Goal: Task Accomplishment & Management: Complete application form

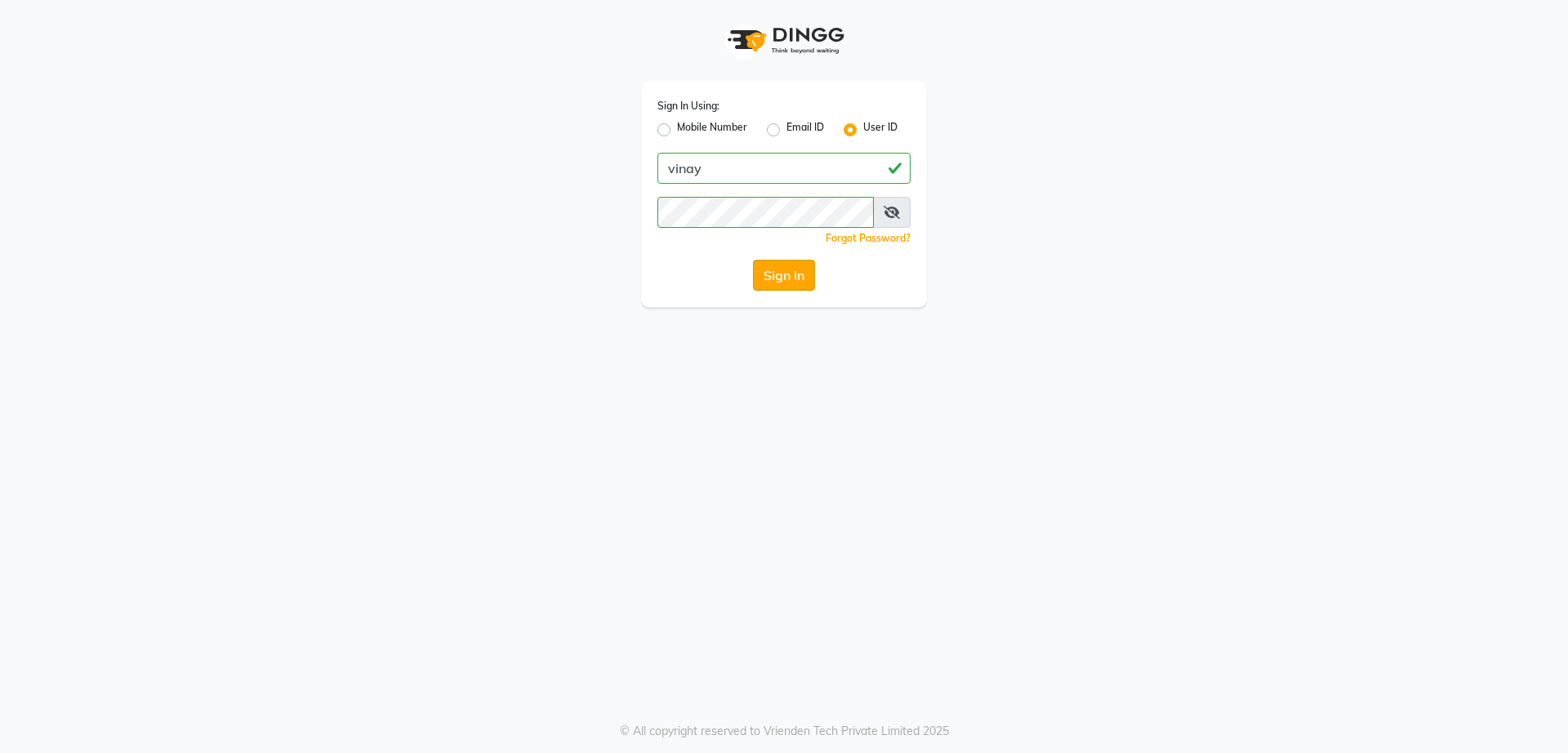
click at [794, 274] on button "Sign In" at bounding box center [784, 275] width 62 height 31
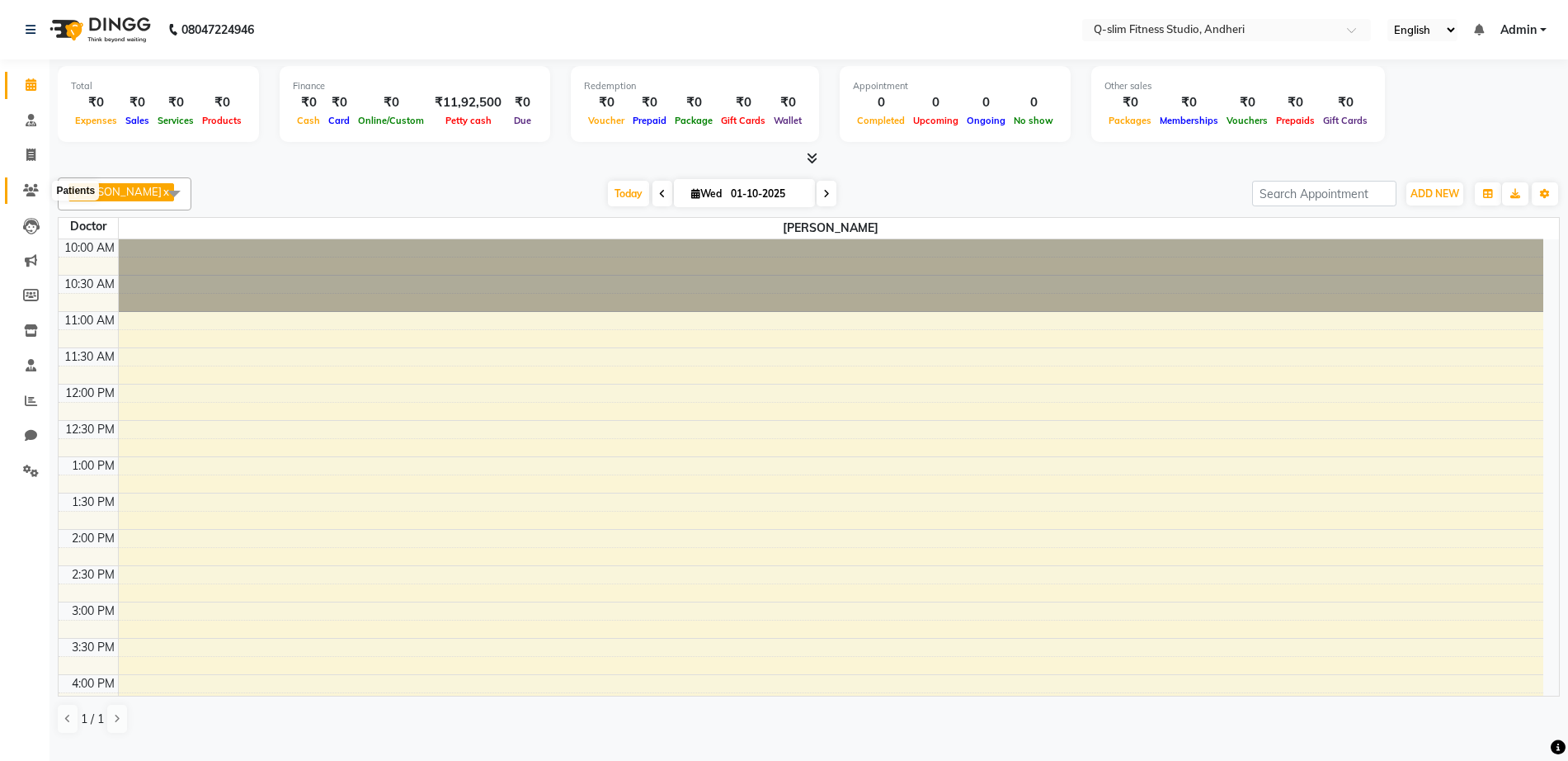
click at [30, 197] on span at bounding box center [31, 191] width 29 height 19
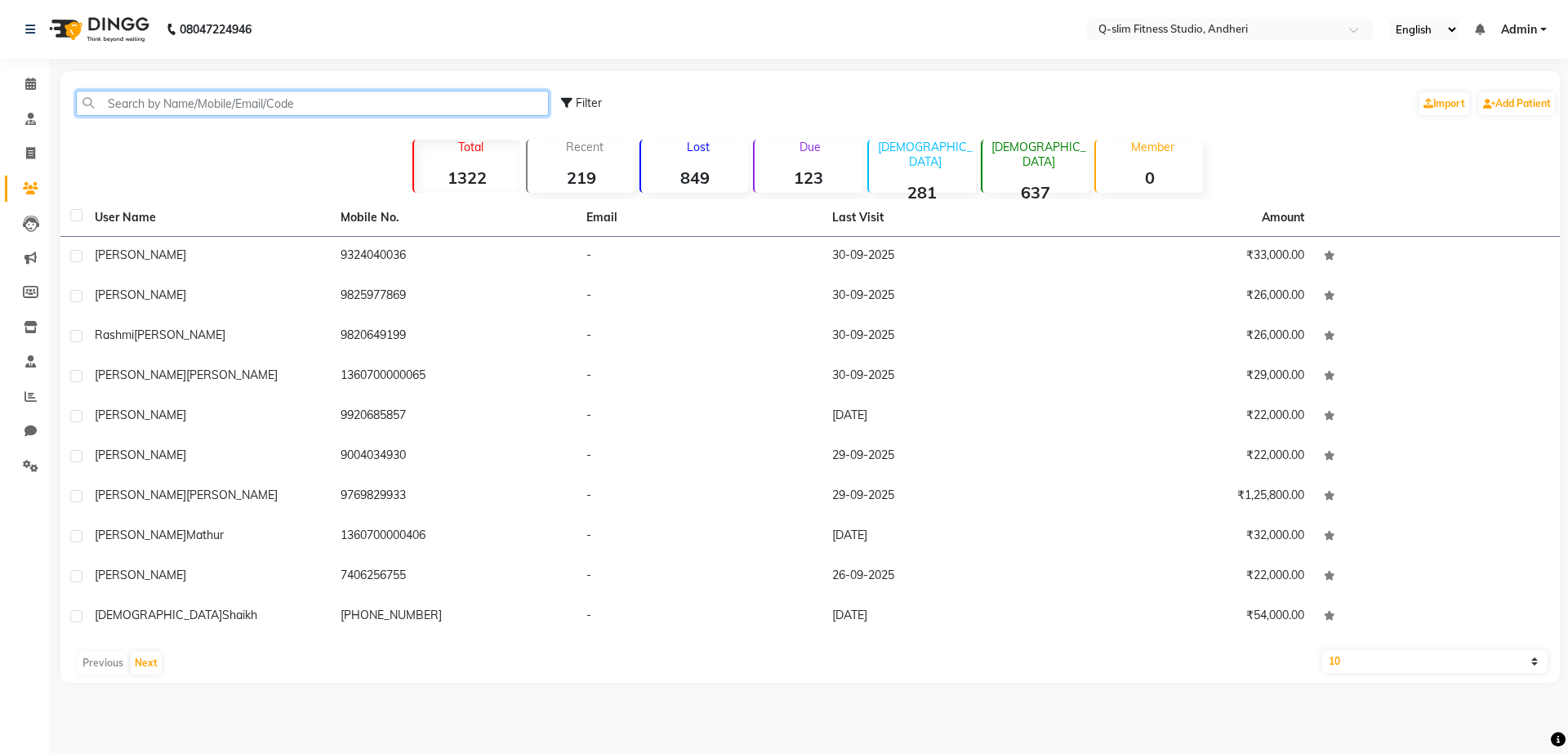
click at [161, 105] on input "text" at bounding box center [312, 103] width 472 height 26
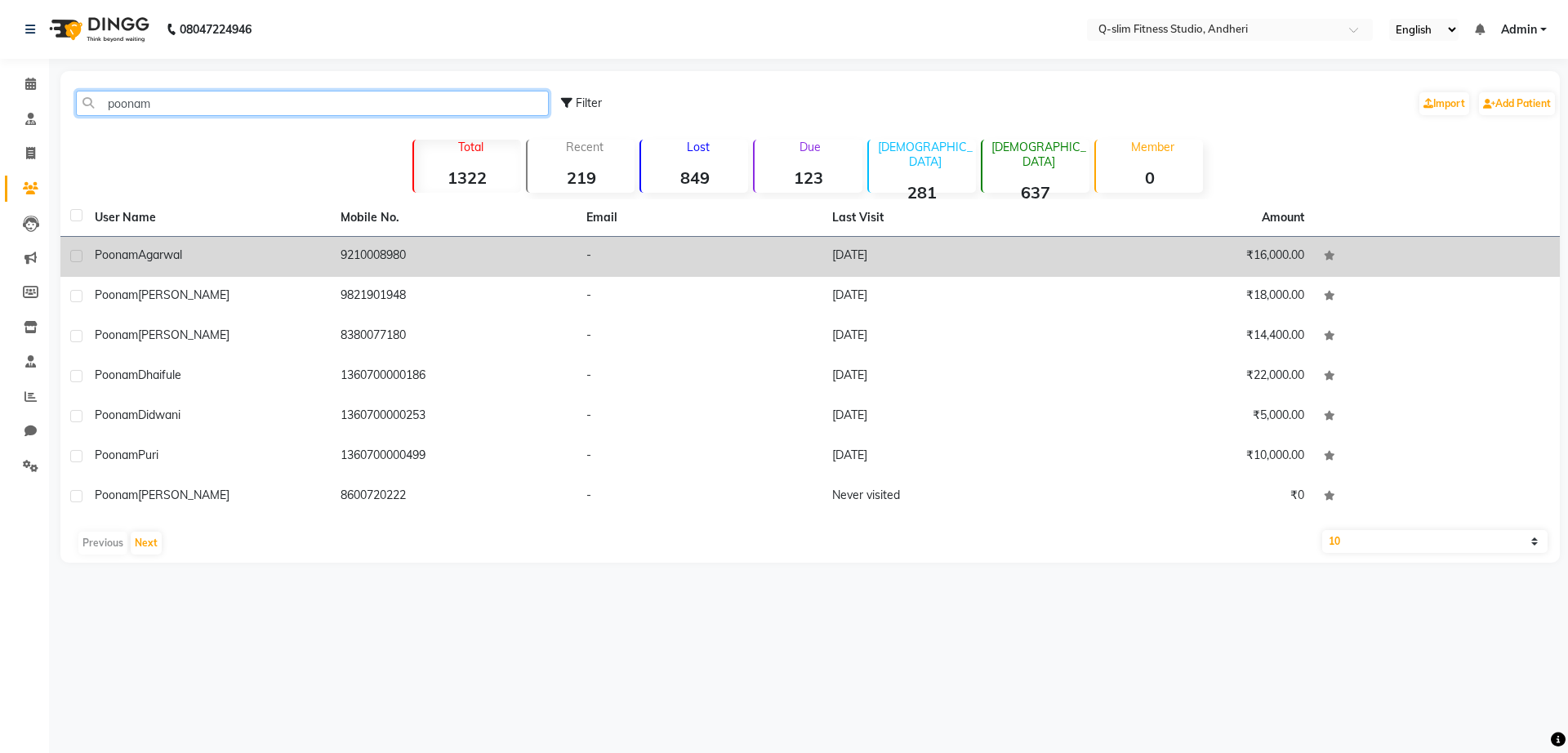
type input "poonam"
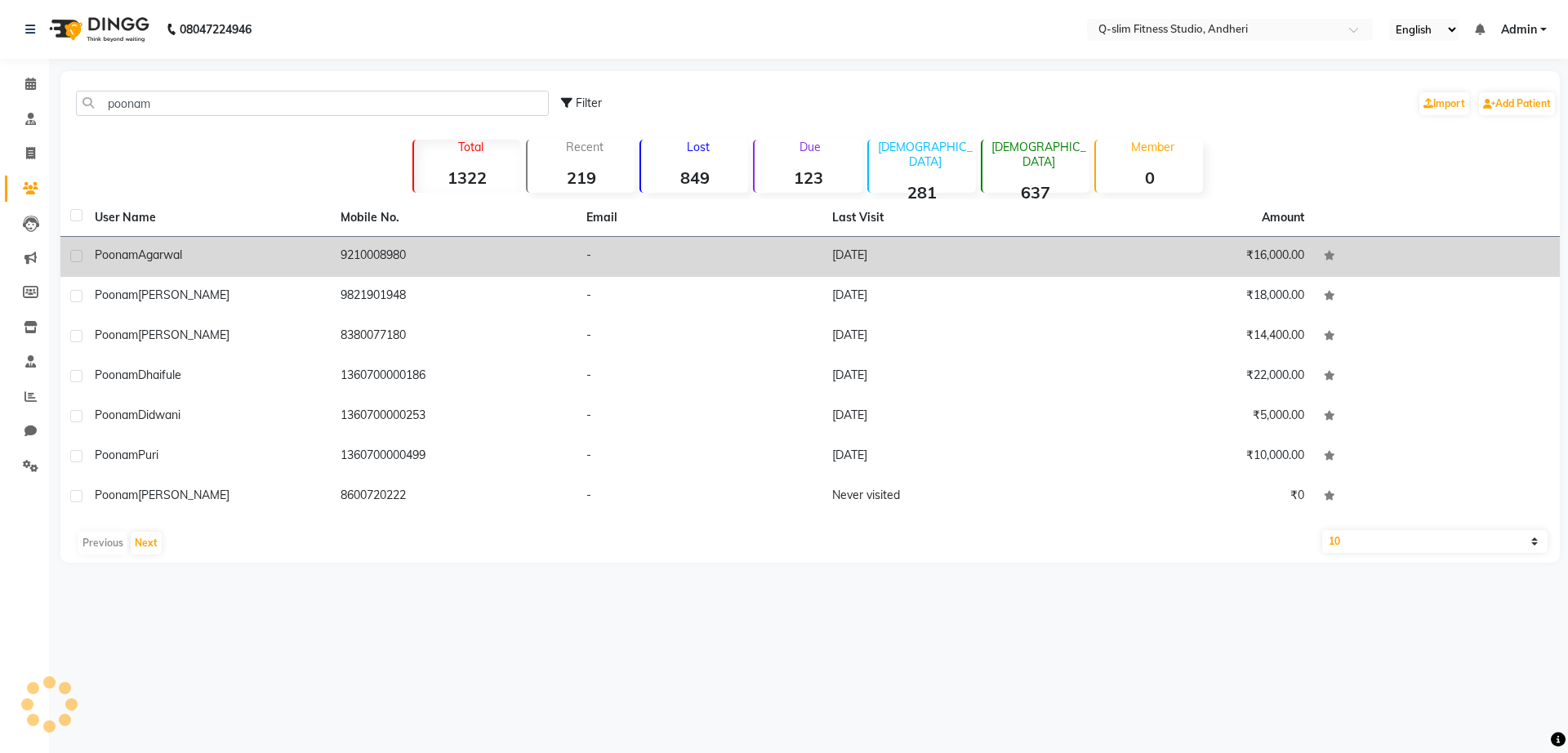
click at [156, 246] on div "Poonam Agarwal" at bounding box center [207, 255] width 226 height 17
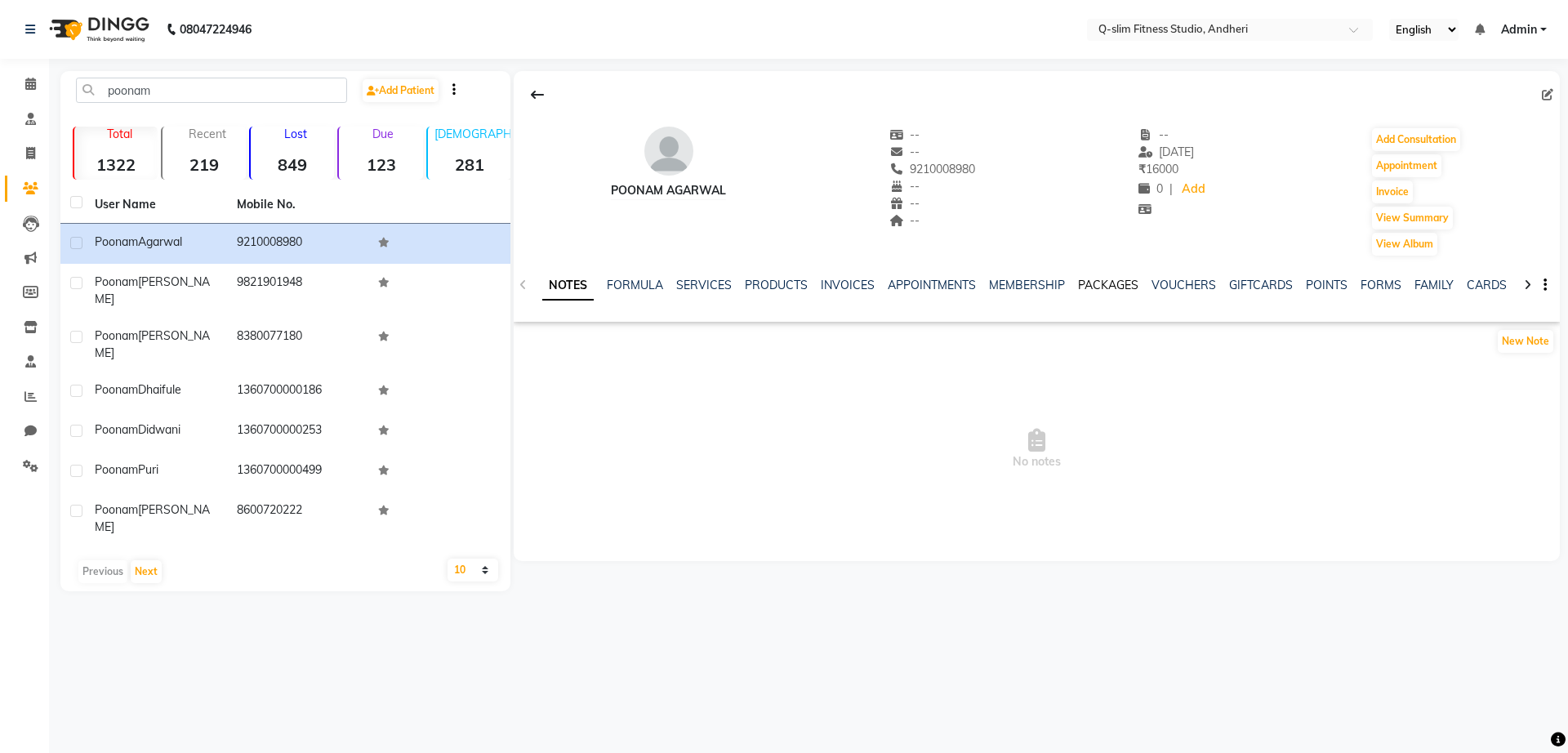
click at [1105, 278] on link "PACKAGES" at bounding box center [1107, 284] width 60 height 14
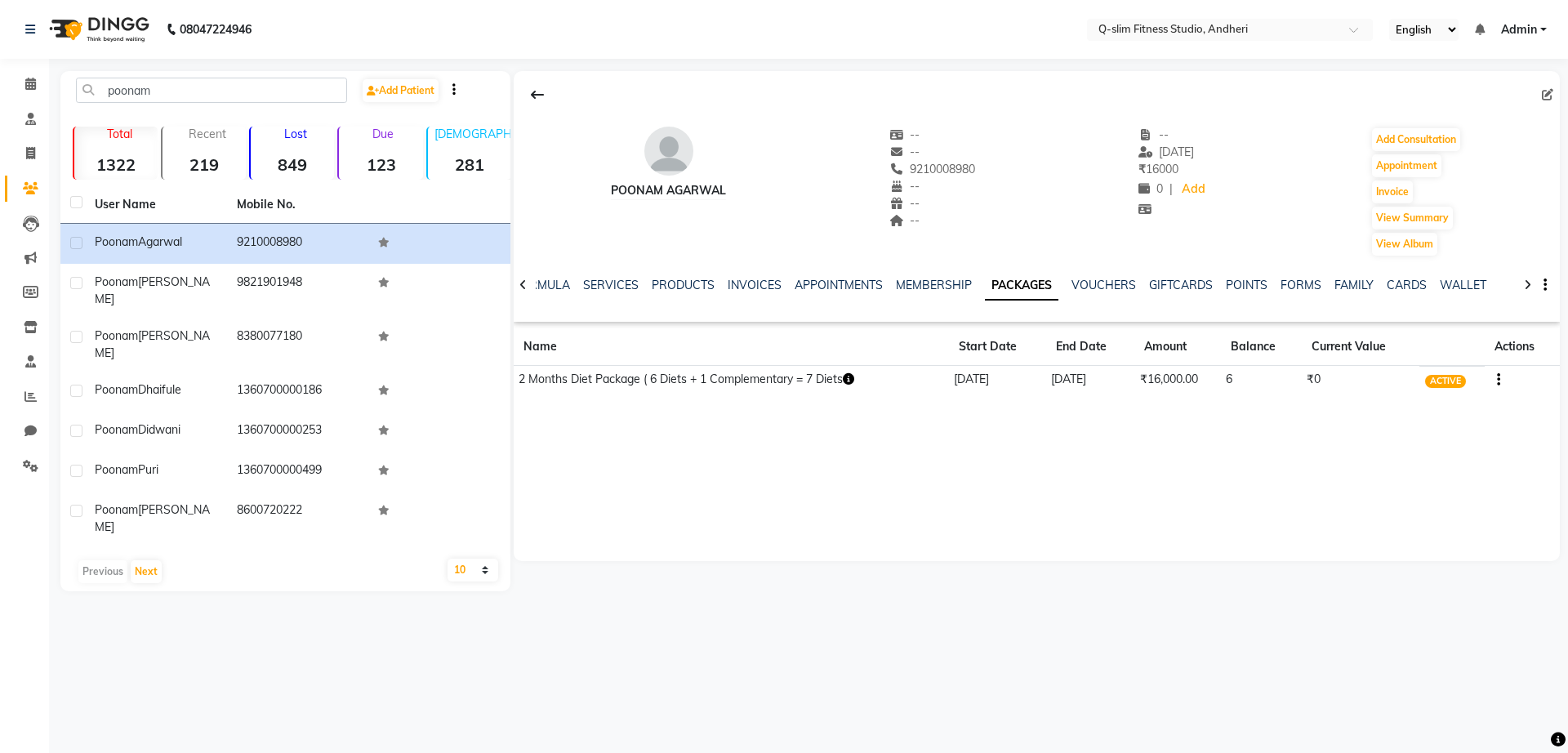
click at [1493, 381] on button "button" at bounding box center [1495, 379] width 10 height 17
click at [1445, 360] on div "Redemption History" at bounding box center [1419, 358] width 107 height 20
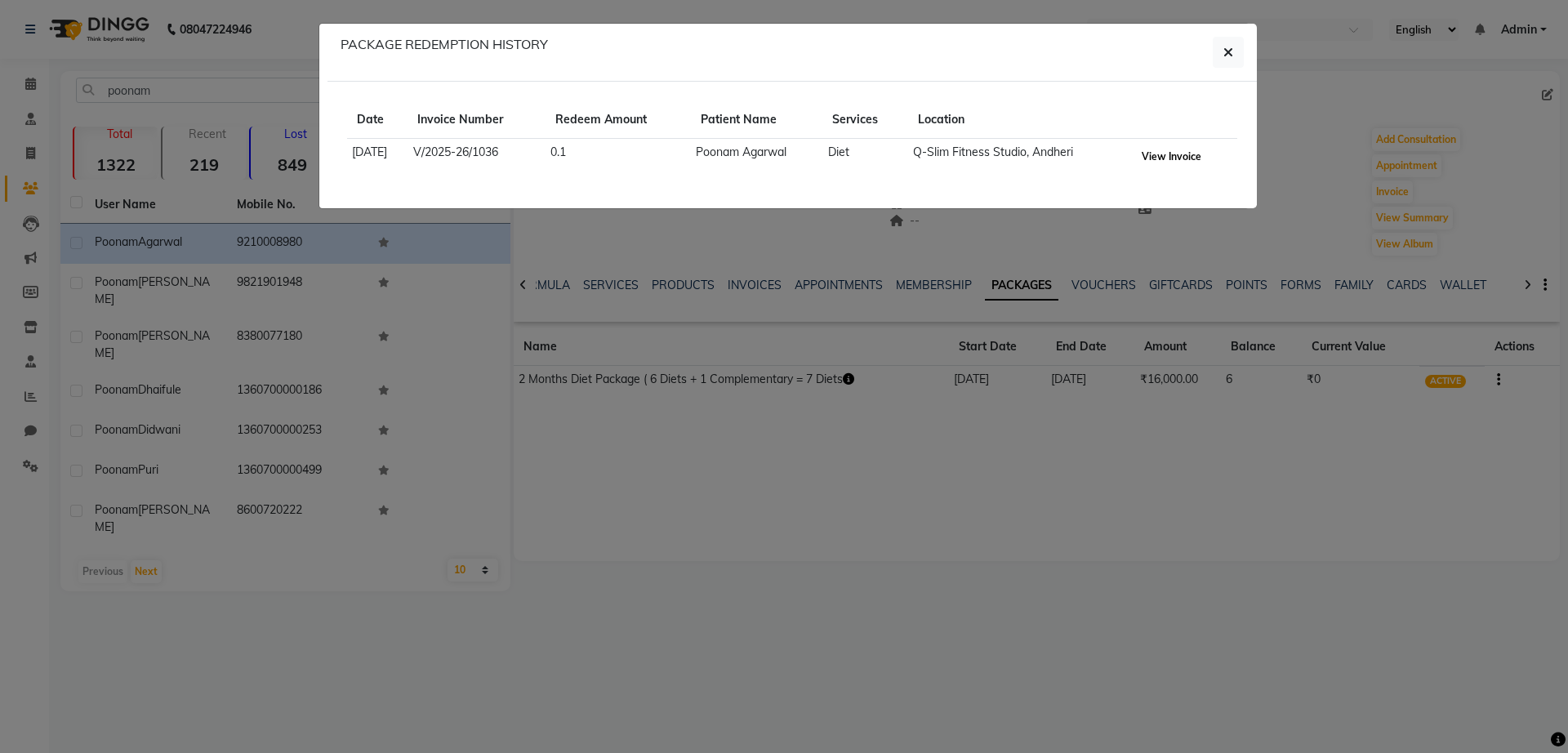
click at [1181, 153] on button "View Invoice" at bounding box center [1171, 157] width 68 height 23
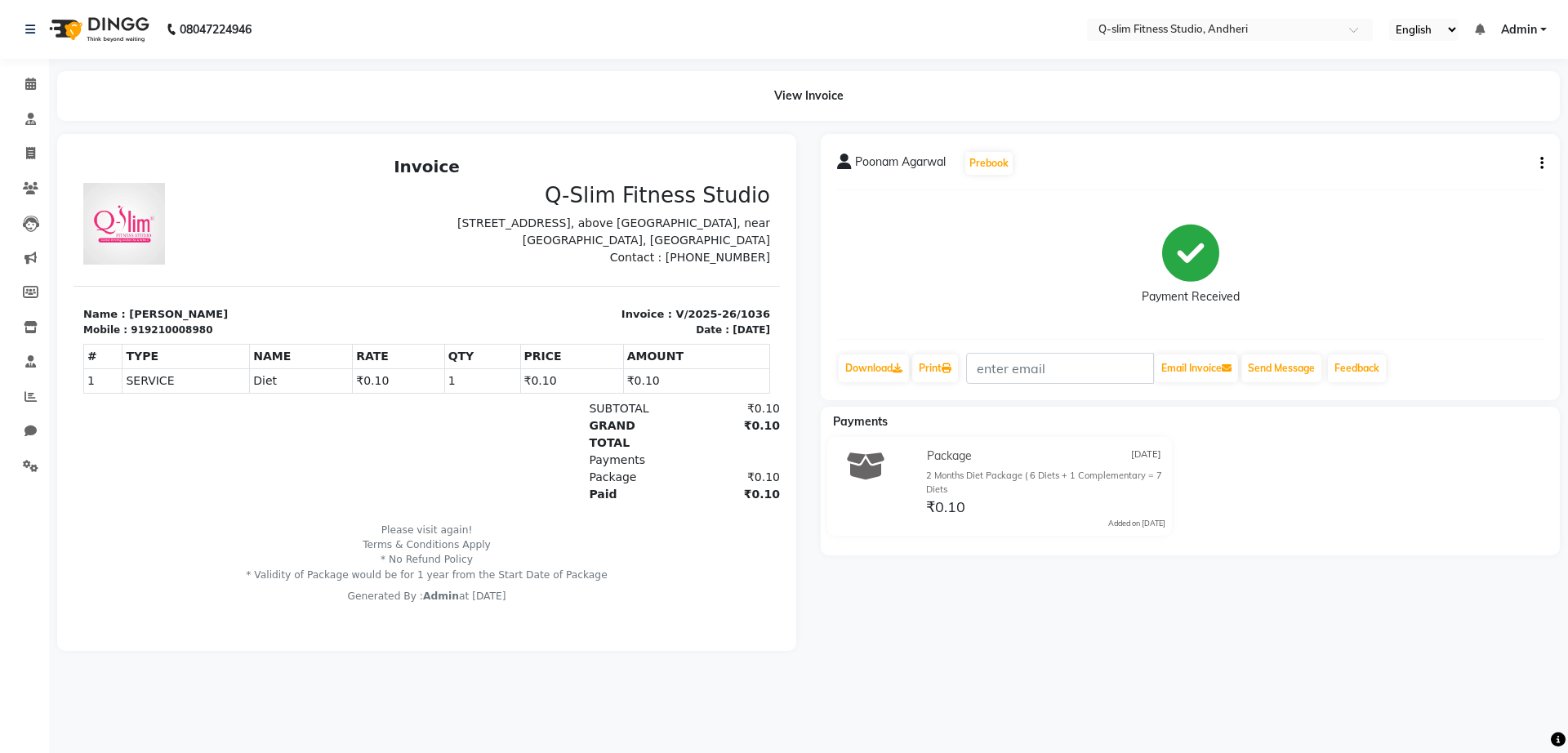
click at [1542, 163] on icon "button" at bounding box center [1541, 163] width 3 height 1
click at [1439, 137] on div "Cancel Invoice" at bounding box center [1460, 132] width 112 height 20
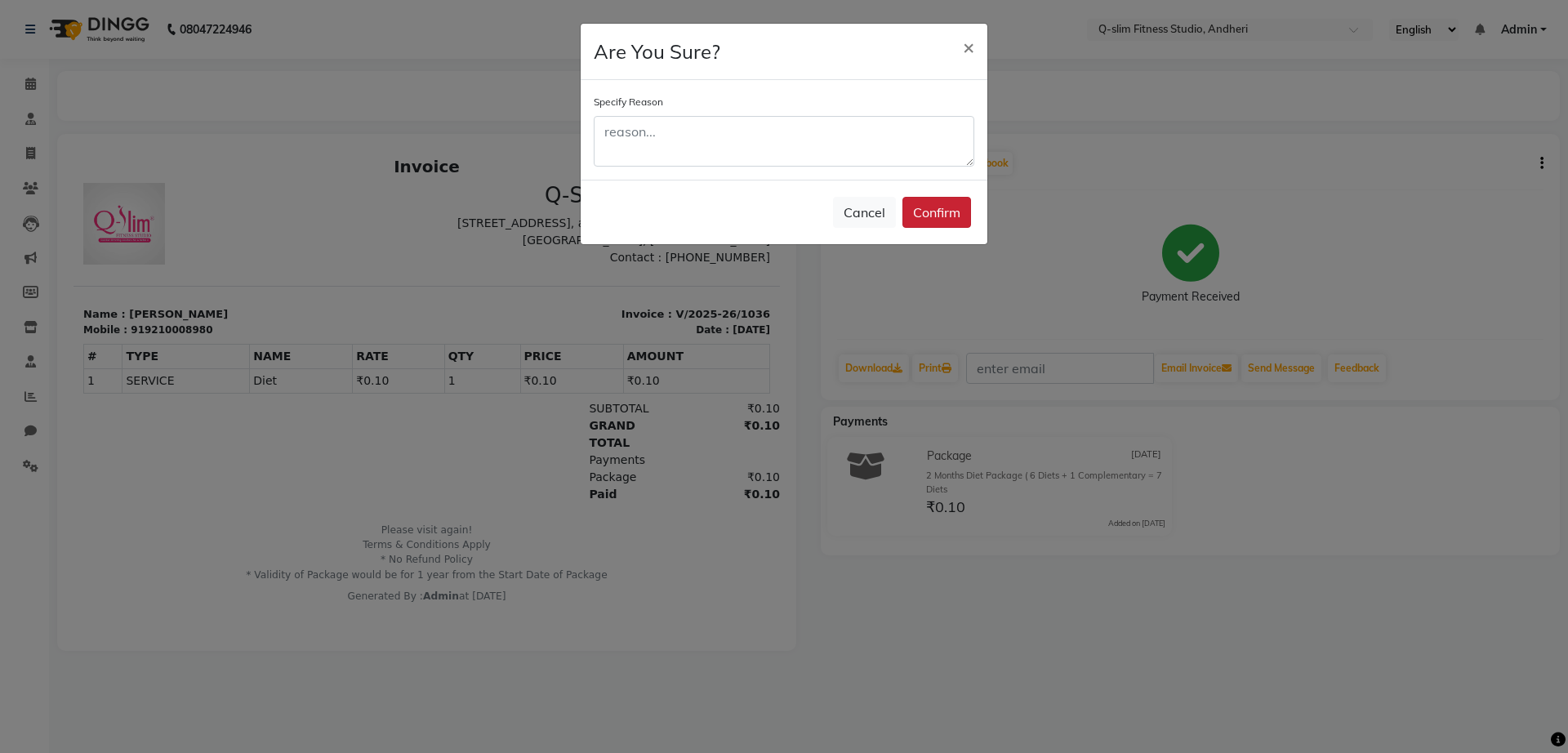
click at [958, 207] on button "Confirm" at bounding box center [936, 212] width 69 height 31
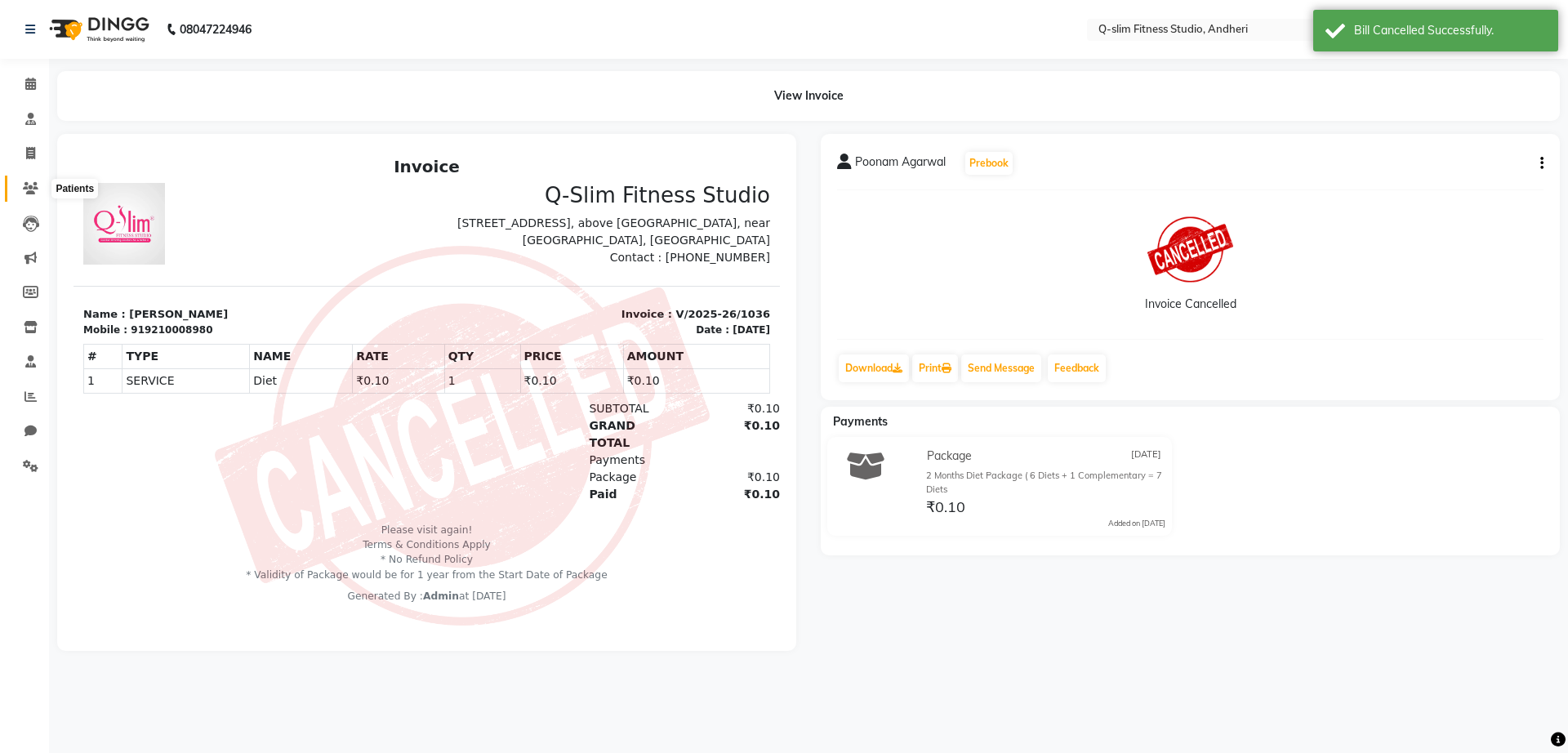
click at [28, 180] on span at bounding box center [31, 189] width 29 height 19
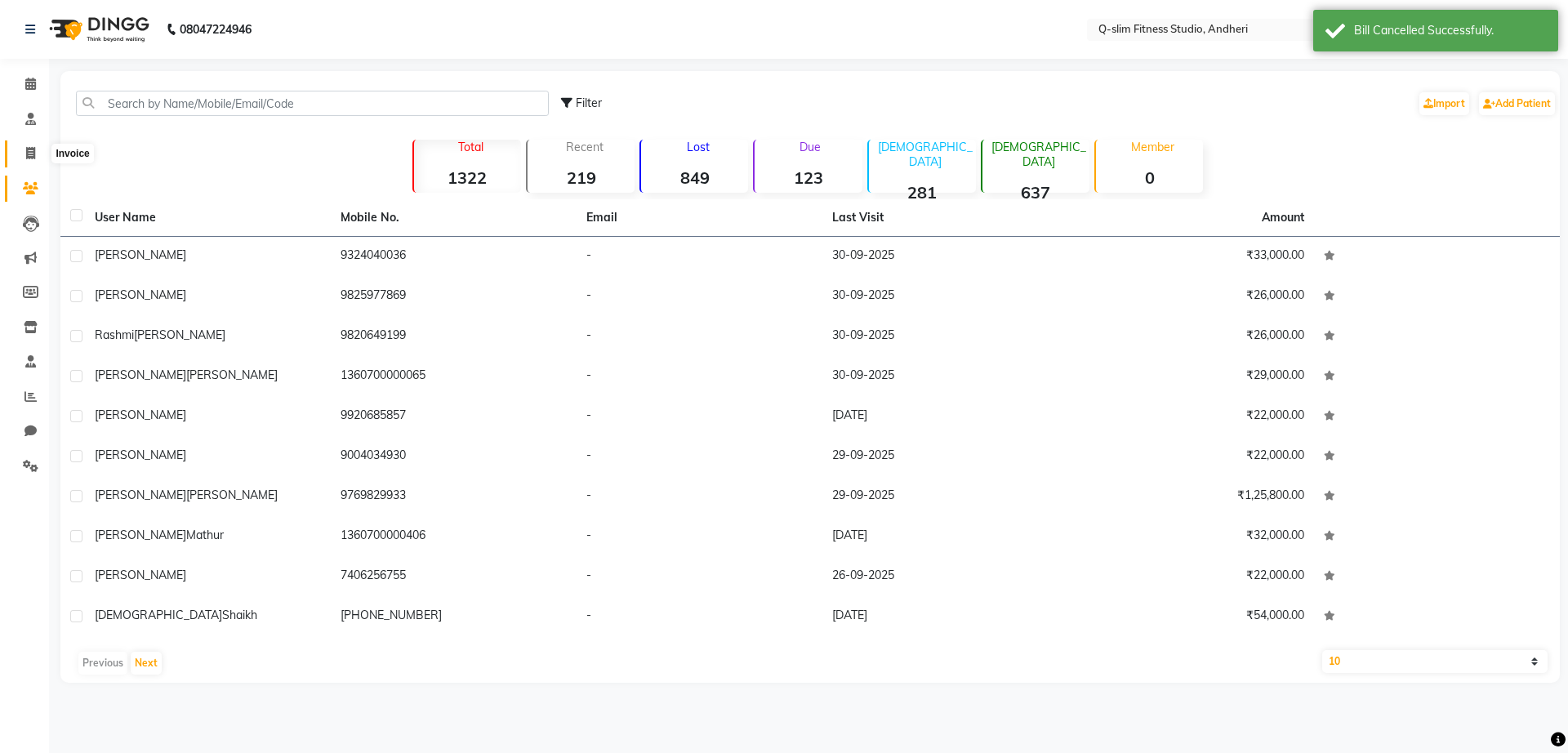
click at [28, 147] on icon at bounding box center [30, 153] width 9 height 12
select select "service"
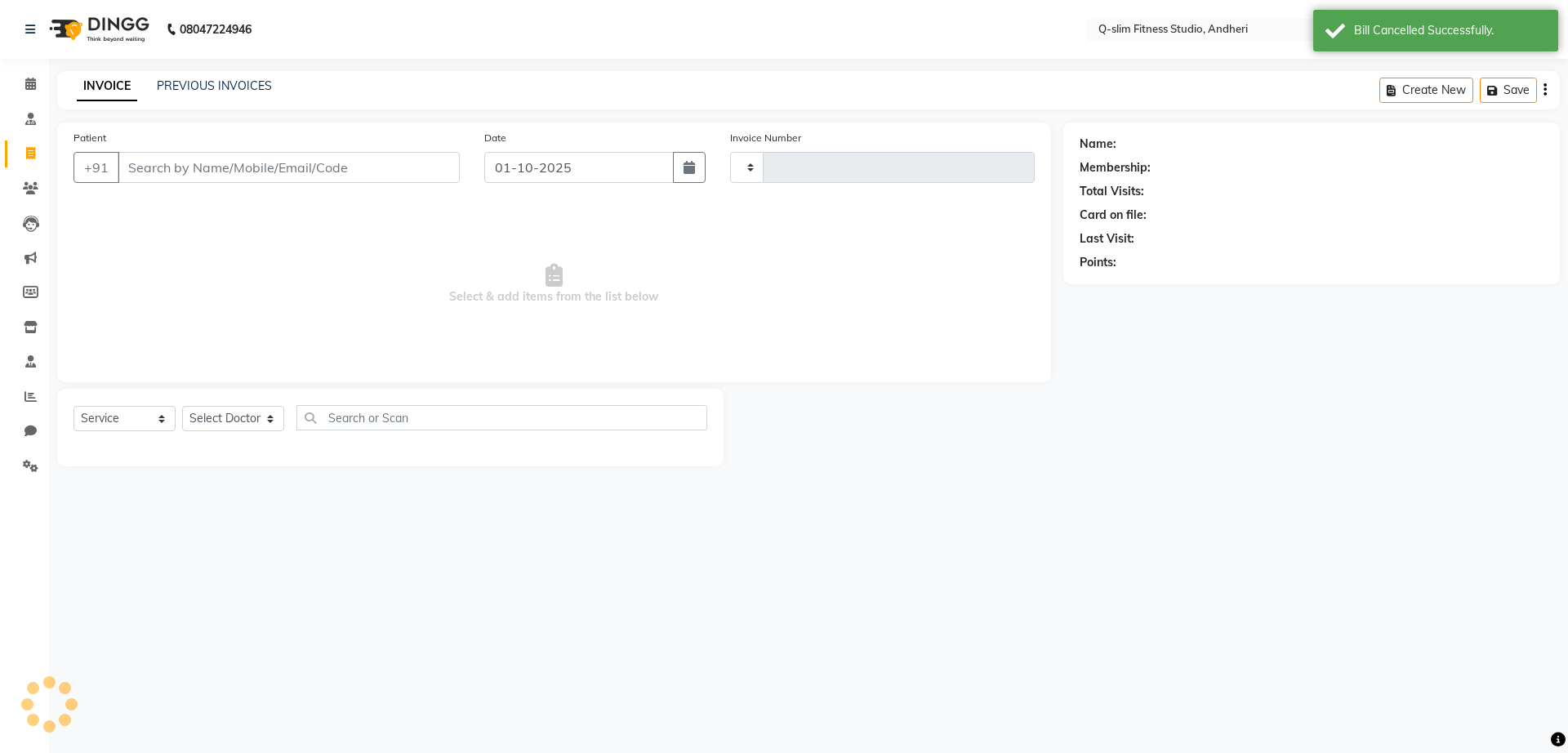
type input "1290"
select select "8143"
click at [231, 85] on link "PREVIOUS INVOICES" at bounding box center [214, 85] width 115 height 14
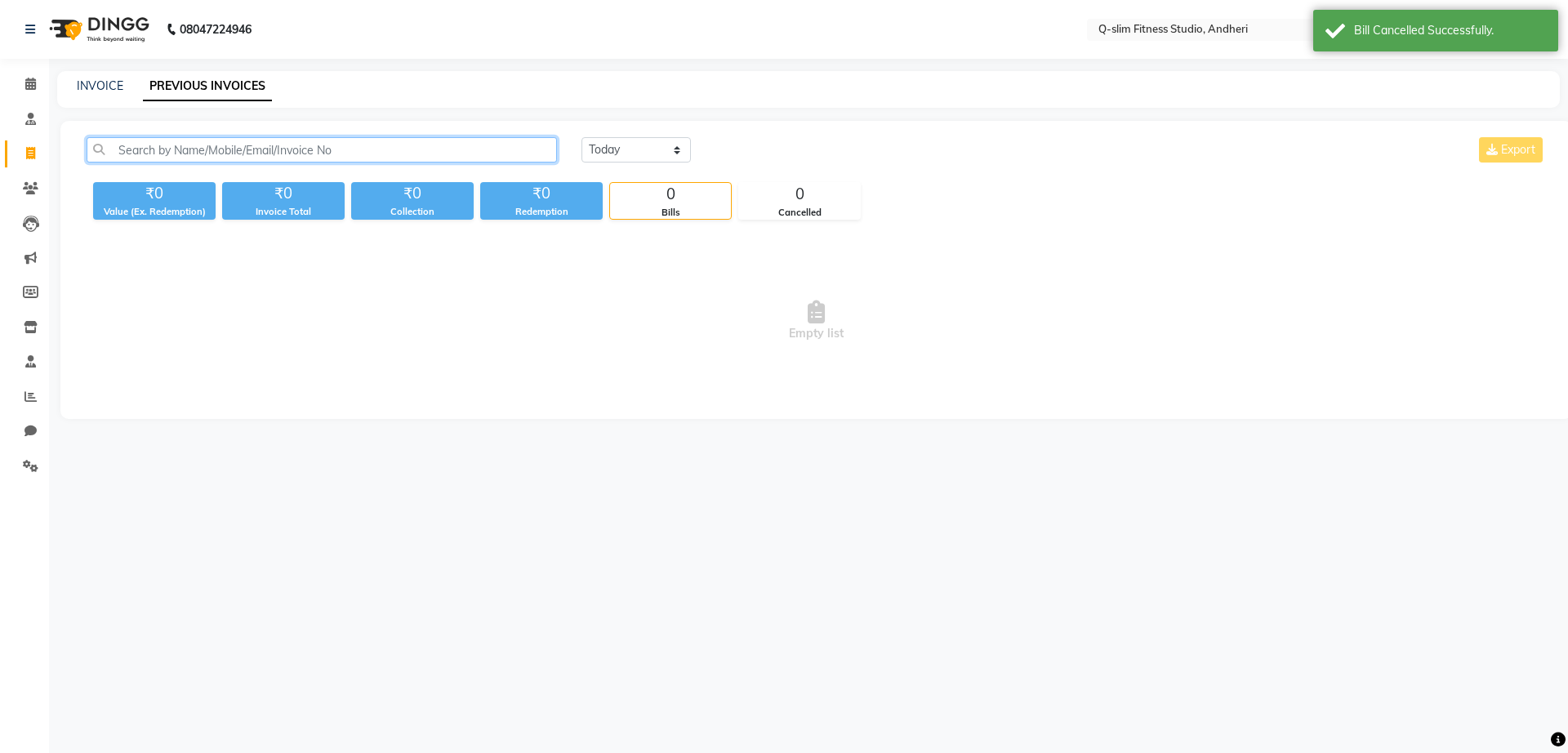
click at [238, 151] on input "text" at bounding box center [322, 150] width 470 height 26
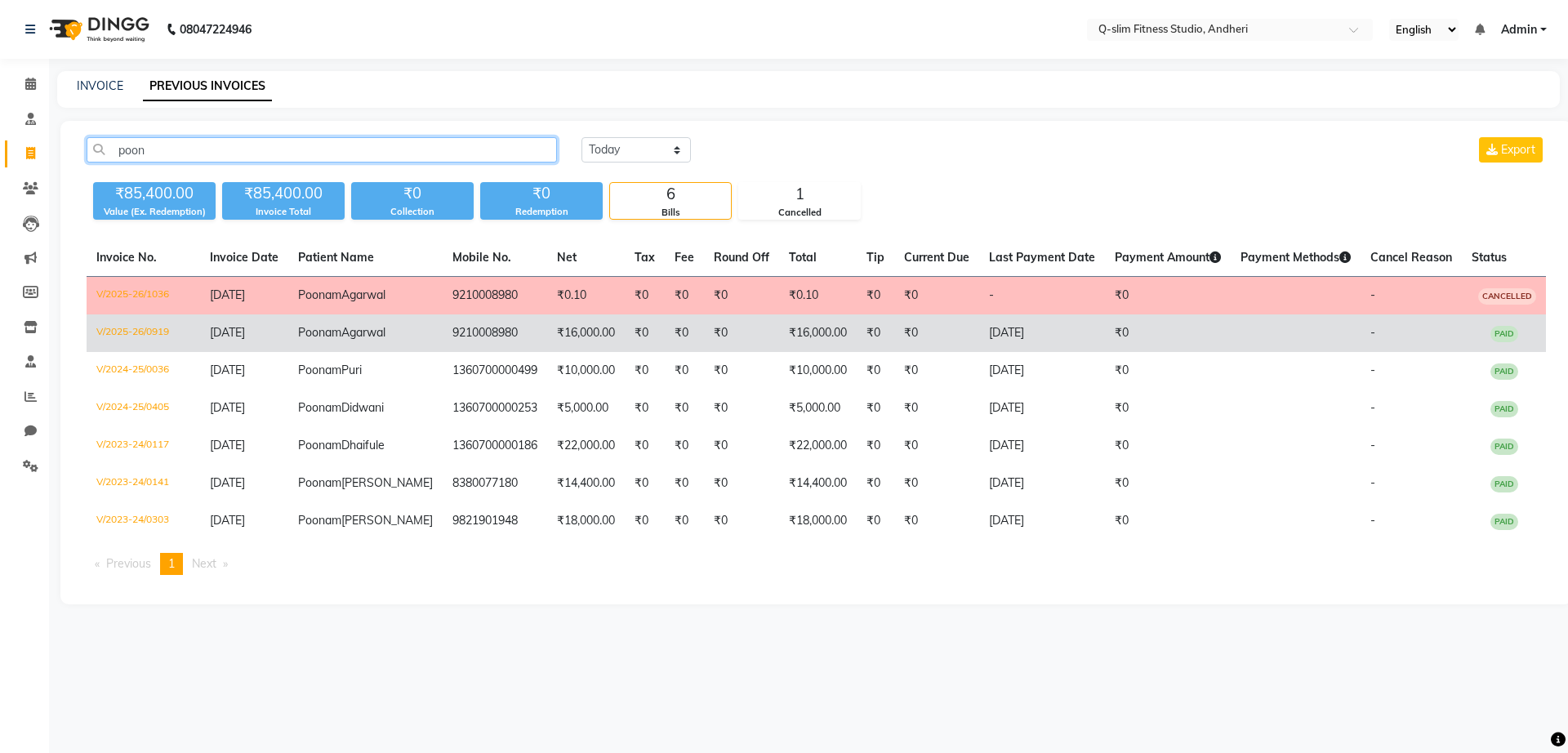
type input "poon"
click at [547, 347] on td "₹16,000.00" at bounding box center [585, 332] width 77 height 37
click at [480, 342] on td "9210008980" at bounding box center [495, 332] width 105 height 37
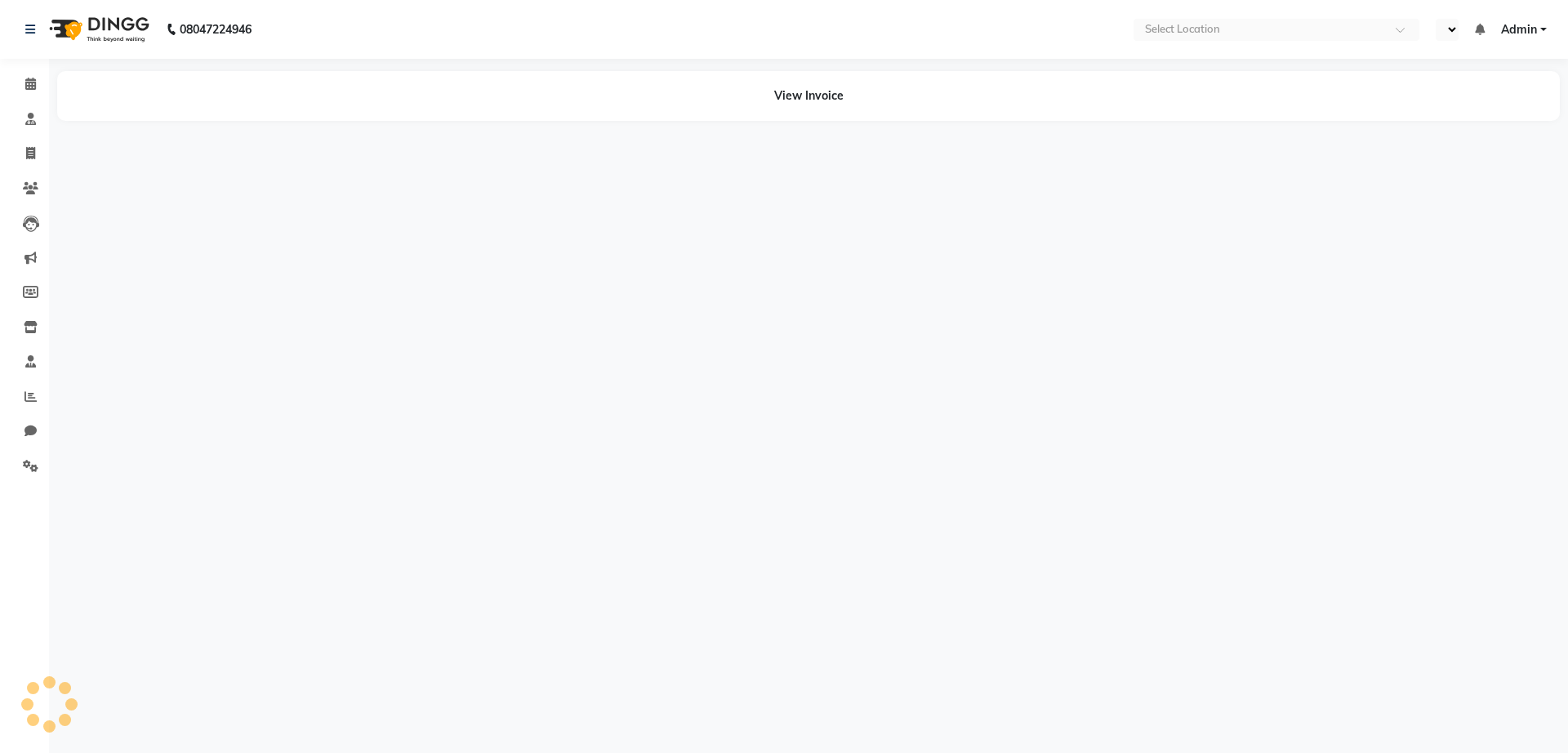
select select "en"
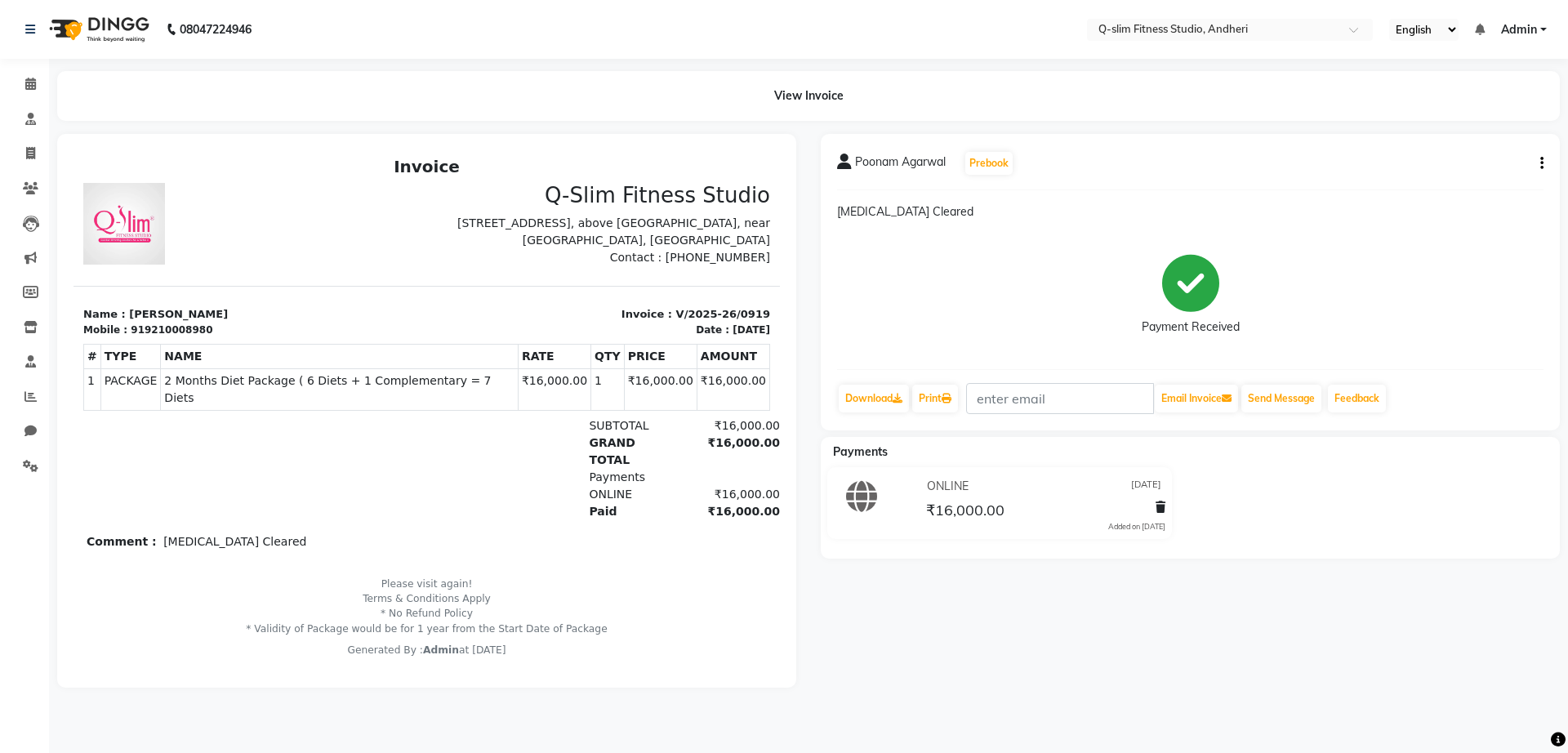
click at [1541, 163] on icon "button" at bounding box center [1541, 163] width 3 height 1
click at [1473, 139] on div "Cancel Invoice" at bounding box center [1475, 132] width 82 height 20
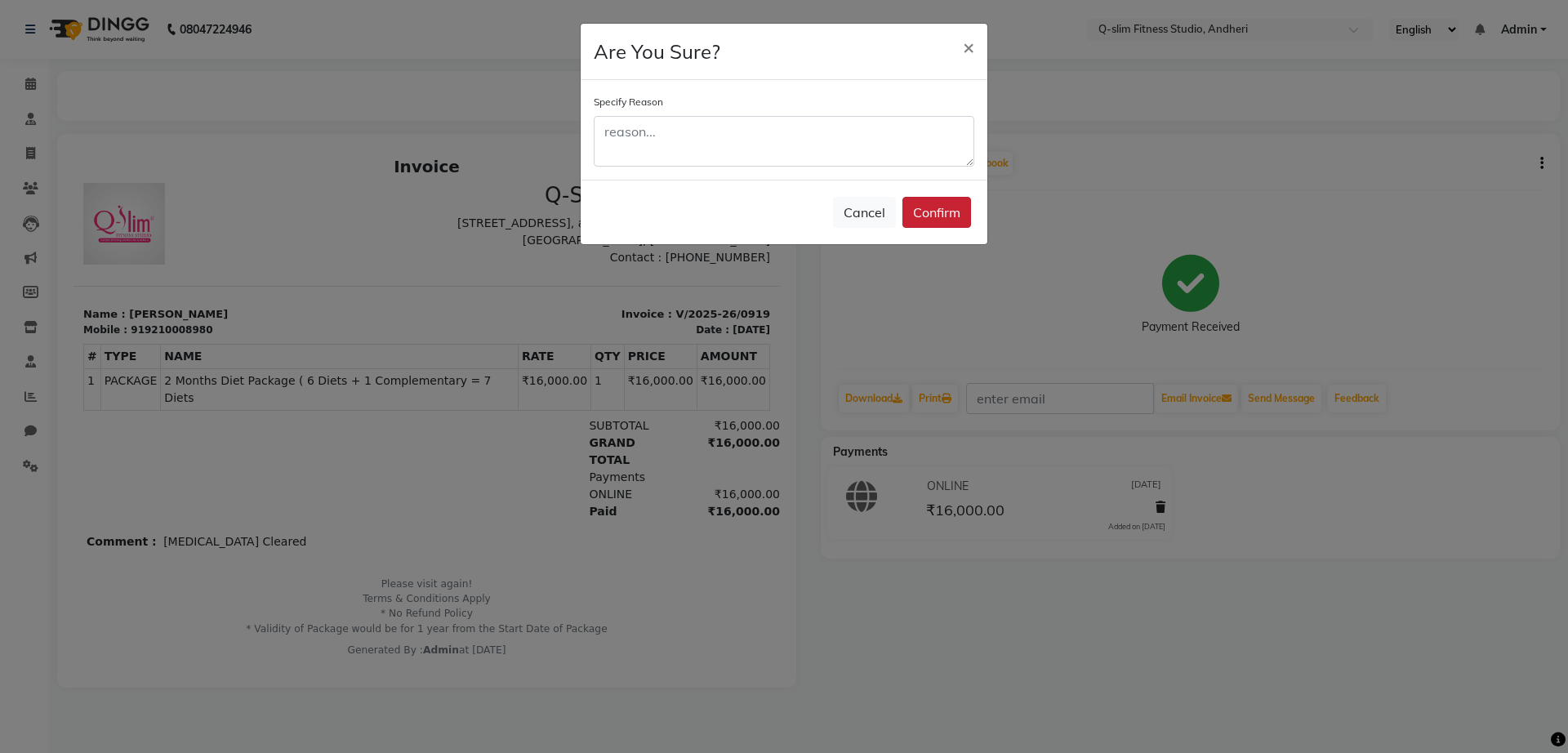
click at [937, 208] on button "Confirm" at bounding box center [936, 212] width 69 height 31
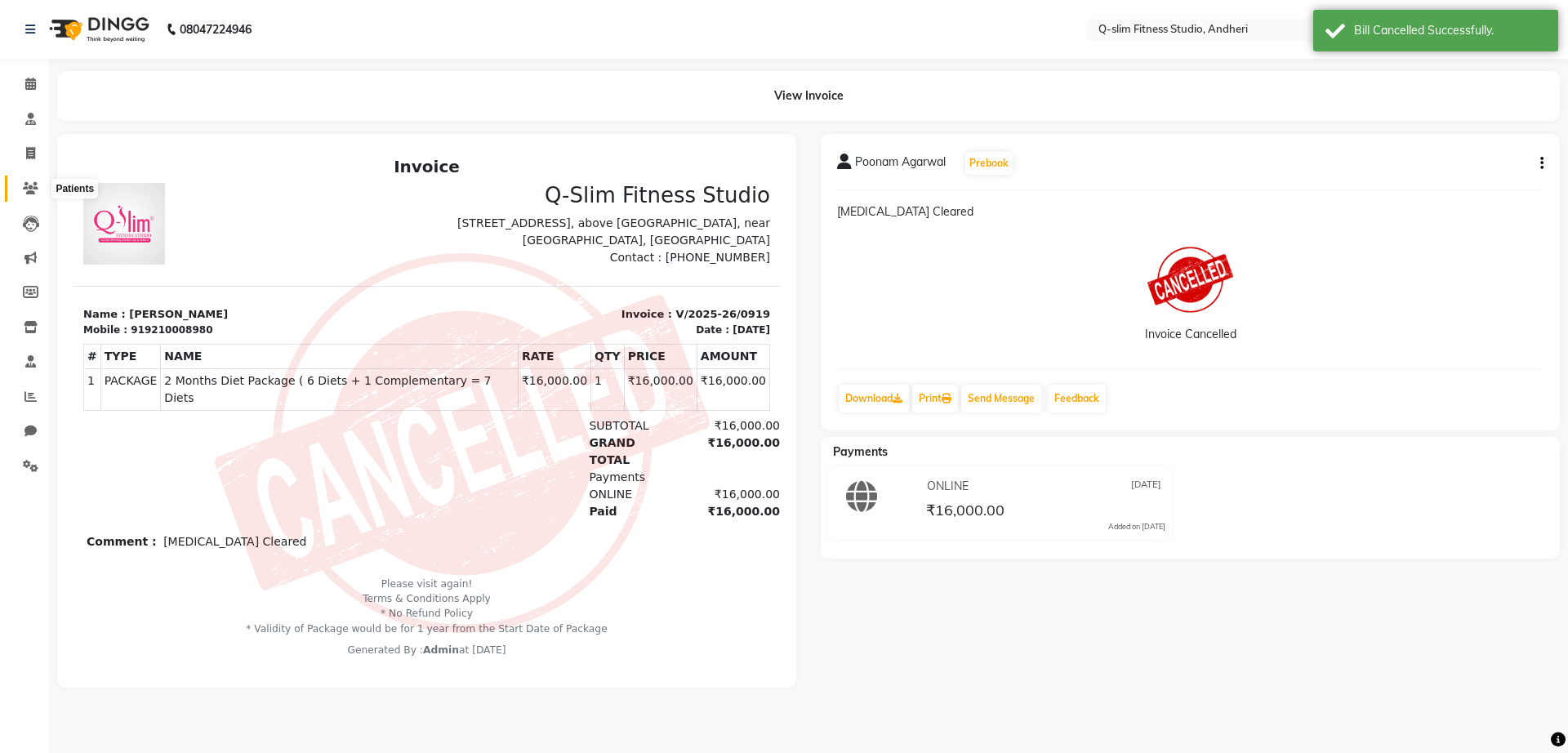
click at [27, 188] on icon at bounding box center [31, 188] width 15 height 12
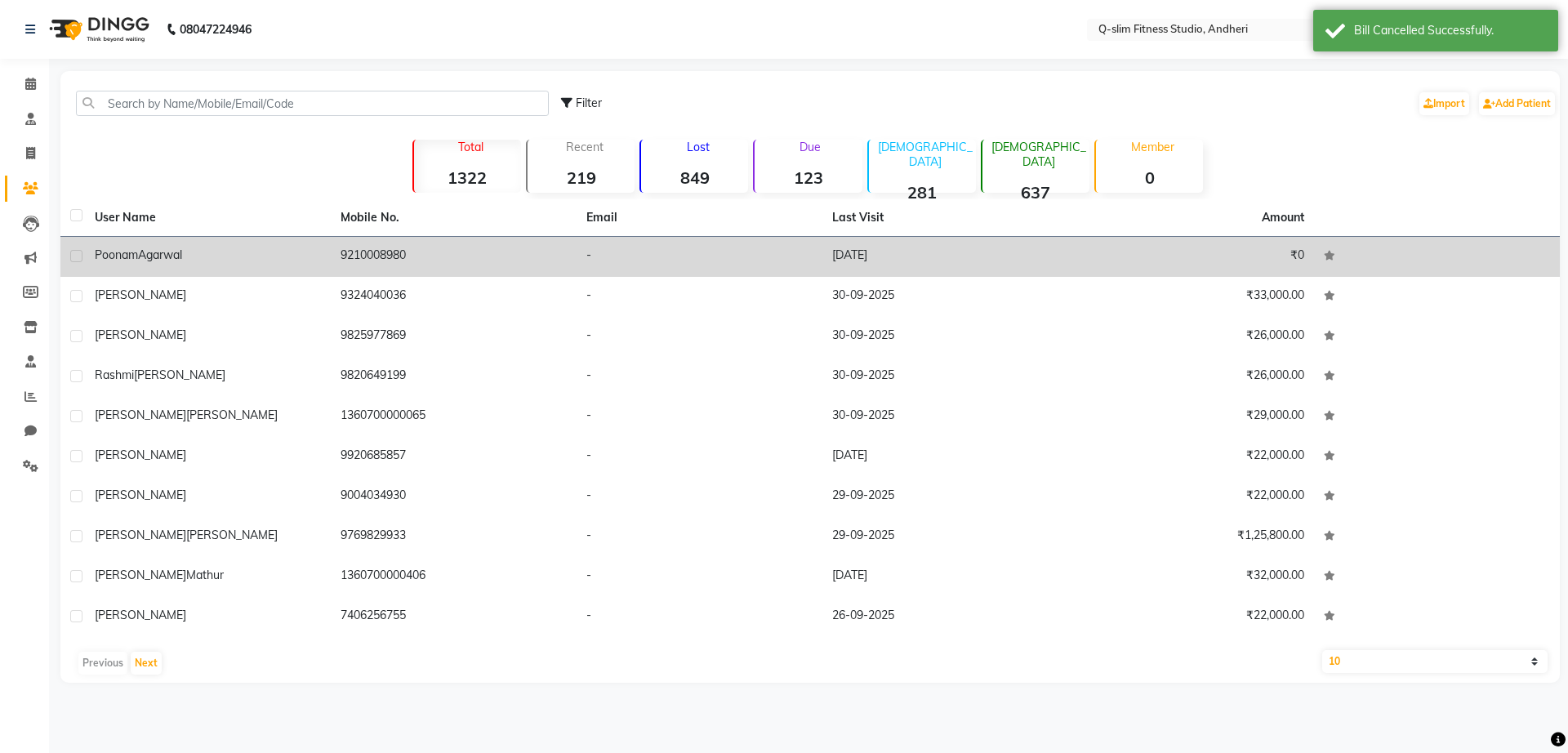
click at [199, 244] on td "Poonam Agarwal" at bounding box center [208, 257] width 246 height 40
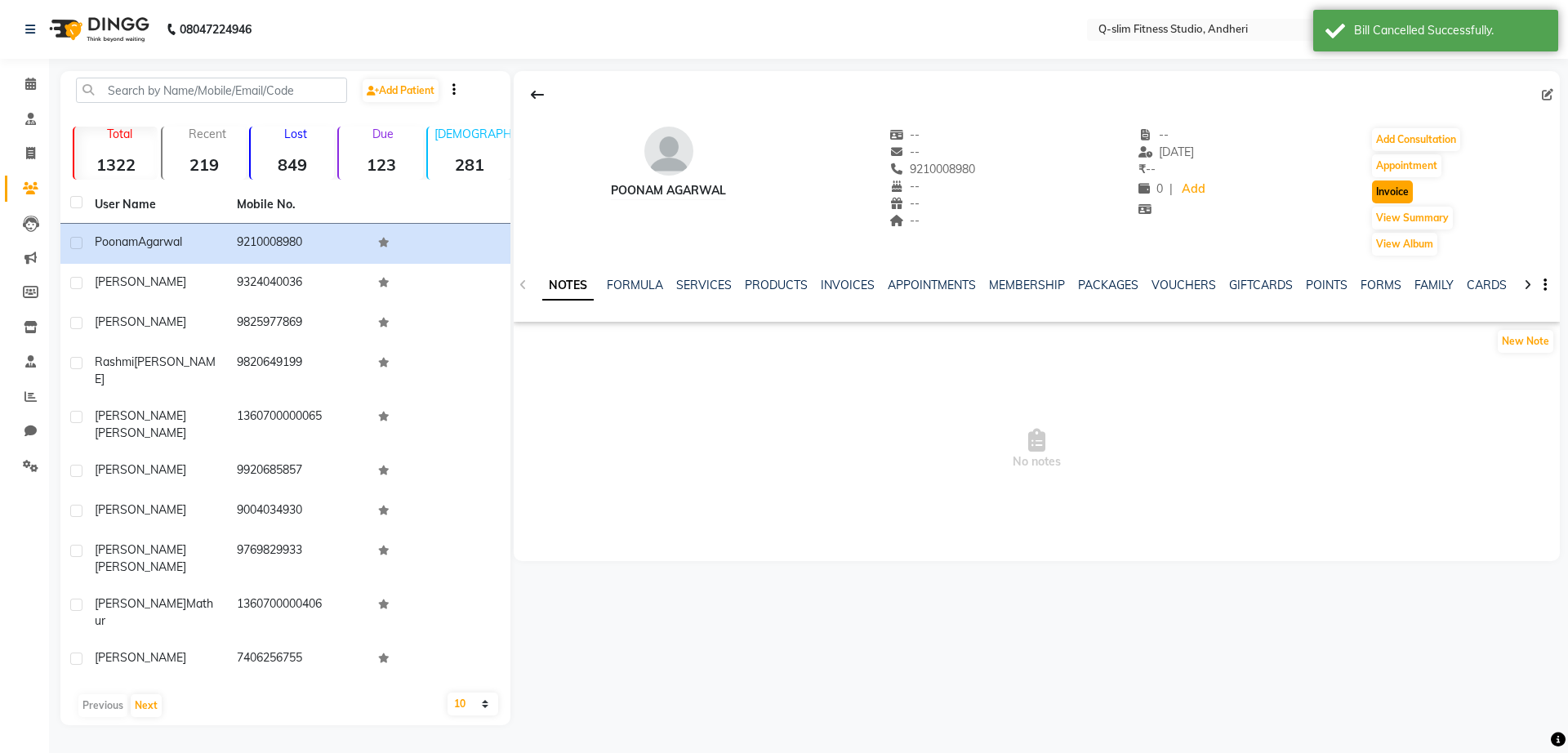
click at [1390, 184] on button "Invoice" at bounding box center [1391, 192] width 41 height 23
select select "8143"
select select "service"
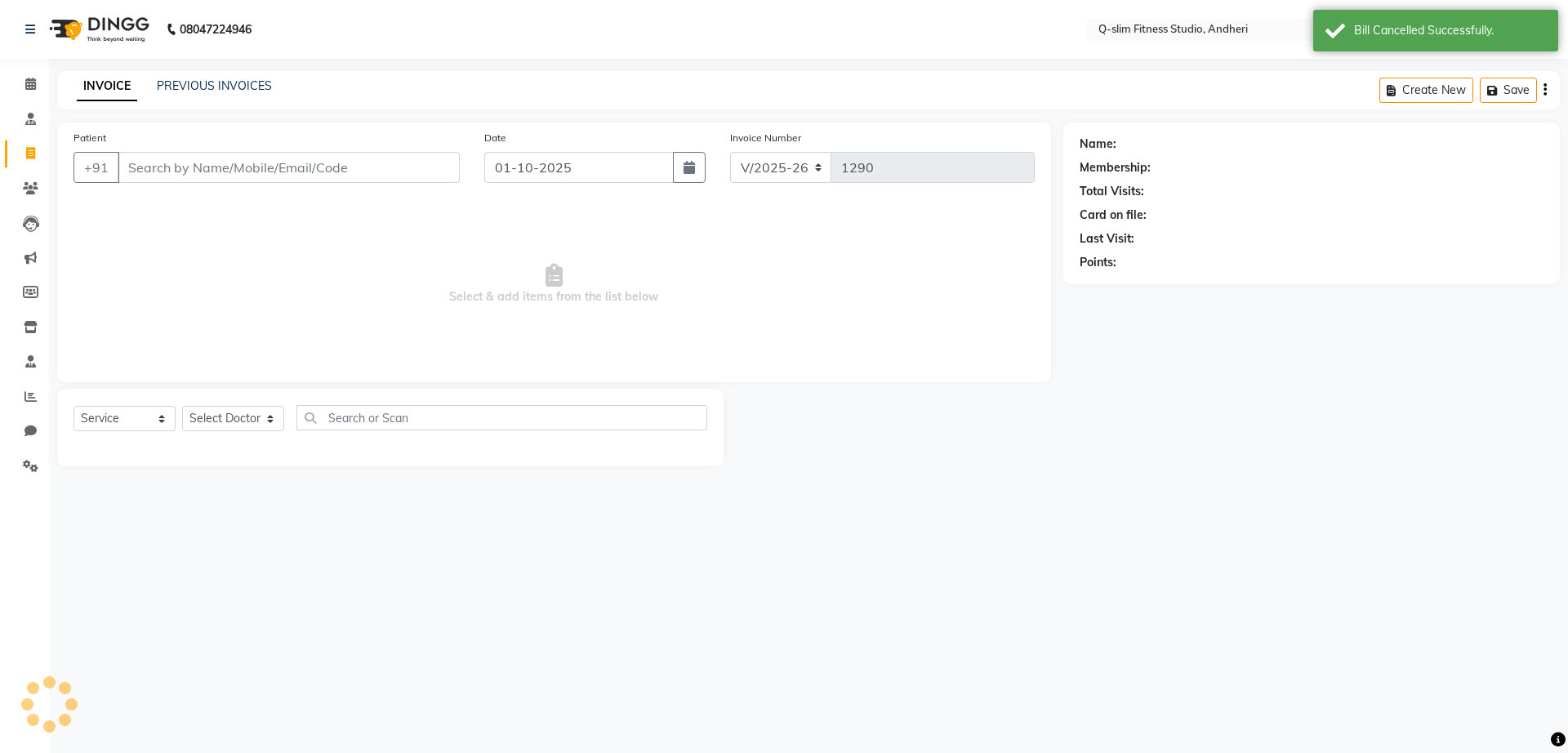
type input "9210008980"
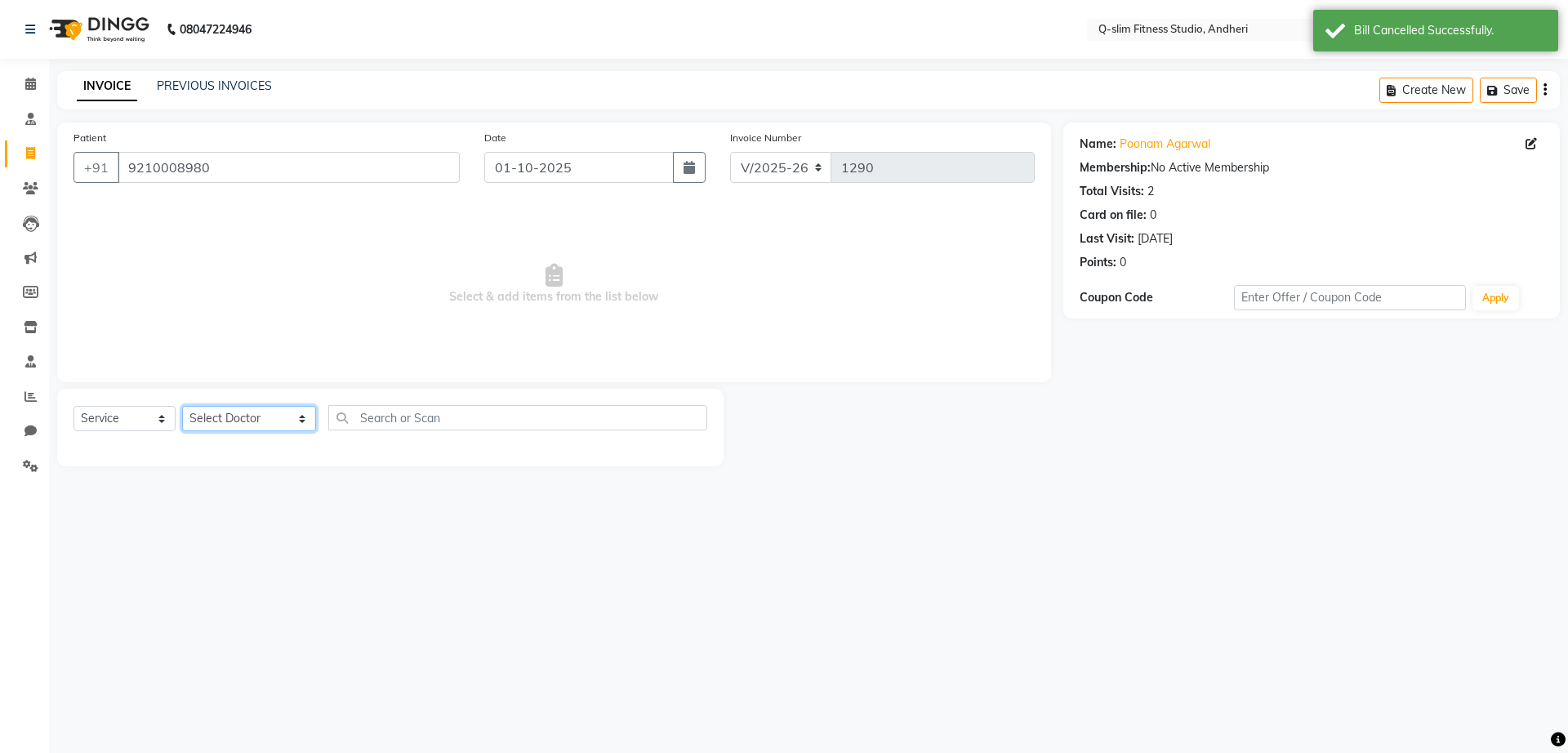
click at [245, 415] on select "Select Doctor Dr [PERSON_NAME] [PERSON_NAME] [PERSON_NAME] / [PERSON_NAME] Sess…" at bounding box center [249, 418] width 134 height 26
select select "76951"
click at [182, 406] on select "Select Doctor Dr [PERSON_NAME] [PERSON_NAME] [PERSON_NAME] / [PERSON_NAME] Sess…" at bounding box center [249, 418] width 134 height 26
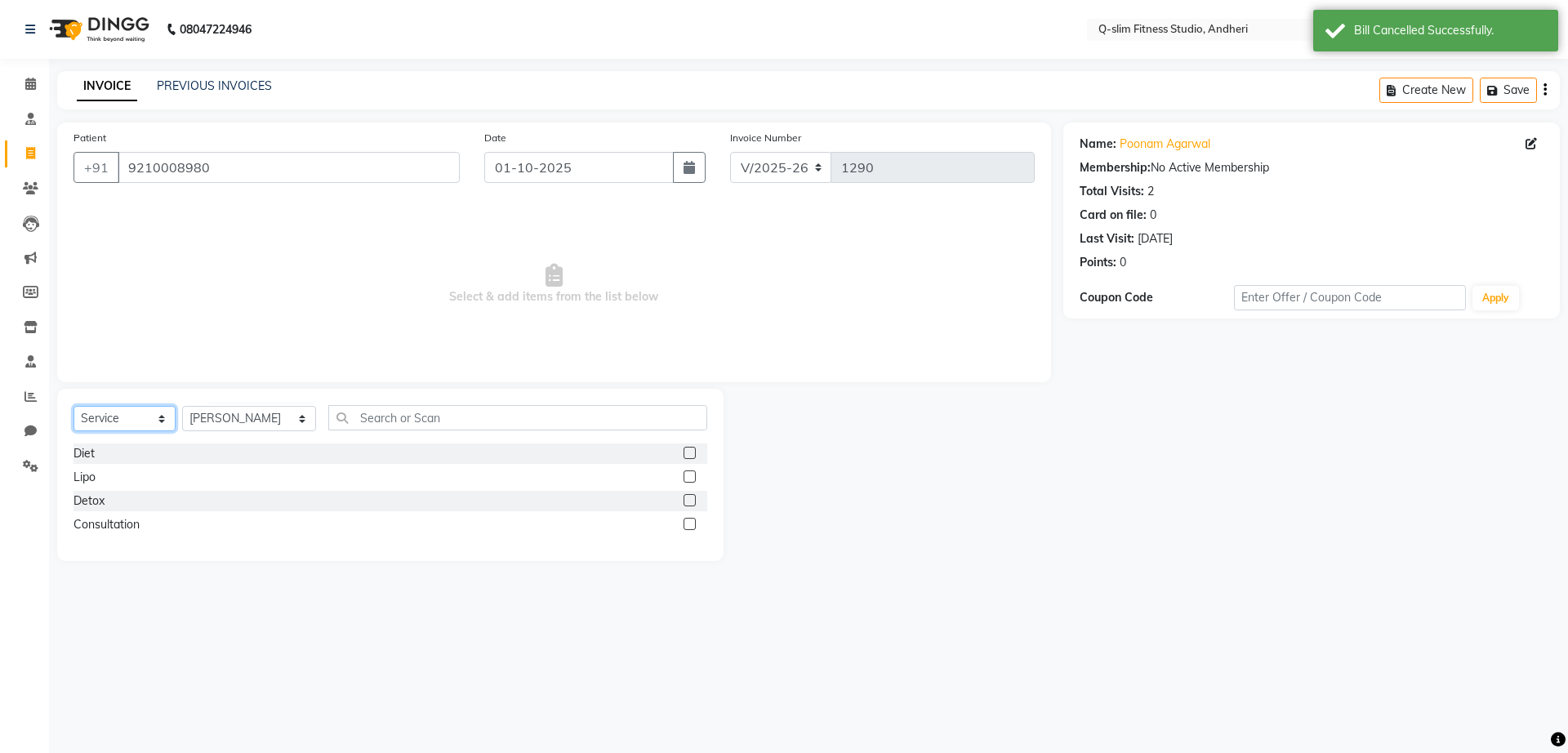
click at [128, 417] on select "Select Service Product Membership Package Voucher Prepaid Gift Card" at bounding box center [124, 418] width 102 height 26
select select "package"
click at [73, 406] on select "Select Service Product Membership Package Voucher Prepaid Gift Card" at bounding box center [124, 418] width 102 height 26
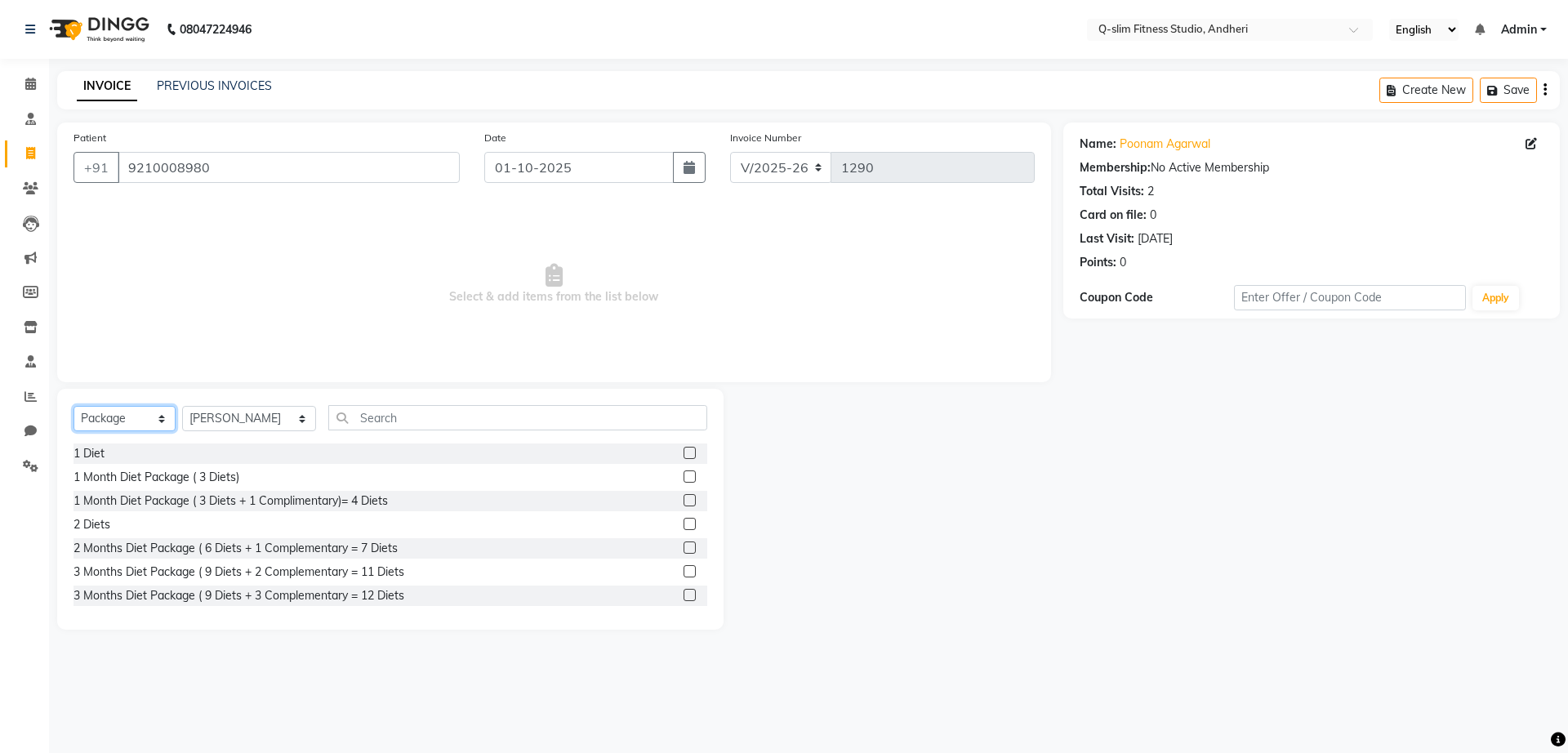
scroll to position [105, 0]
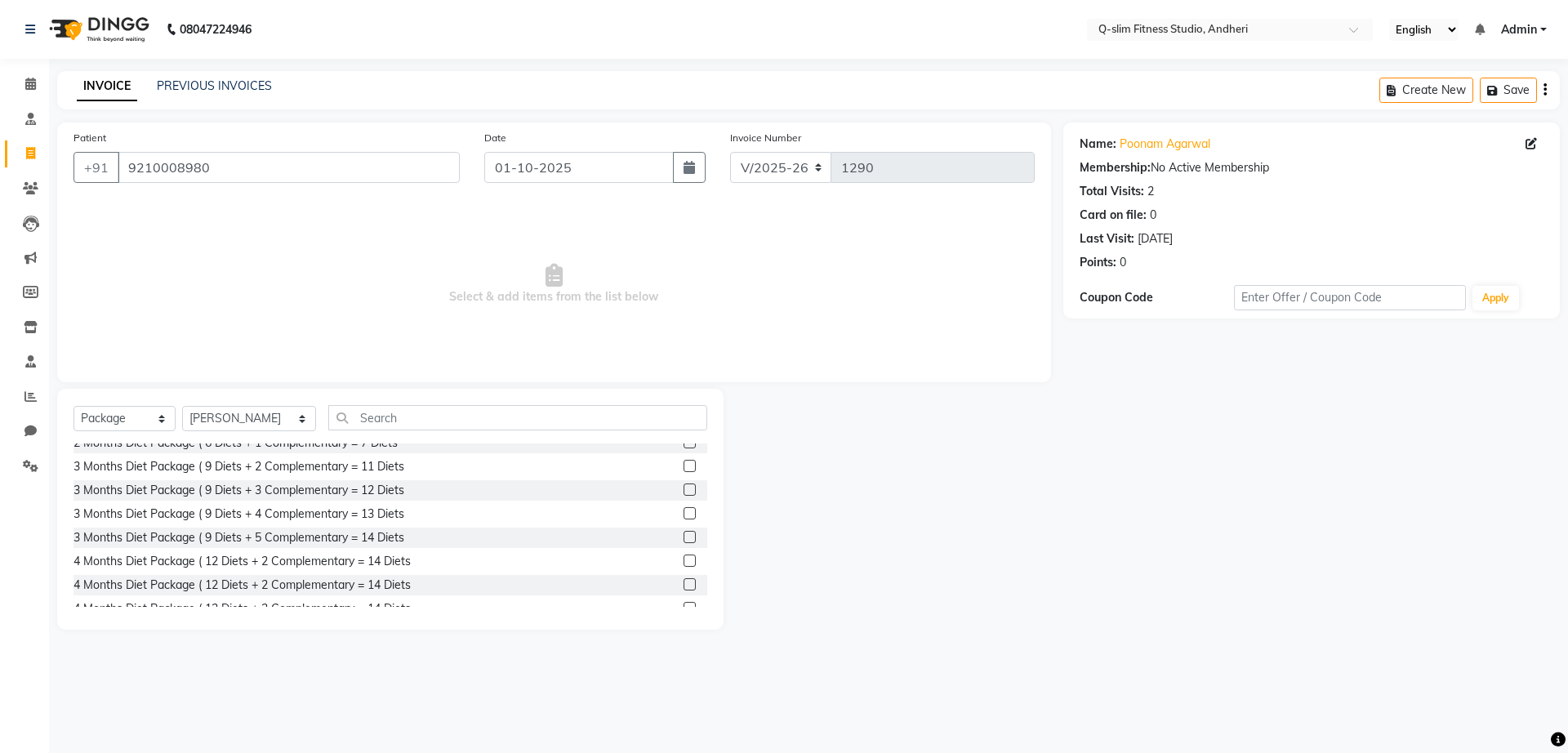
click at [683, 466] on label at bounding box center [689, 466] width 12 height 12
click at [683, 466] on input "checkbox" at bounding box center [688, 466] width 10 height 10
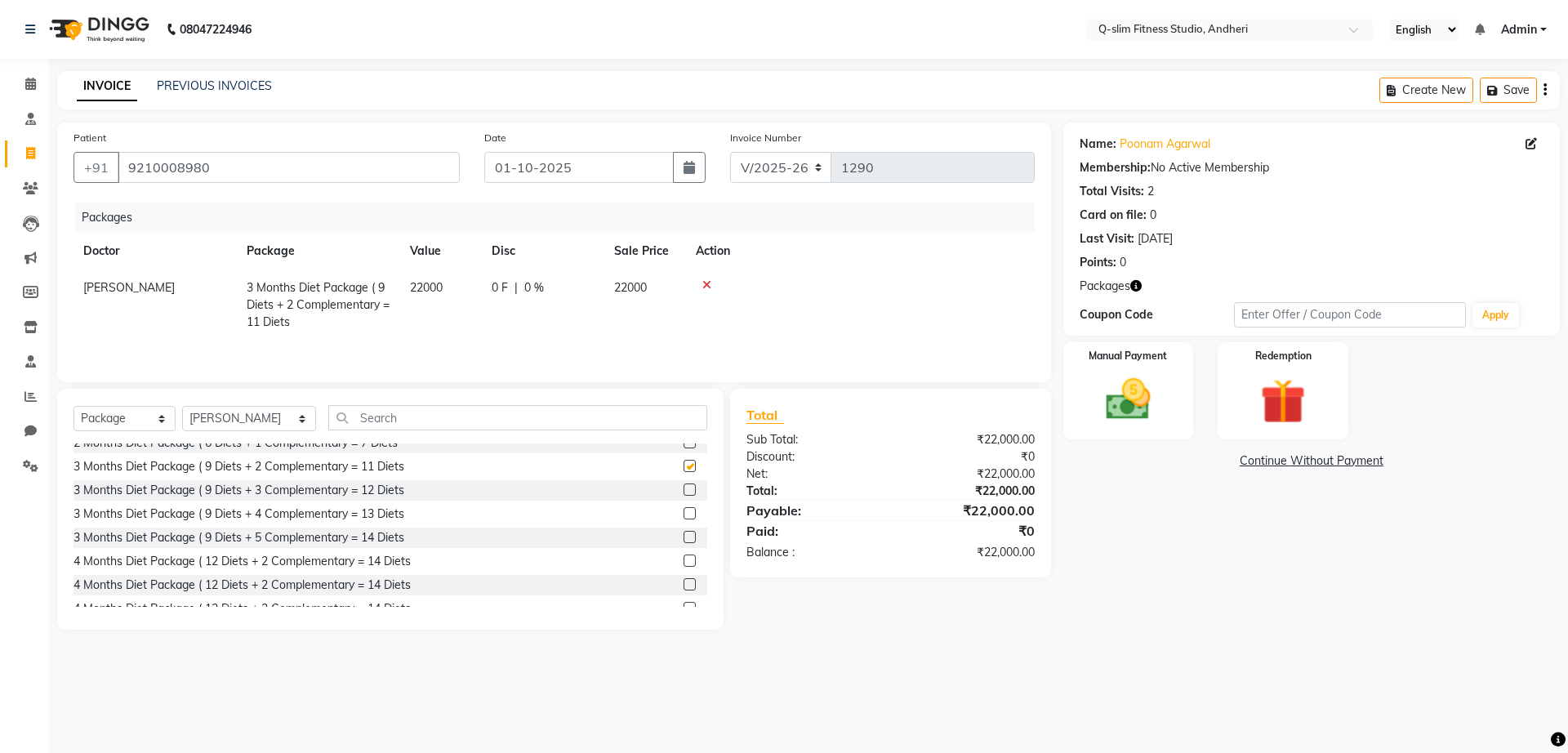
checkbox input "false"
click at [555, 153] on input "01-10-2025" at bounding box center [578, 167] width 190 height 31
select select "10"
select select "2025"
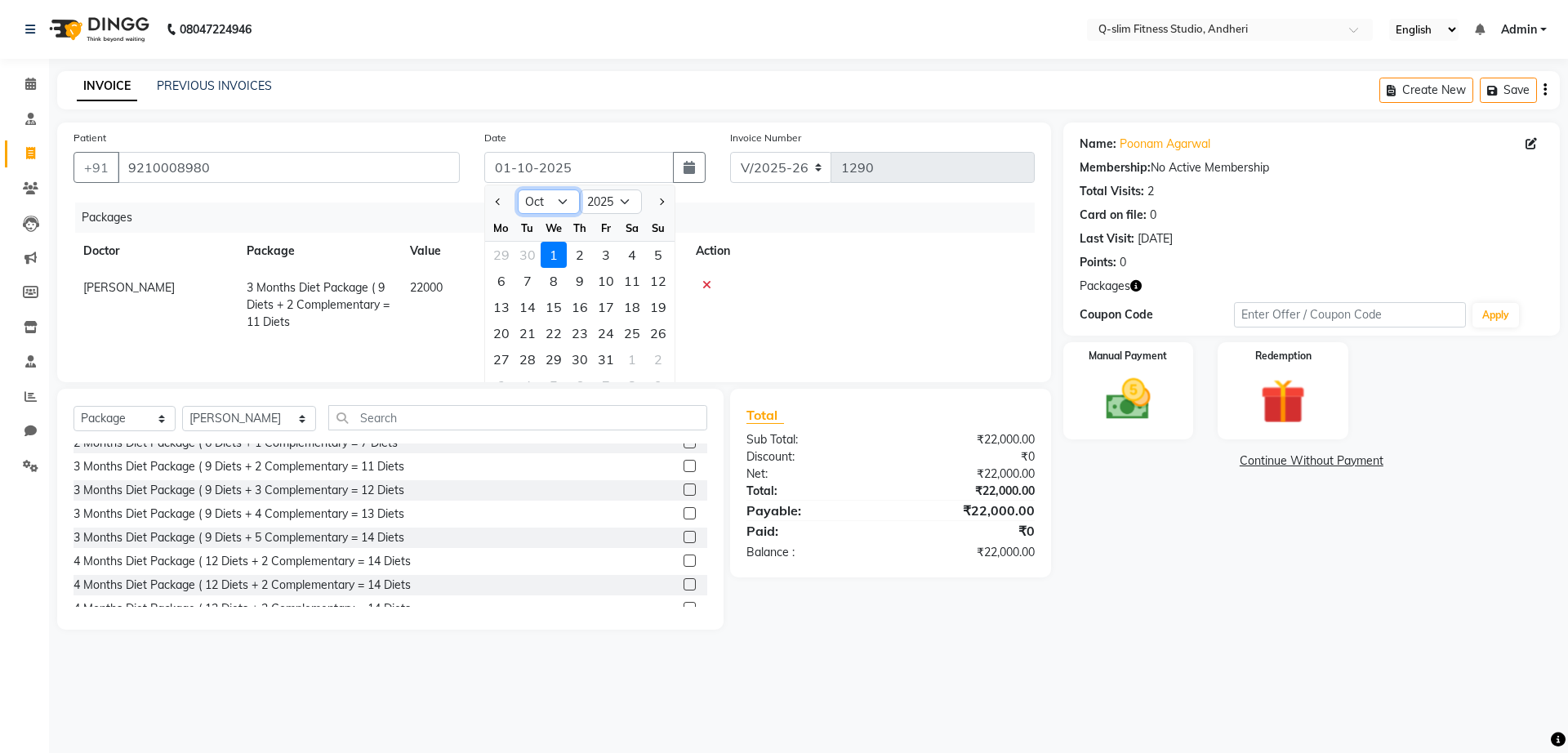
click at [564, 201] on select "Jan Feb Mar Apr May Jun [DATE] Aug Sep Oct Nov Dec" at bounding box center [548, 201] width 62 height 25
select select "8"
click at [517, 189] on select "Jan Feb Mar Apr May Jun [DATE] Aug Sep Oct Nov Dec" at bounding box center [548, 201] width 62 height 25
click at [604, 261] on div "1" at bounding box center [605, 254] width 26 height 26
type input "[DATE]"
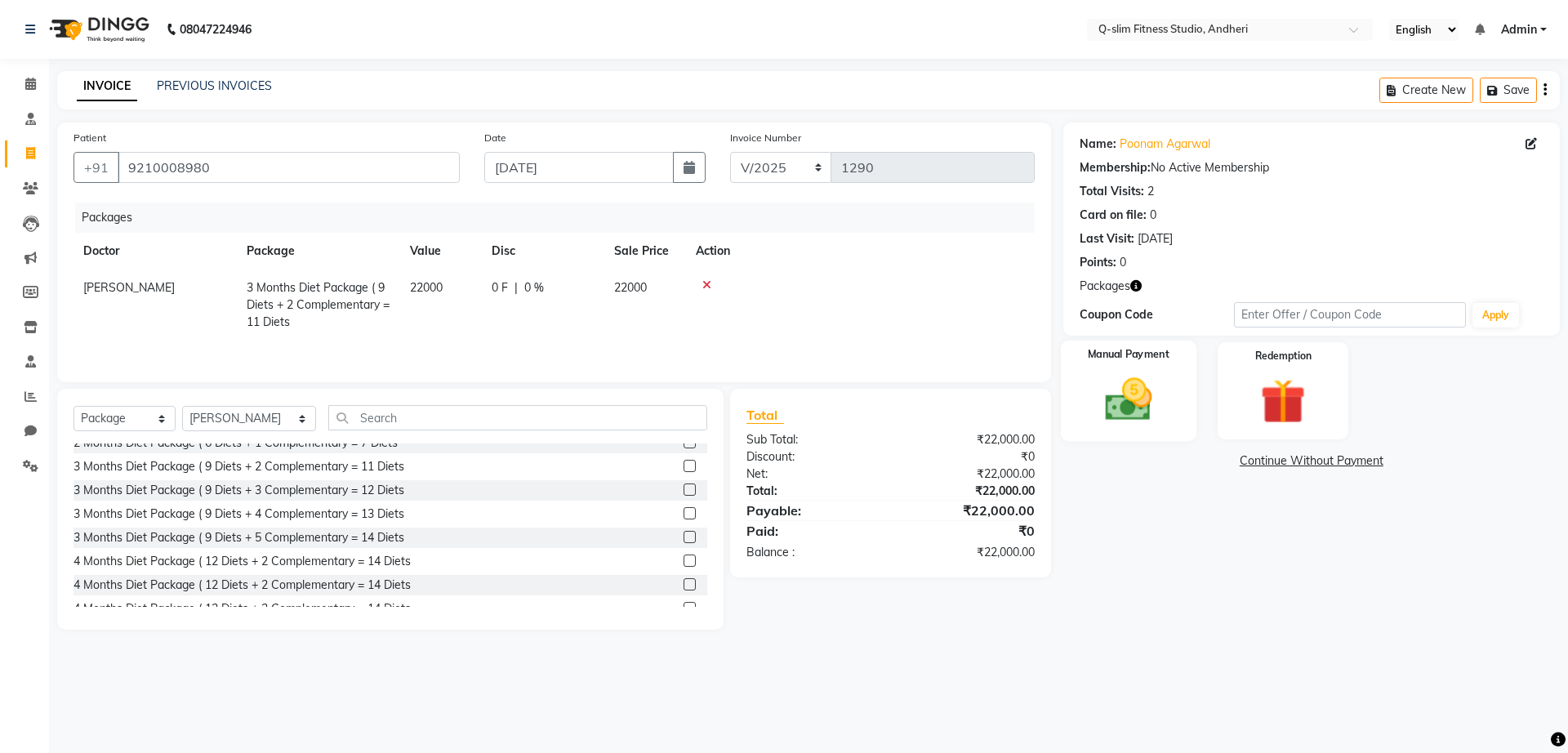
click at [1139, 386] on img at bounding box center [1128, 399] width 76 height 53
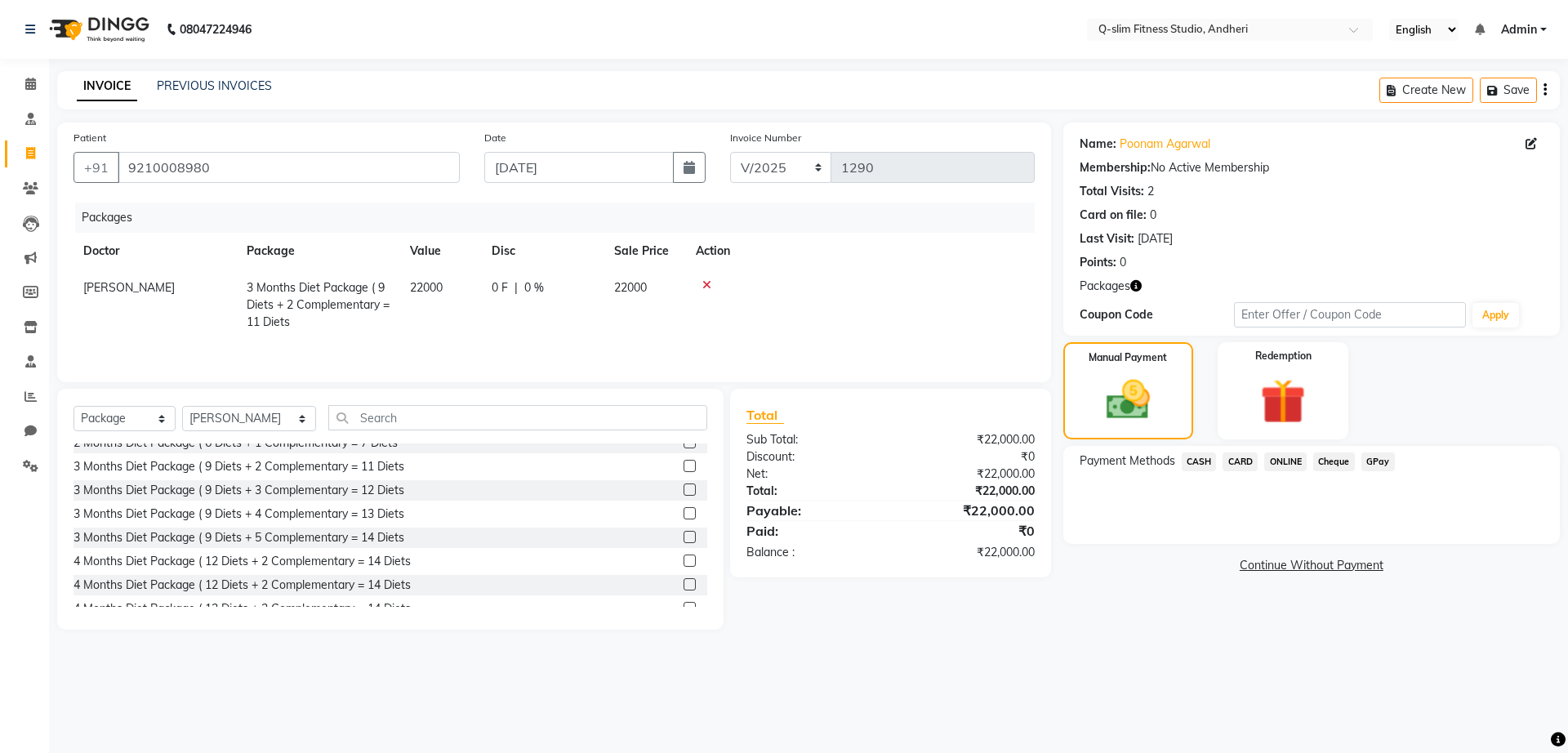
click at [1216, 460] on div "CARD" at bounding box center [1237, 463] width 42 height 22
click at [1206, 461] on span "CASH" at bounding box center [1199, 462] width 35 height 19
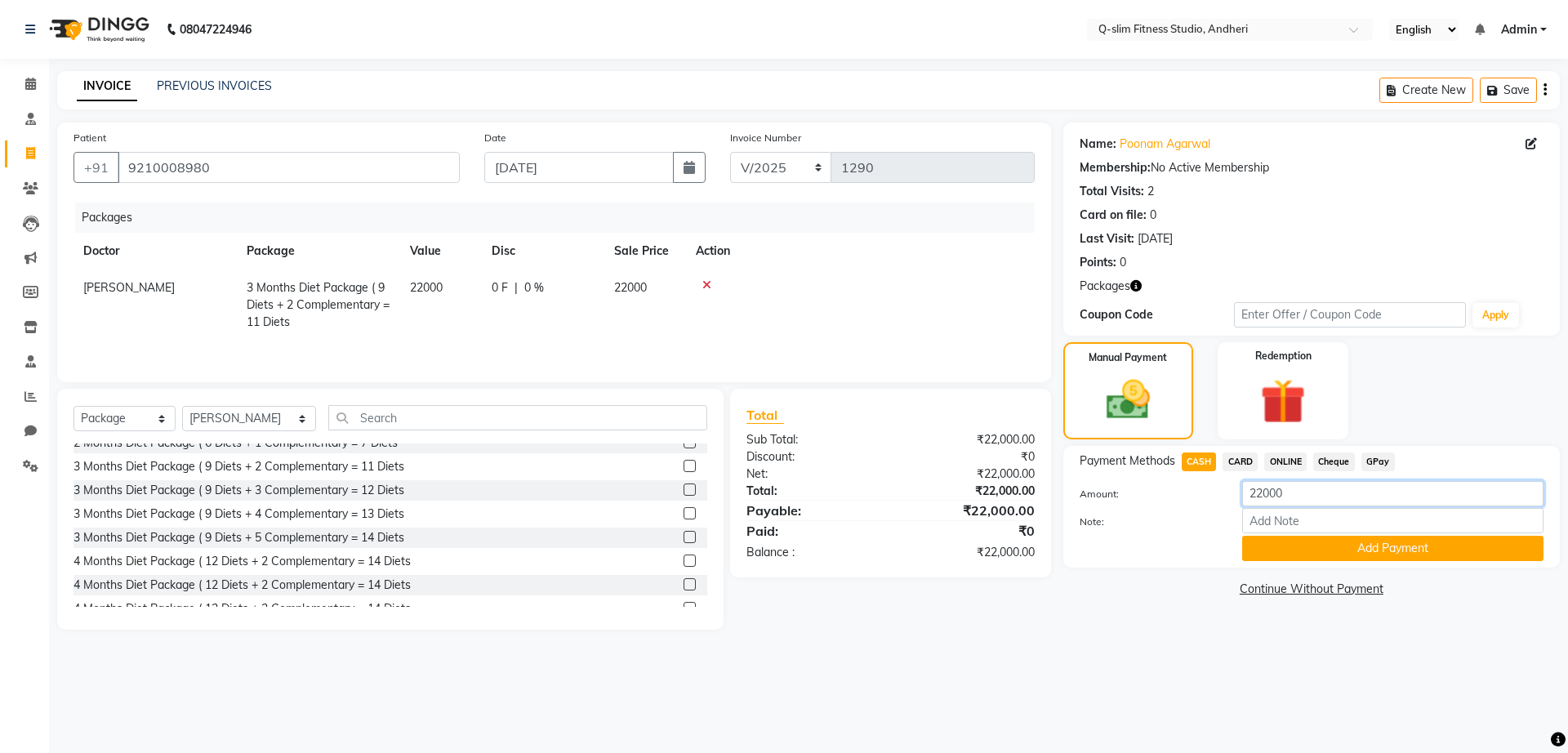
click at [1299, 501] on input "22000" at bounding box center [1392, 493] width 302 height 26
type input "2"
type input "16000"
click at [1300, 558] on button "Add Payment" at bounding box center [1392, 548] width 302 height 26
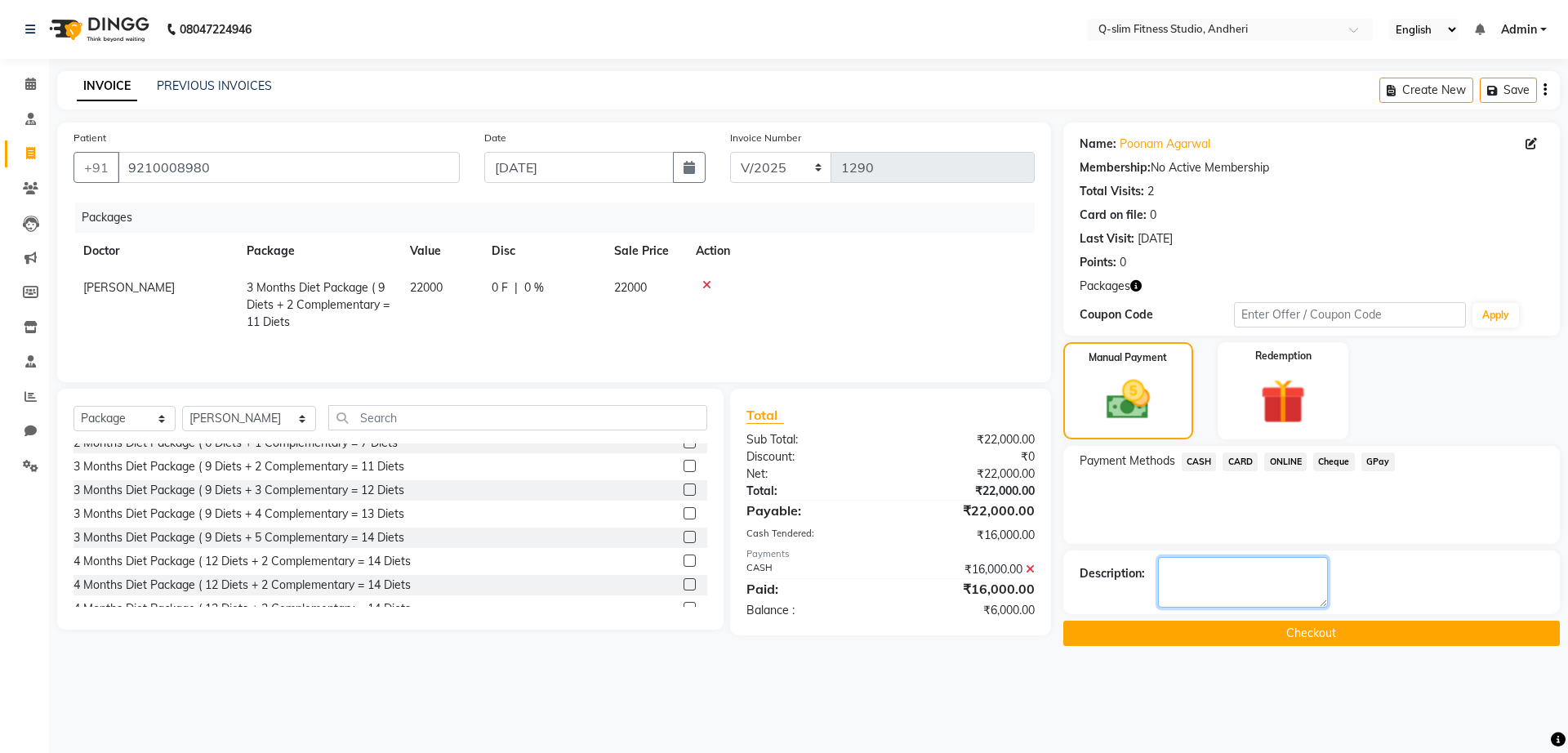
click at [1252, 557] on textarea at bounding box center [1243, 582] width 170 height 51
type textarea "[MEDICAL_DATA] Cleared"
click at [1252, 634] on button "Checkout" at bounding box center [1311, 633] width 496 height 26
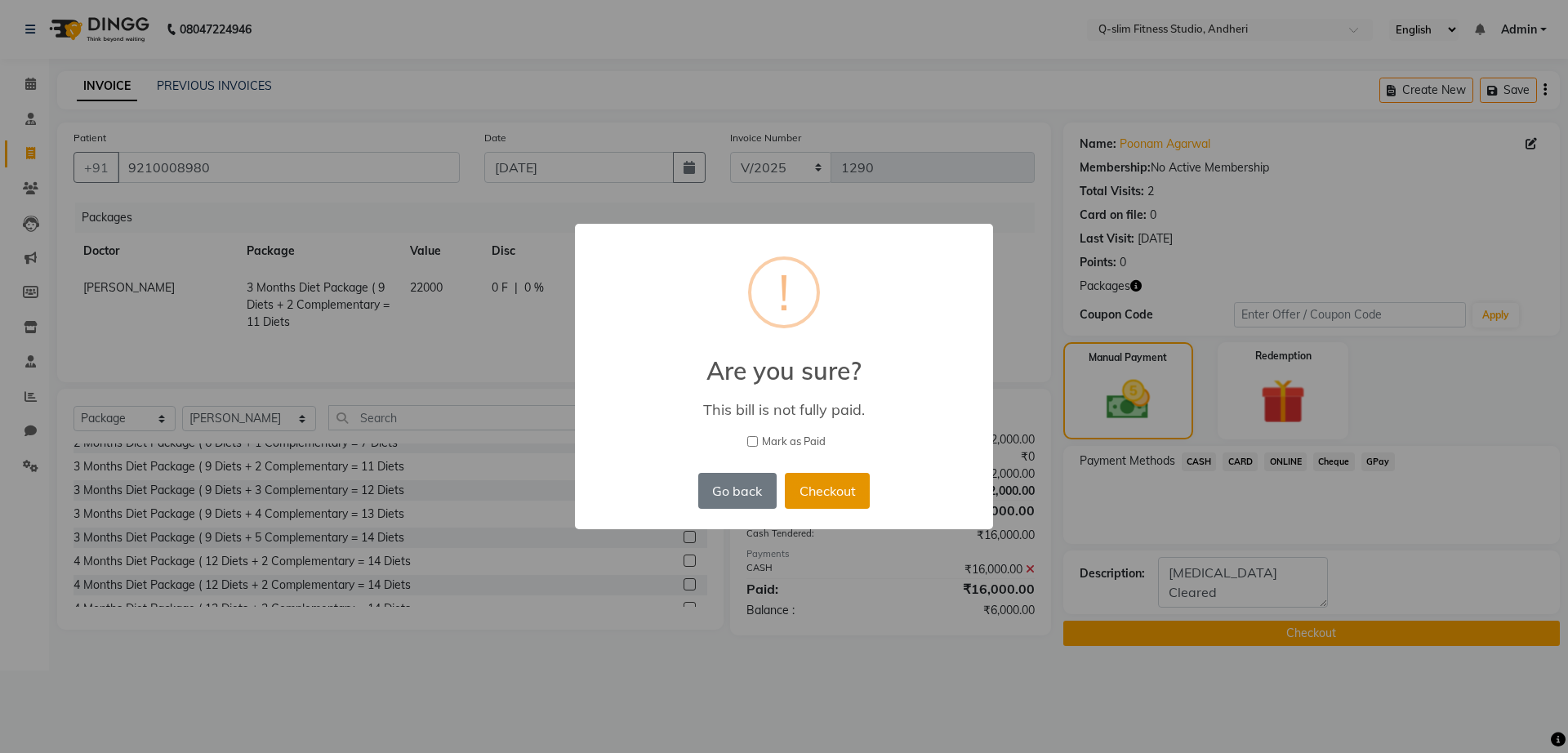
click at [811, 492] on button "Checkout" at bounding box center [826, 491] width 85 height 36
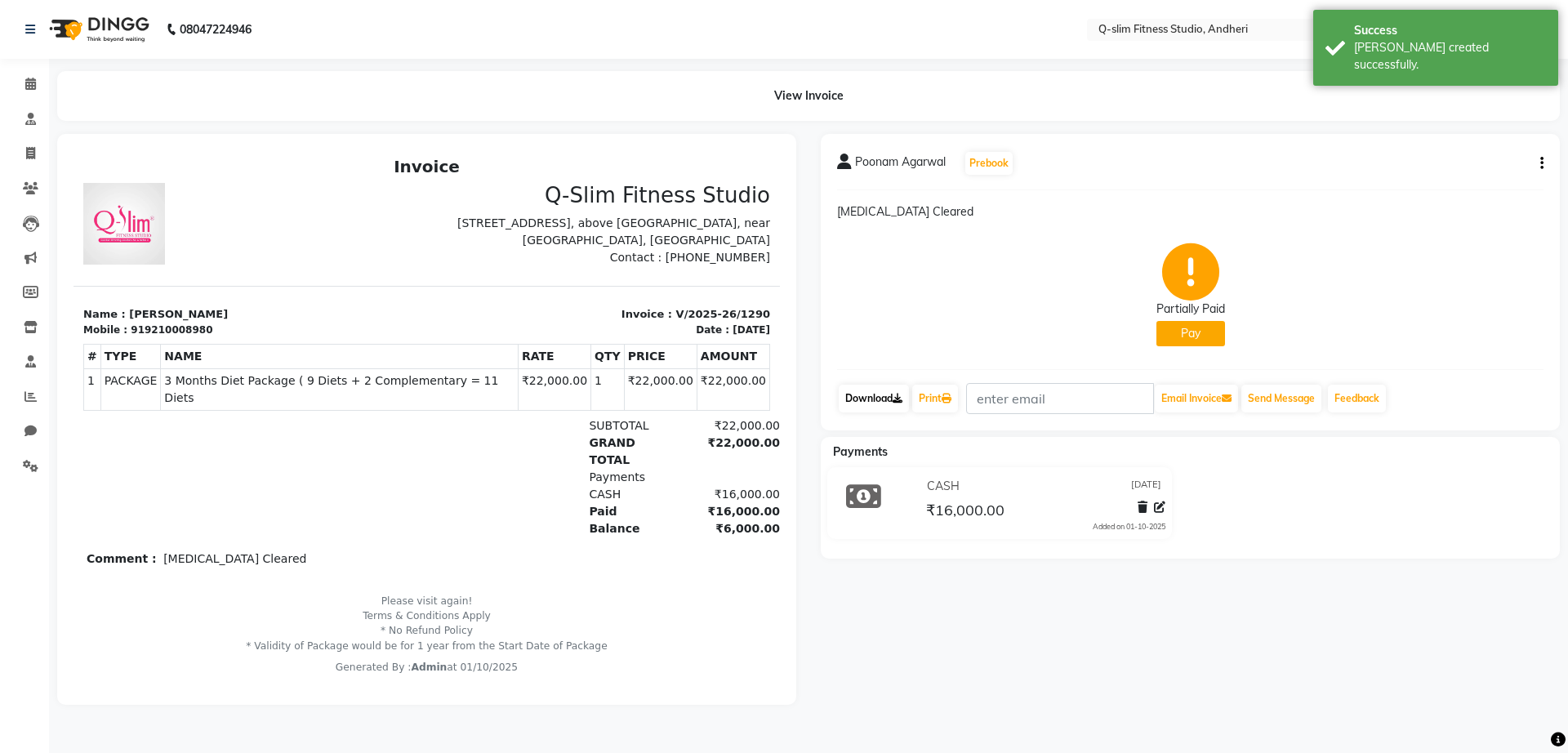
click at [878, 404] on link "Download" at bounding box center [874, 398] width 71 height 28
click at [1204, 325] on button "Pay" at bounding box center [1191, 333] width 69 height 26
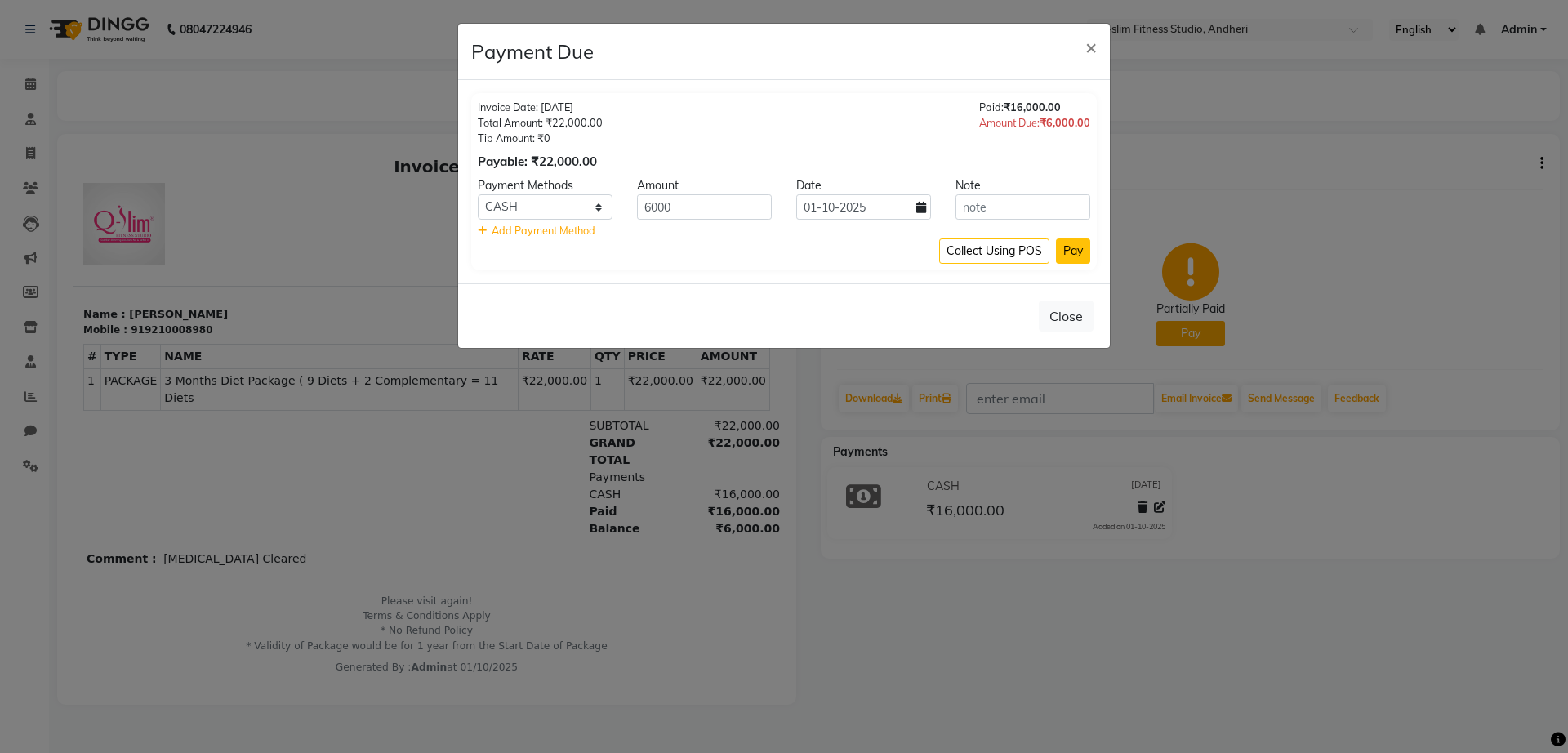
click at [1068, 249] on button "Pay" at bounding box center [1073, 251] width 34 height 26
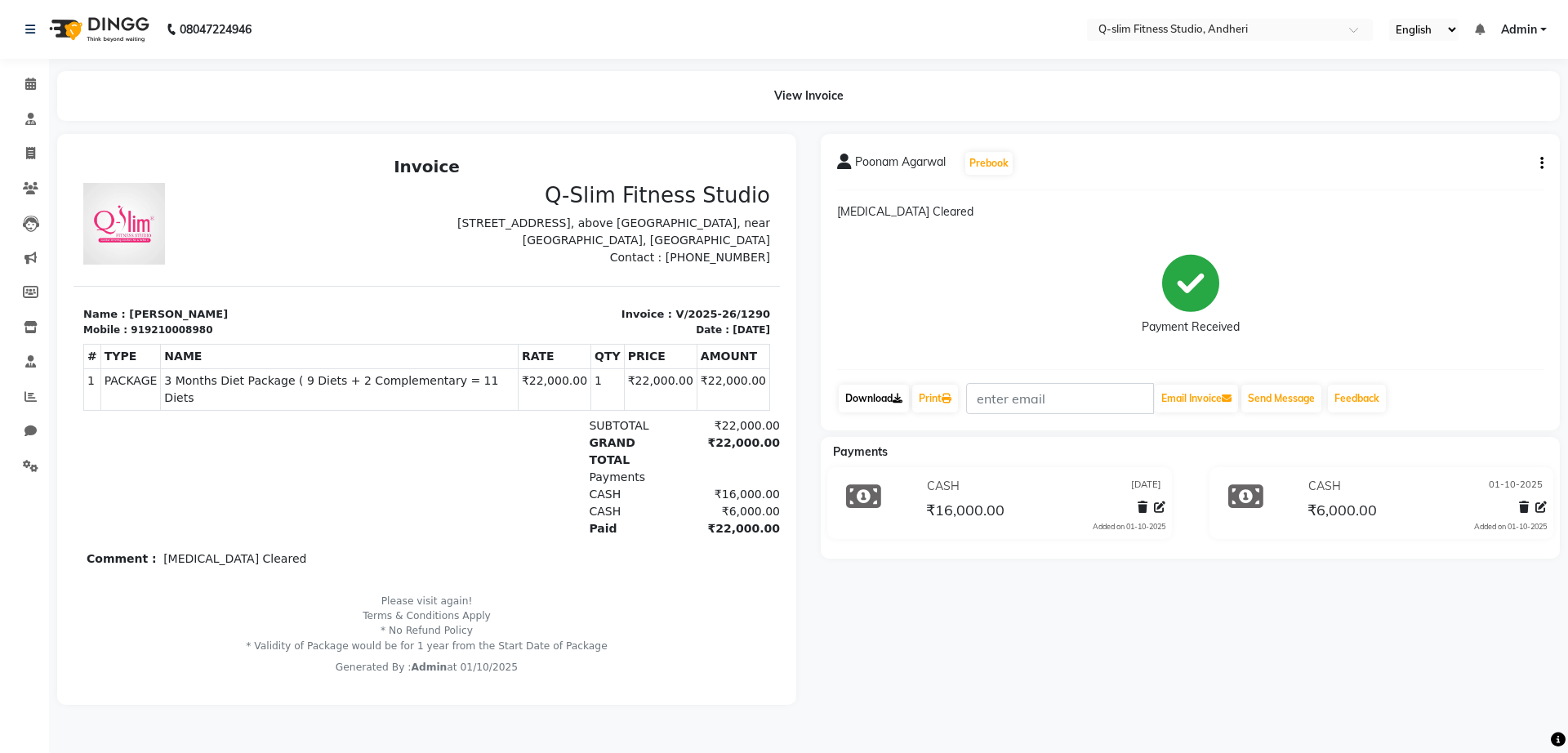
click at [868, 393] on link "Download" at bounding box center [874, 398] width 71 height 28
click at [35, 187] on icon at bounding box center [31, 188] width 15 height 12
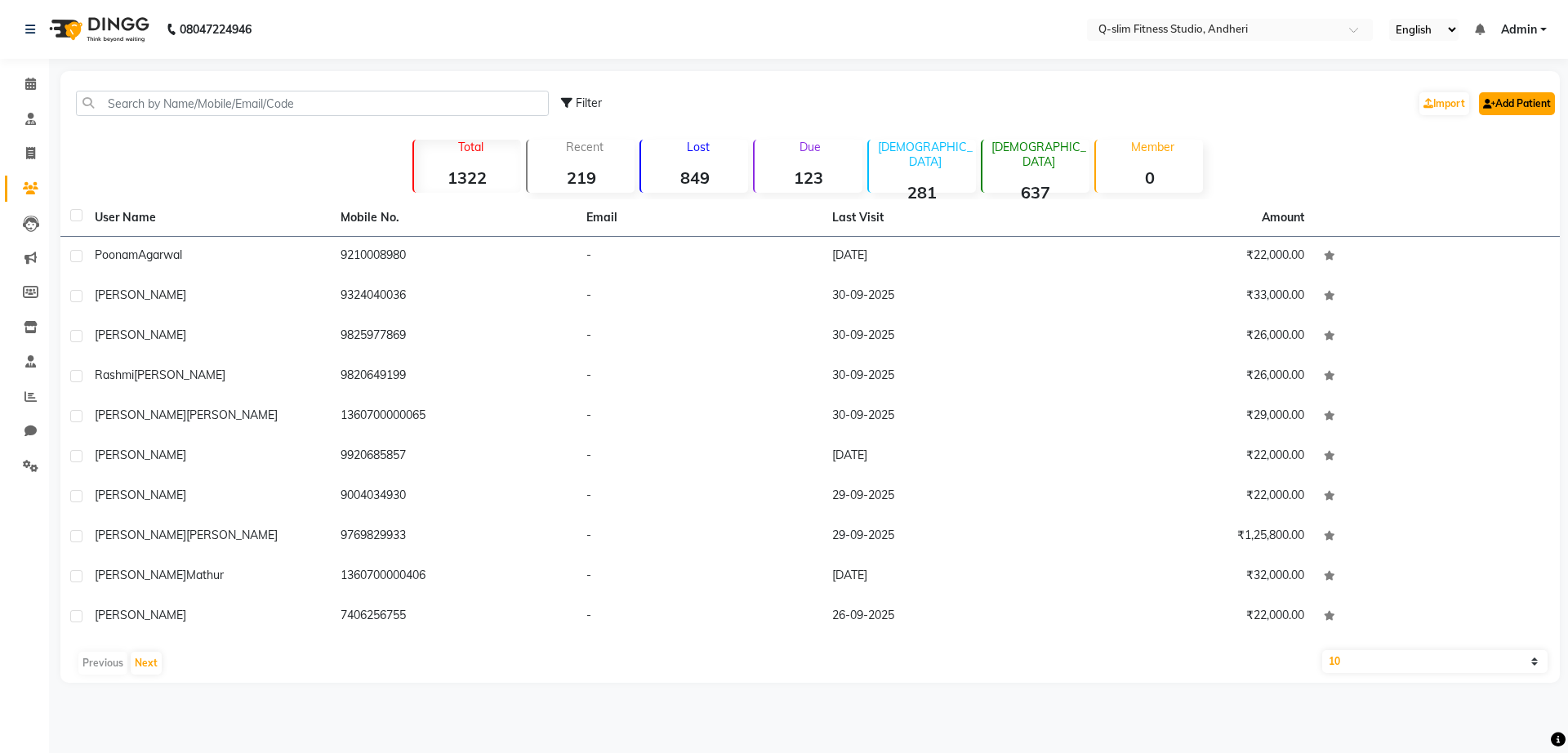
click at [1512, 99] on link "Add Patient" at bounding box center [1516, 104] width 76 height 23
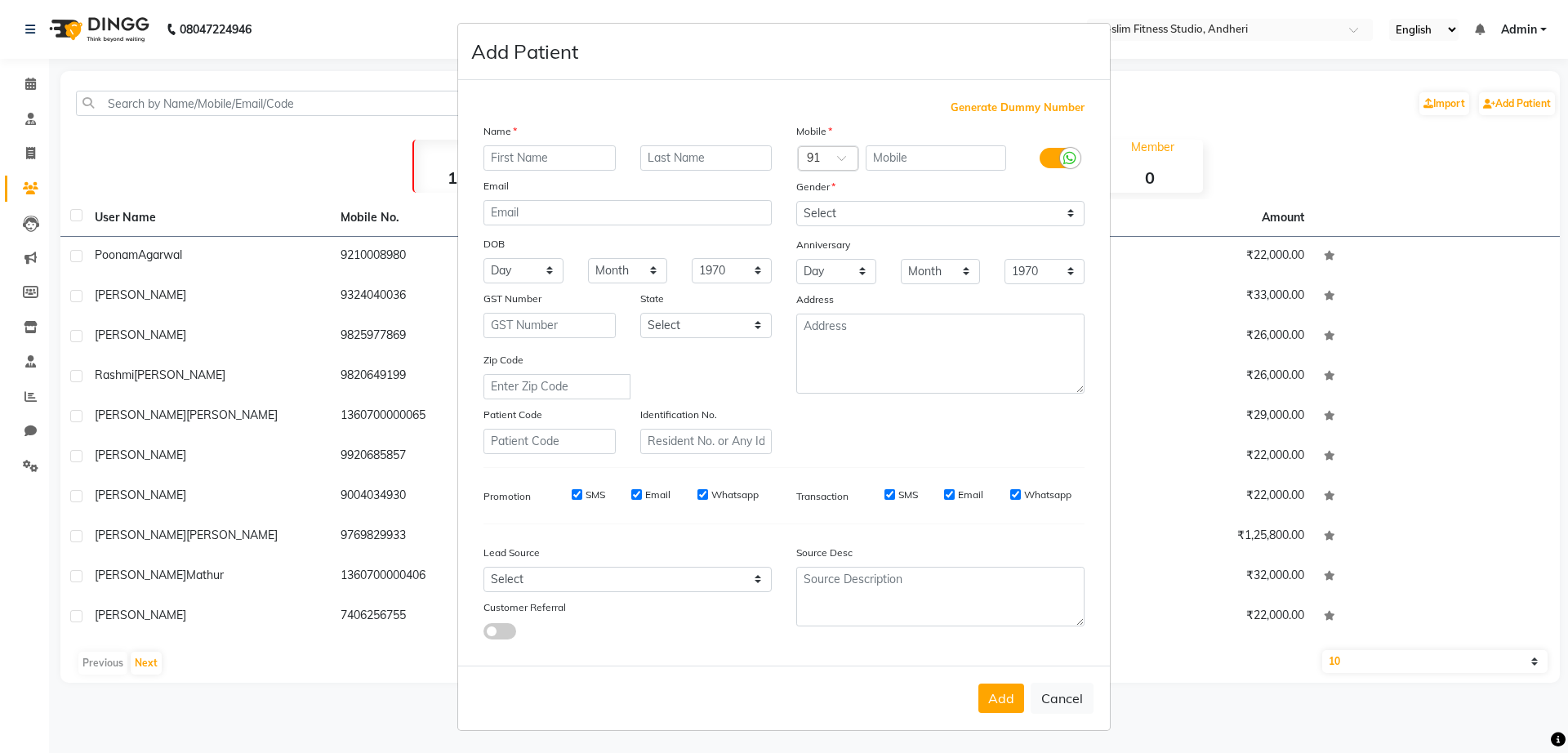
click at [515, 157] on input "text" at bounding box center [550, 157] width 133 height 26
type input "[PERSON_NAME]"
click at [866, 154] on input "text" at bounding box center [936, 157] width 141 height 26
type input "9814433687"
click at [617, 154] on div "[PERSON_NAME]" at bounding box center [550, 157] width 157 height 26
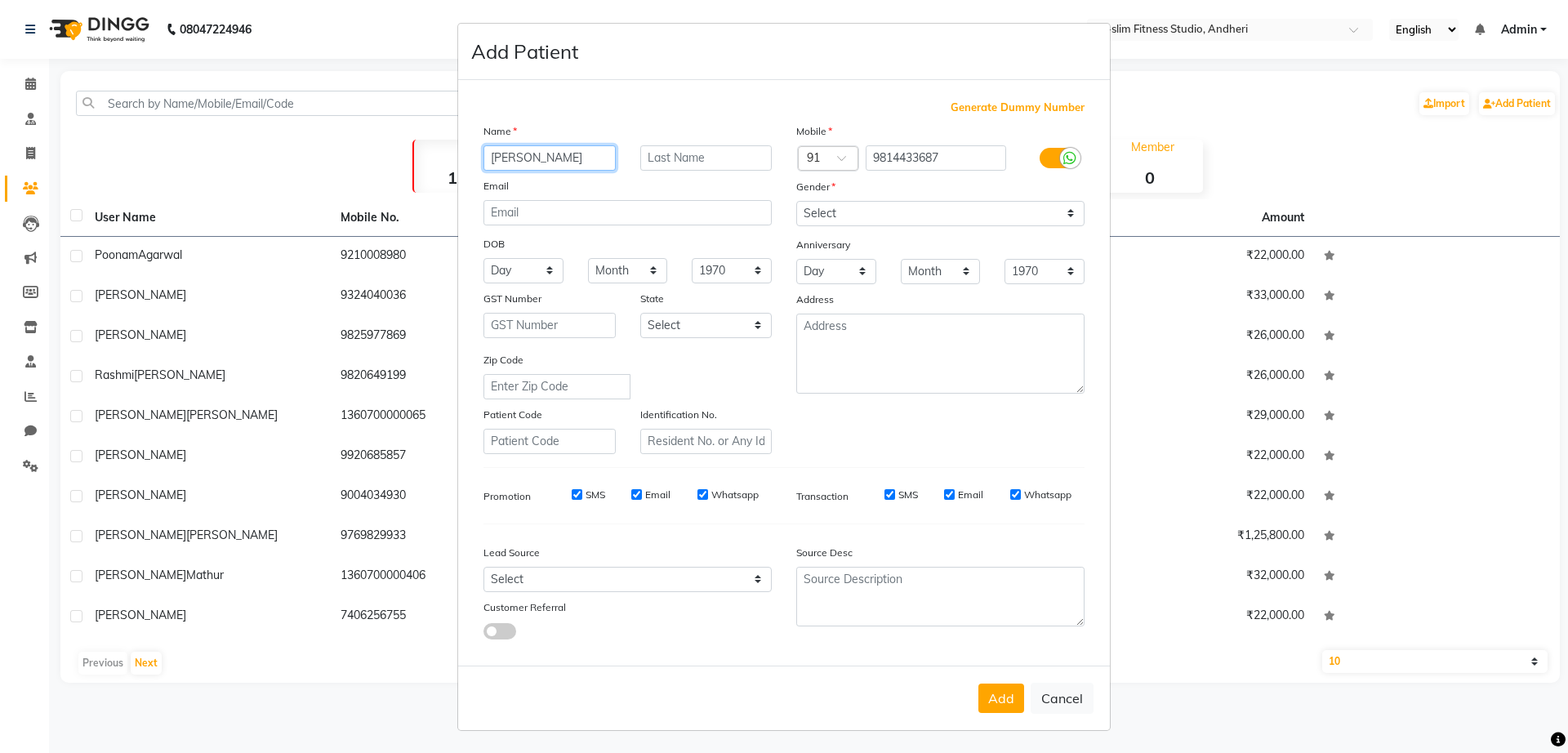
click at [542, 157] on input "[PERSON_NAME]" at bounding box center [550, 157] width 133 height 26
click at [545, 158] on input "[PERSON_NAME]" at bounding box center [550, 157] width 133 height 26
type input "[PERSON_NAME]"
click at [1040, 154] on label at bounding box center [1057, 157] width 37 height 20
click at [0, 0] on input "checkbox" at bounding box center [0, 0] width 0 height 0
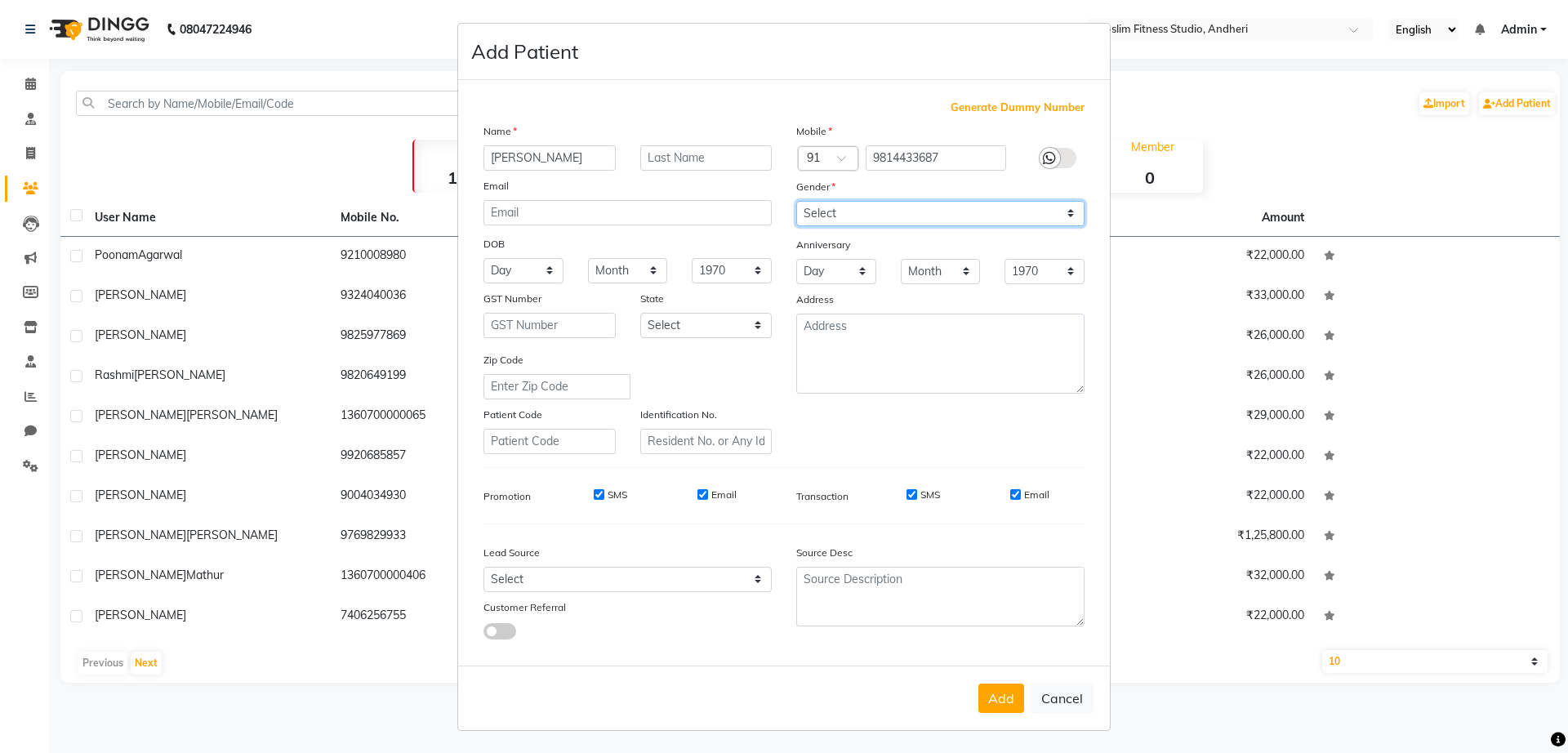
click at [868, 212] on select "Select [DEMOGRAPHIC_DATA] [DEMOGRAPHIC_DATA] Other Prefer Not To Say" at bounding box center [940, 213] width 288 height 26
select select "[DEMOGRAPHIC_DATA]"
click at [796, 200] on select "Select [DEMOGRAPHIC_DATA] [DEMOGRAPHIC_DATA] Other Prefer Not To Say" at bounding box center [940, 213] width 288 height 26
click at [584, 500] on div "SMS" at bounding box center [598, 494] width 56 height 14
click at [594, 494] on input "SMS" at bounding box center [598, 494] width 10 height 10
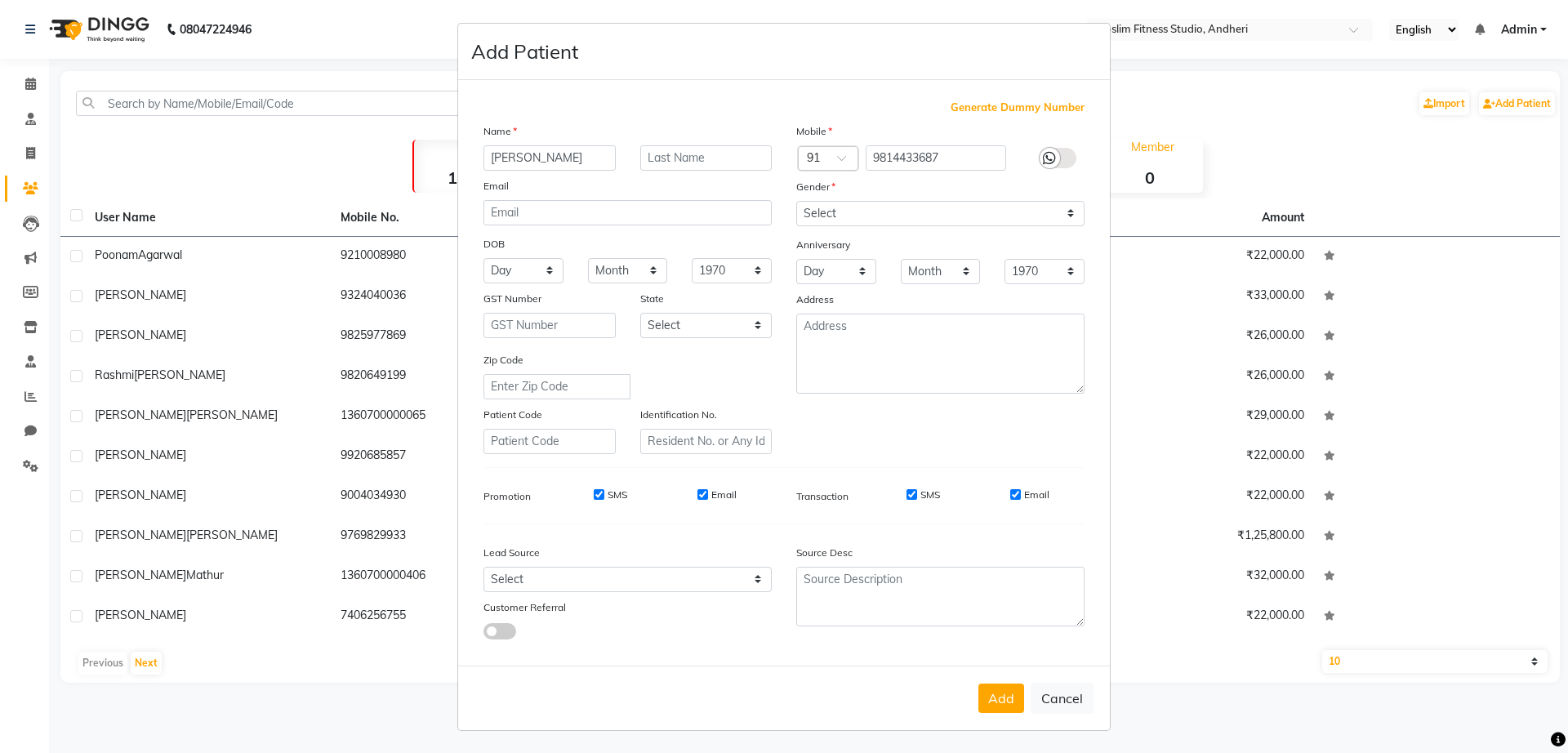
checkbox input "false"
click at [698, 494] on input "Email" at bounding box center [702, 494] width 10 height 10
checkbox input "false"
click at [907, 498] on input "SMS" at bounding box center [911, 494] width 10 height 10
checkbox input "false"
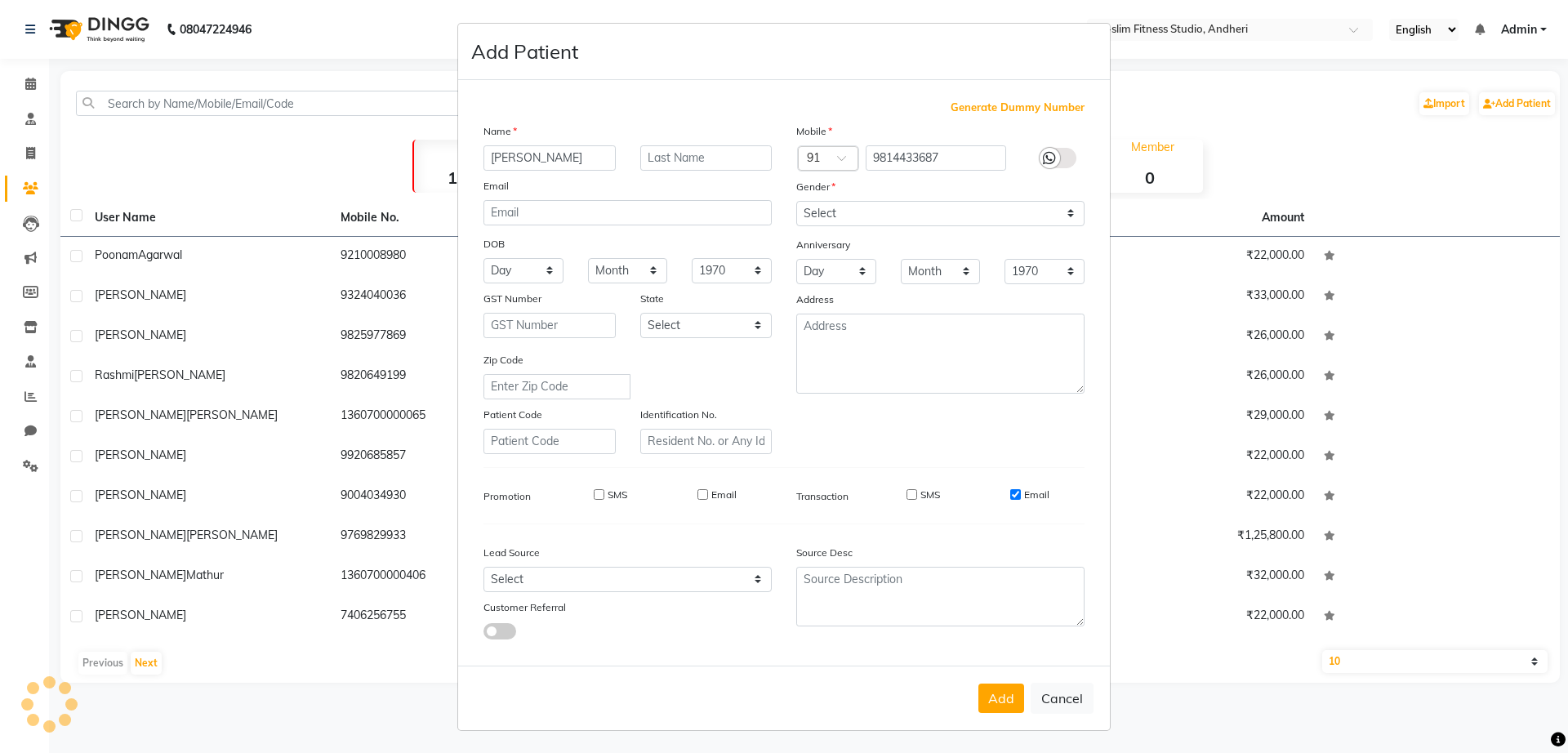
click at [1012, 501] on div "Email" at bounding box center [1029, 494] width 39 height 14
click at [1011, 494] on input "Email" at bounding box center [1014, 494] width 10 height 10
checkbox input "false"
click at [982, 688] on button "Add" at bounding box center [1001, 698] width 46 height 30
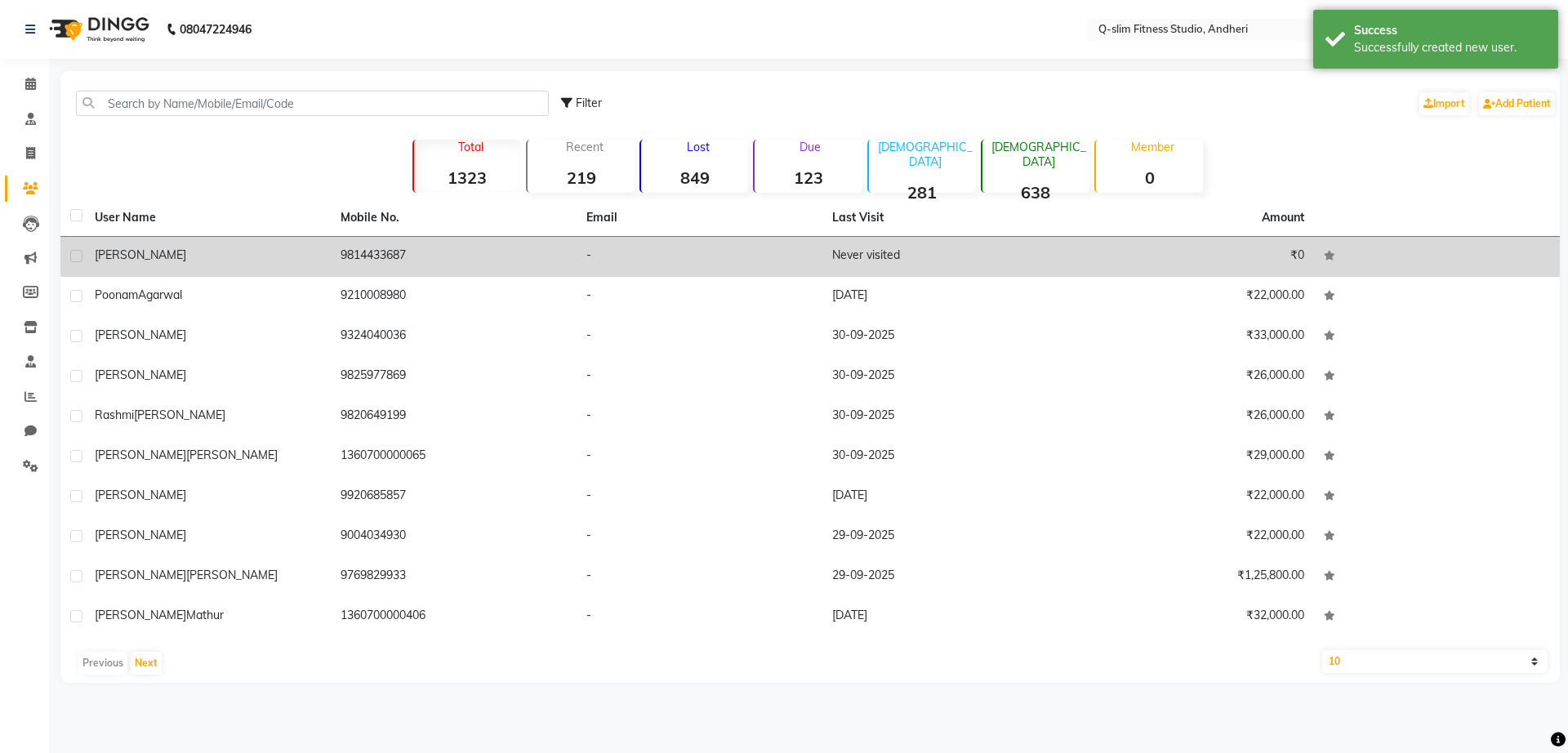
click at [279, 263] on div "[PERSON_NAME]" at bounding box center [207, 255] width 226 height 17
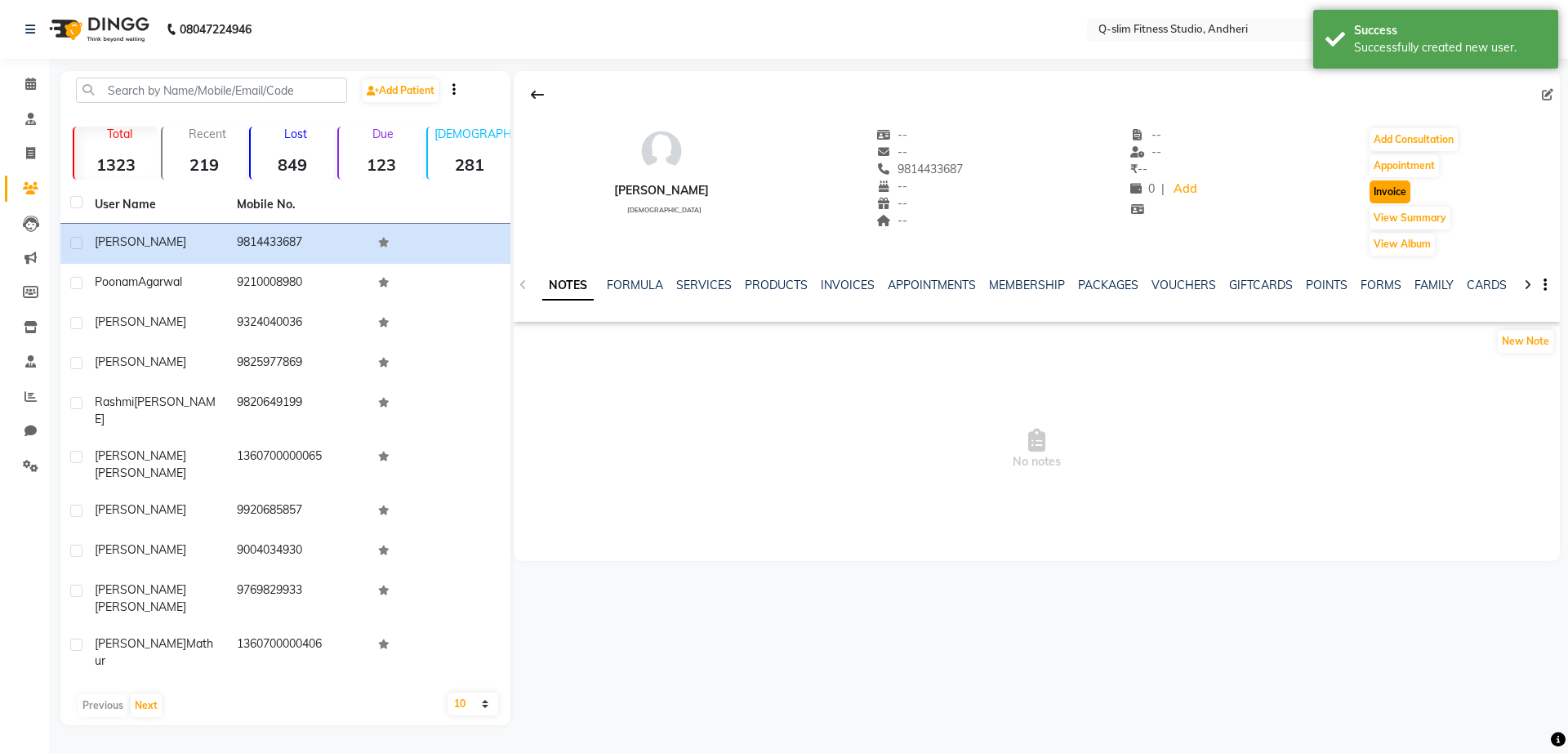
click at [1390, 189] on button "Invoice" at bounding box center [1390, 192] width 41 height 23
select select "8143"
select select "service"
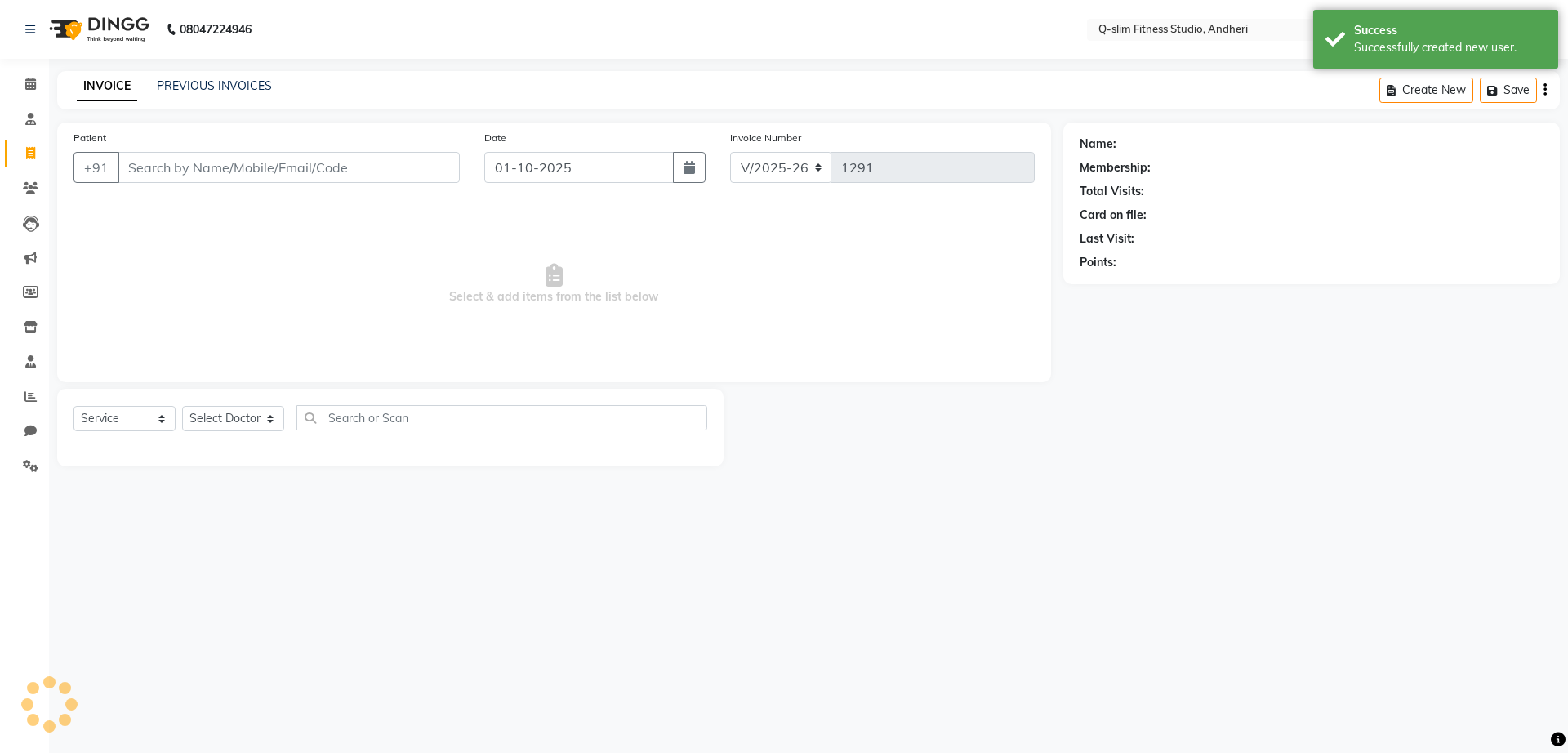
type input "9814433687"
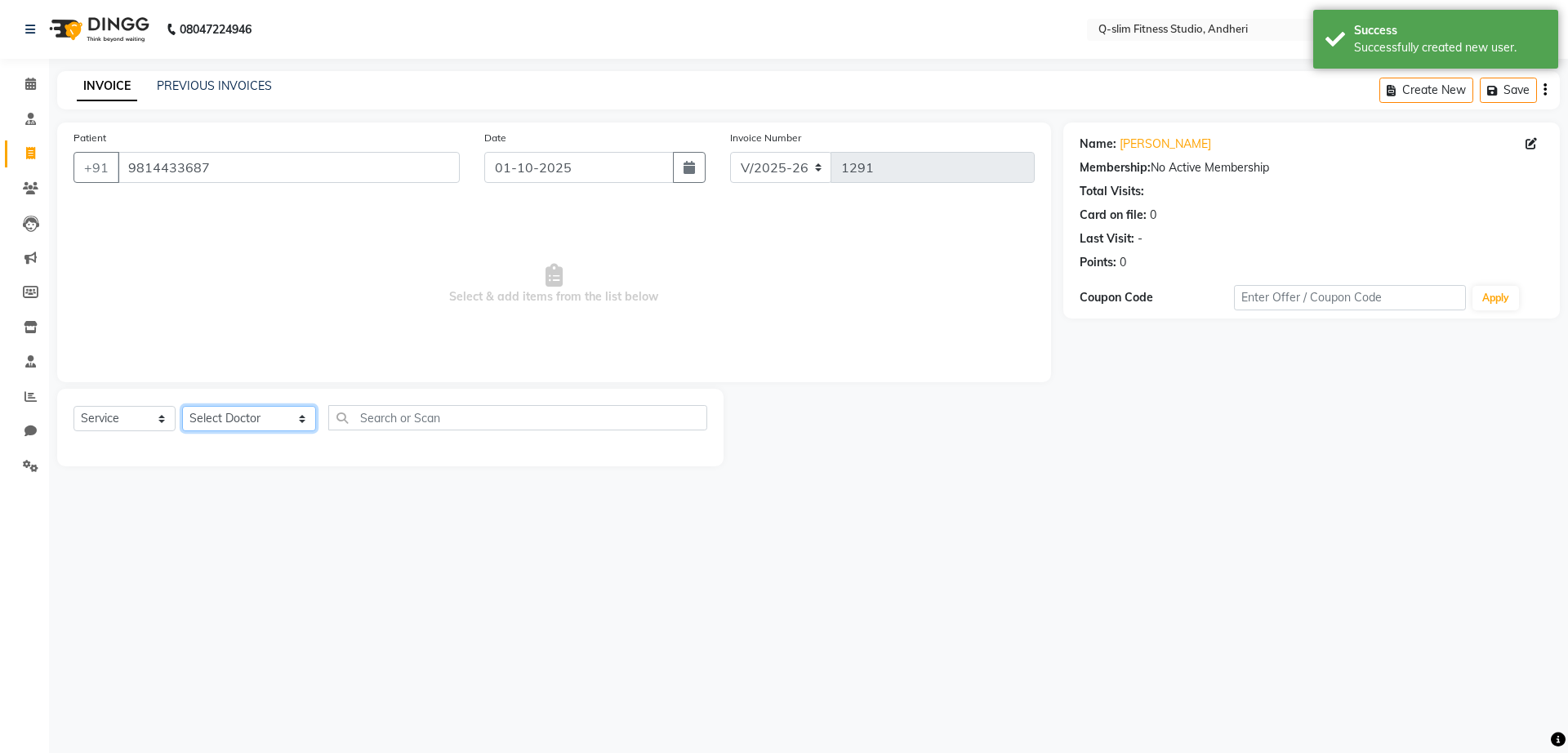
click at [219, 415] on select "Select Doctor Dr [PERSON_NAME] [PERSON_NAME] [PERSON_NAME] / [PERSON_NAME] Sess…" at bounding box center [249, 418] width 134 height 26
select select "76951"
click at [182, 406] on select "Select Doctor Dr [PERSON_NAME] [PERSON_NAME] [PERSON_NAME] / [PERSON_NAME] Sess…" at bounding box center [249, 418] width 134 height 26
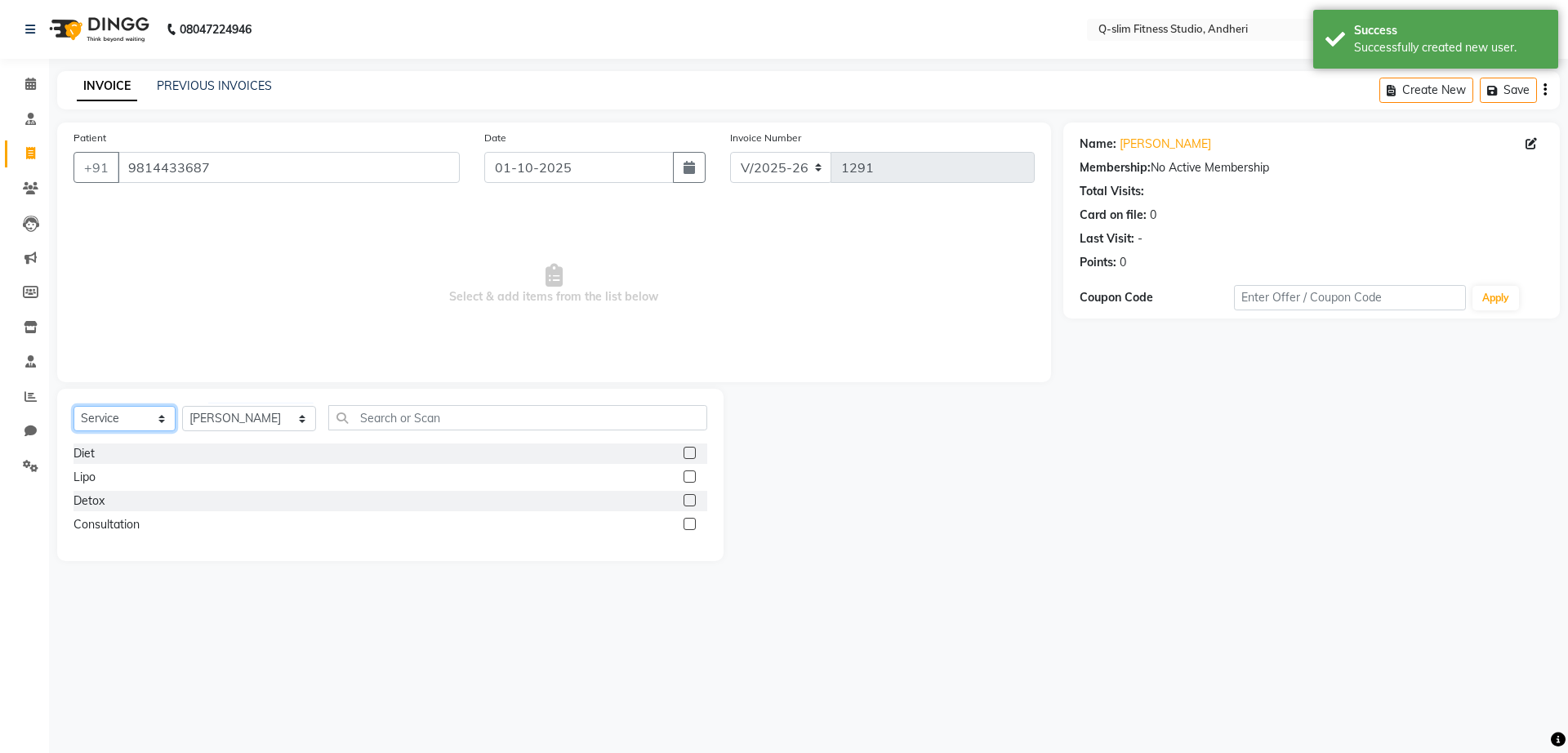
click at [120, 415] on select "Select Service Product Membership Package Voucher Prepaid Gift Card" at bounding box center [124, 418] width 102 height 26
select select "package"
click at [73, 406] on select "Select Service Product Membership Package Voucher Prepaid Gift Card" at bounding box center [124, 418] width 102 height 26
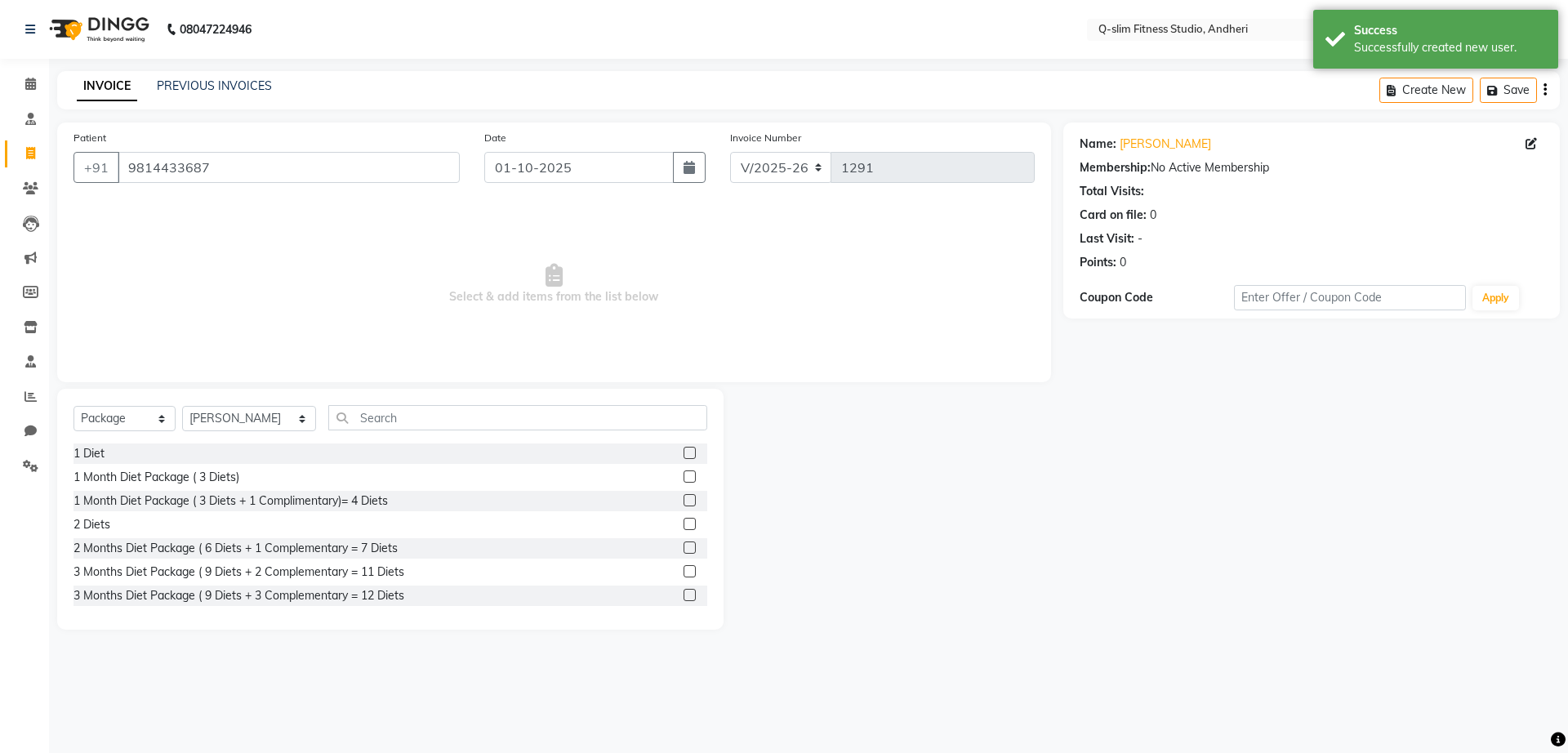
click at [683, 599] on label at bounding box center [689, 595] width 12 height 12
click at [683, 599] on input "checkbox" at bounding box center [688, 596] width 10 height 10
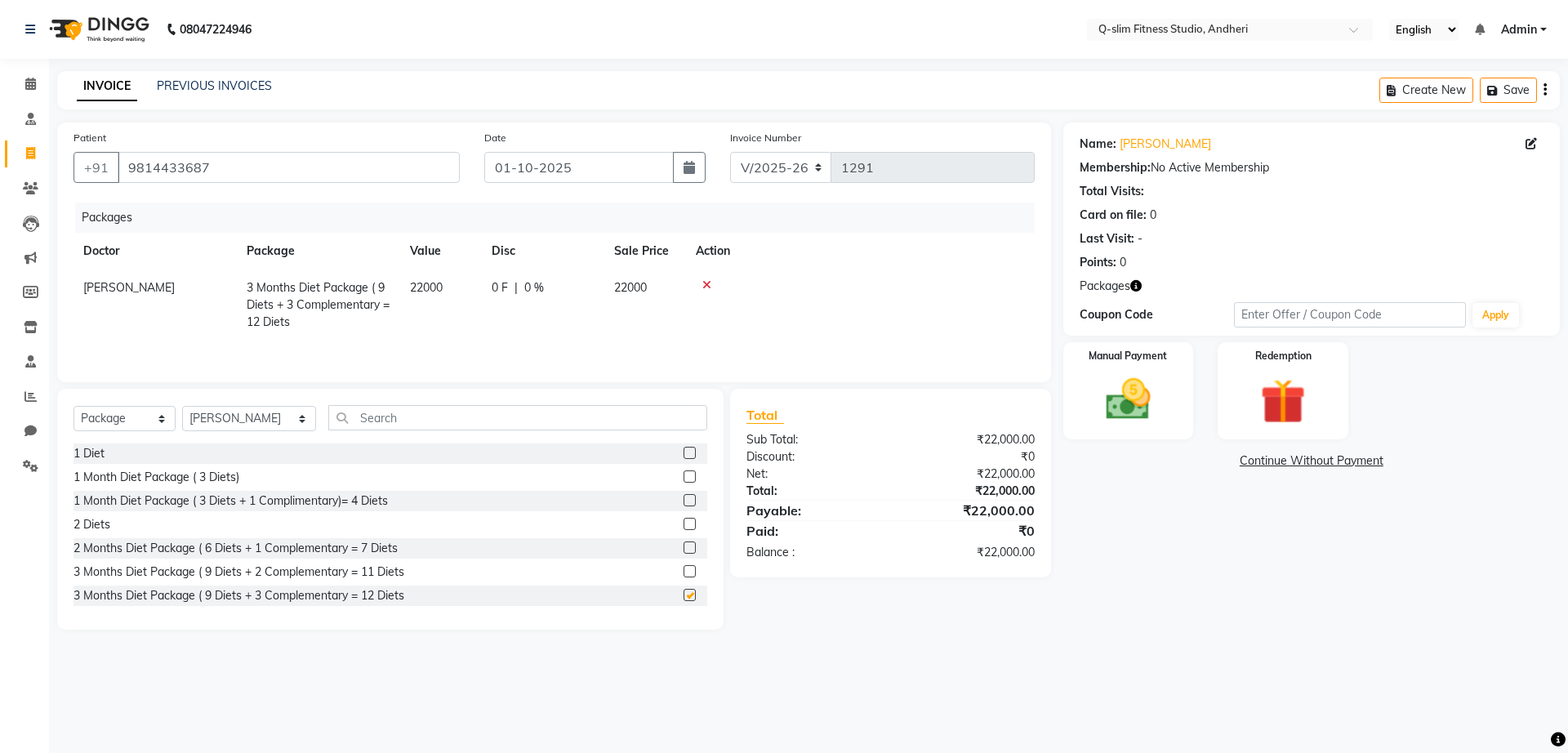
checkbox input "false"
click at [1134, 410] on img at bounding box center [1128, 399] width 76 height 53
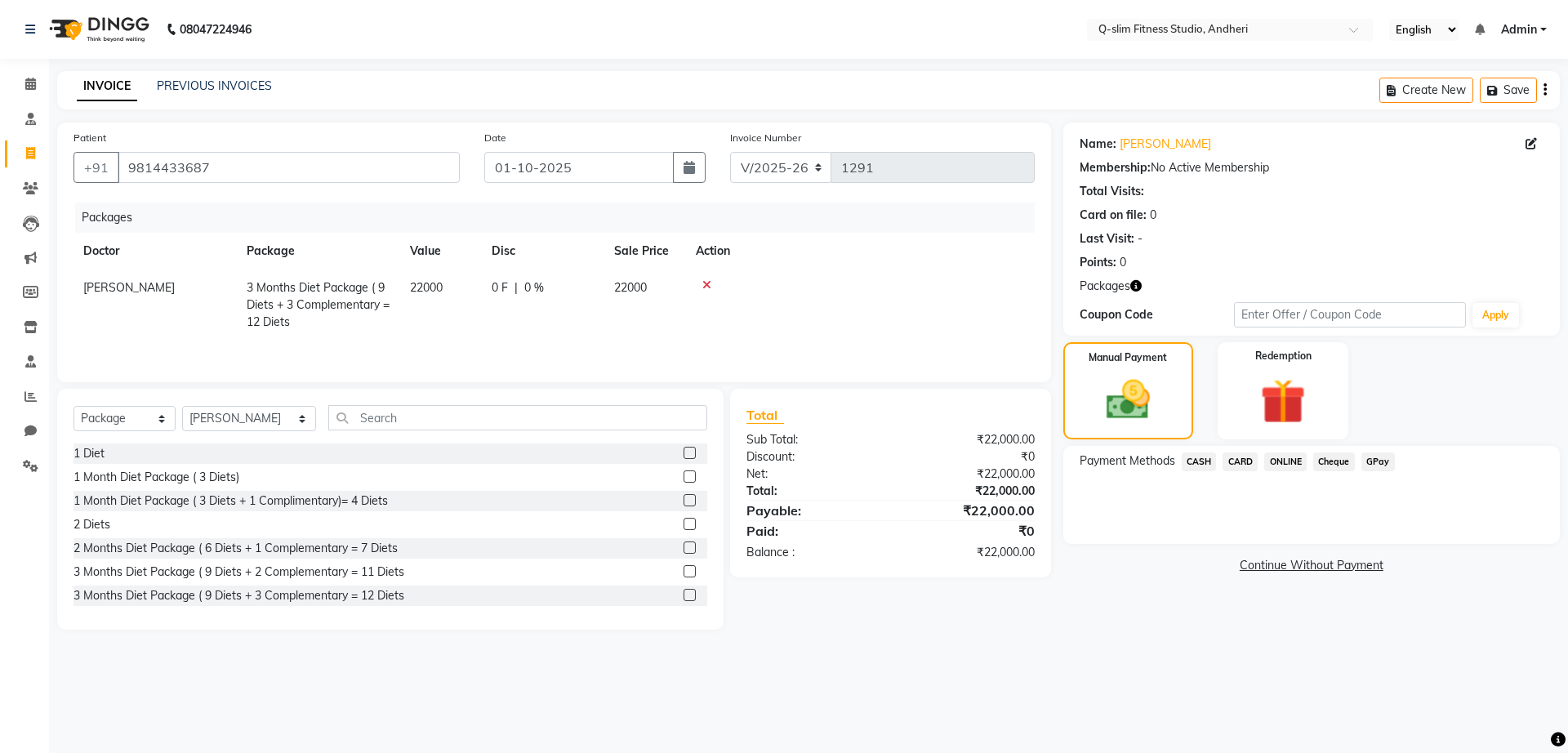
click at [1374, 459] on span "GPay" at bounding box center [1377, 462] width 33 height 19
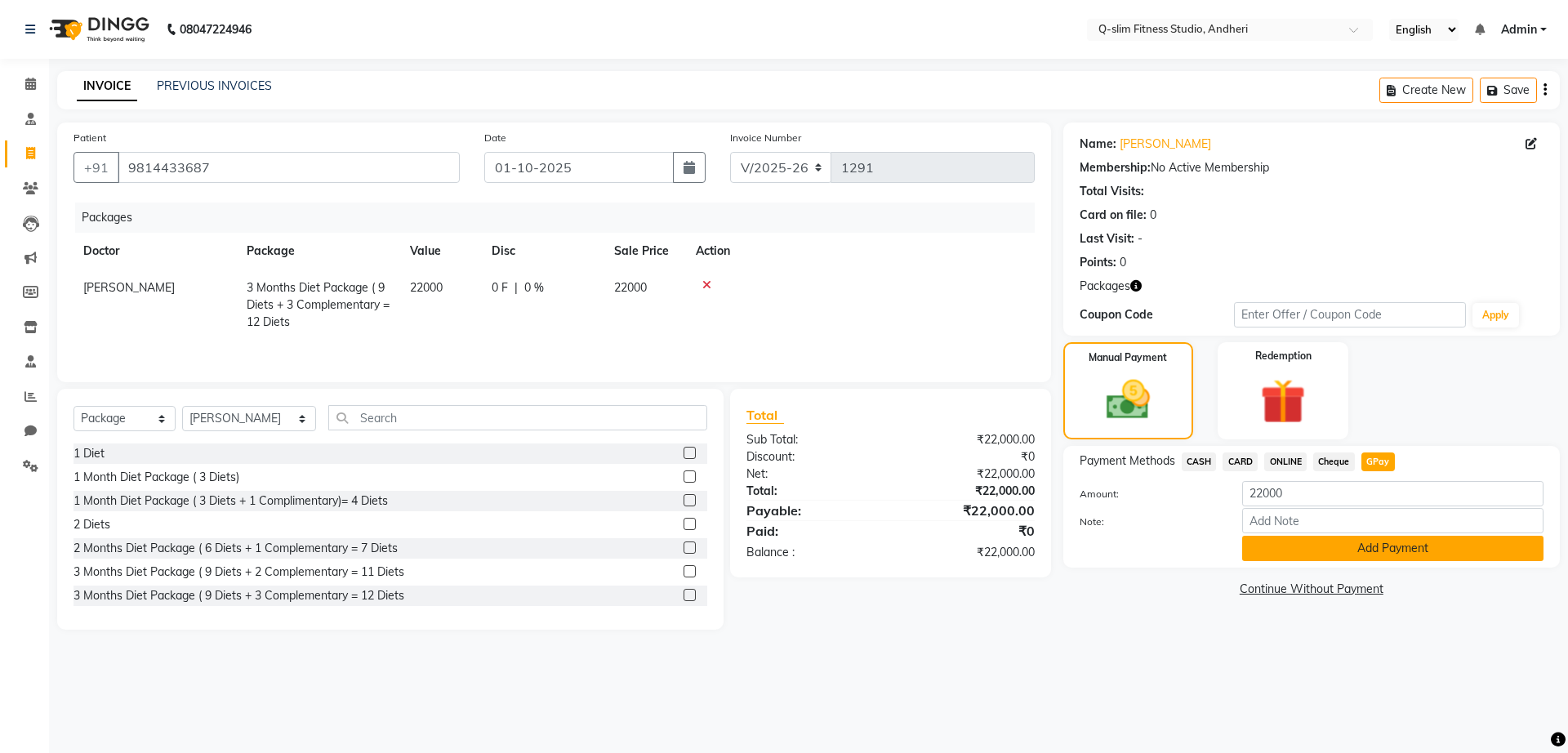
click at [1279, 542] on button "Add Payment" at bounding box center [1392, 548] width 302 height 26
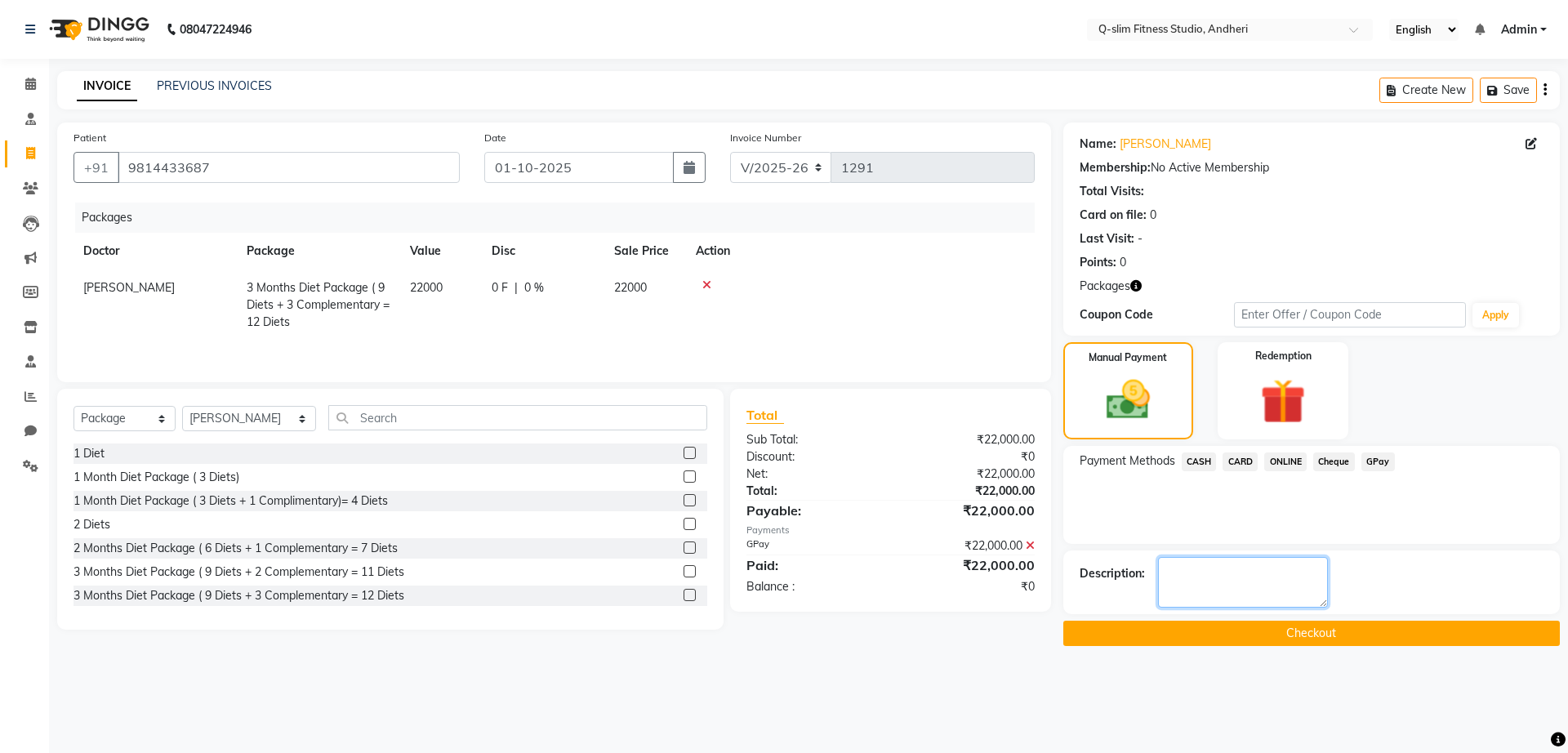
click at [1191, 579] on textarea at bounding box center [1243, 582] width 170 height 51
type textarea "[MEDICAL_DATA] Cleared"
click at [1222, 637] on button "Checkout" at bounding box center [1311, 633] width 496 height 26
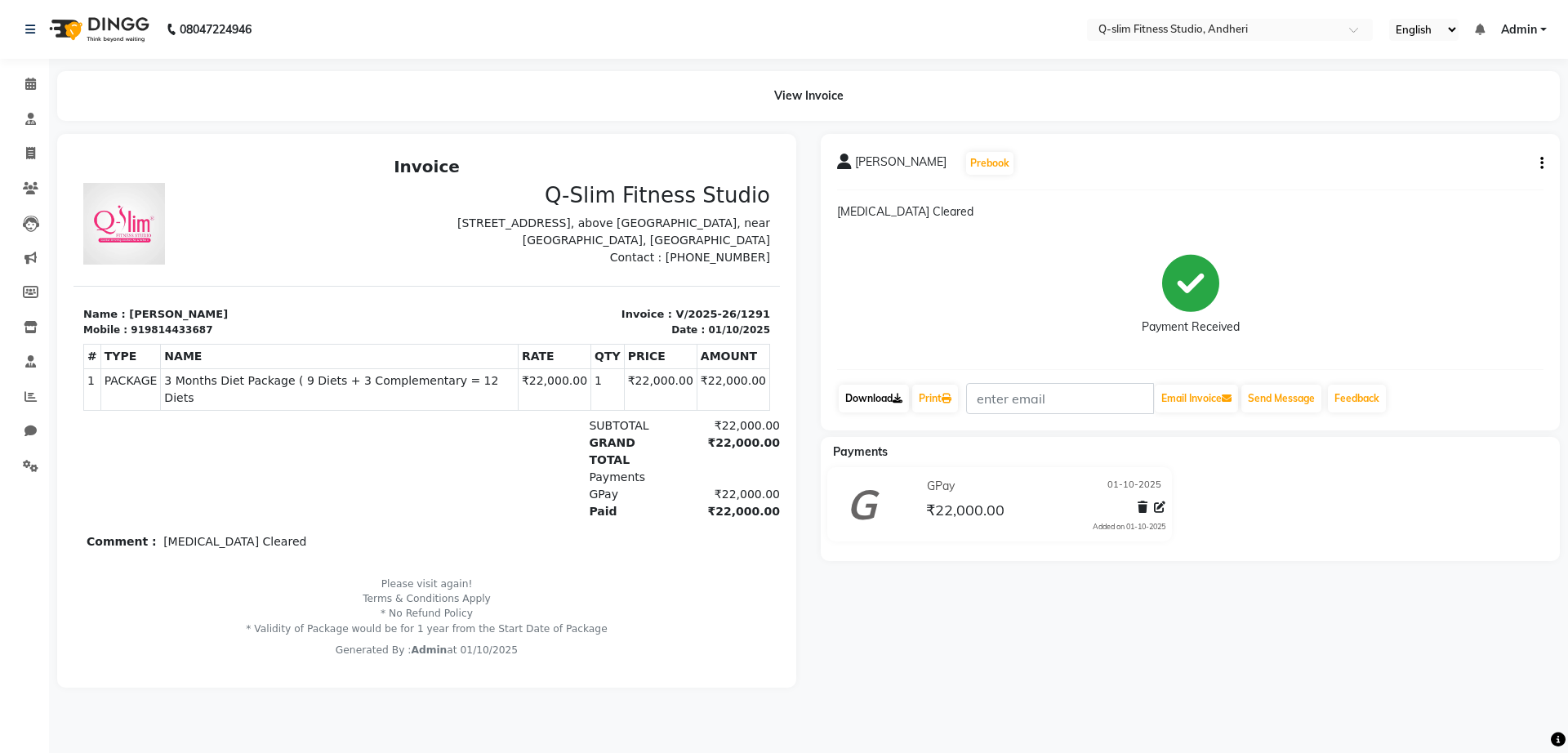
click at [881, 399] on link "Download" at bounding box center [874, 398] width 71 height 28
click at [23, 189] on icon at bounding box center [31, 188] width 15 height 12
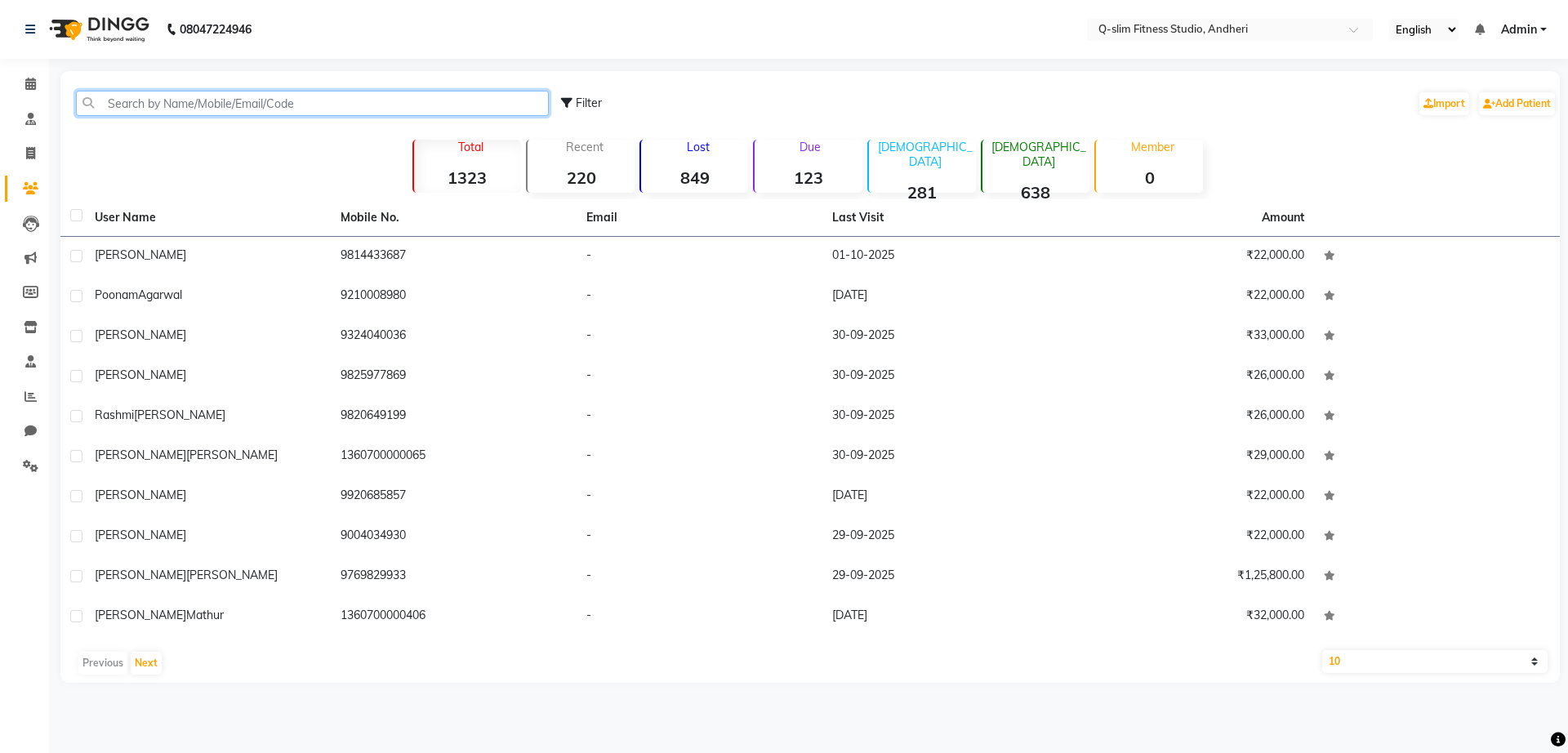
click at [229, 99] on input "text" at bounding box center [312, 103] width 472 height 26
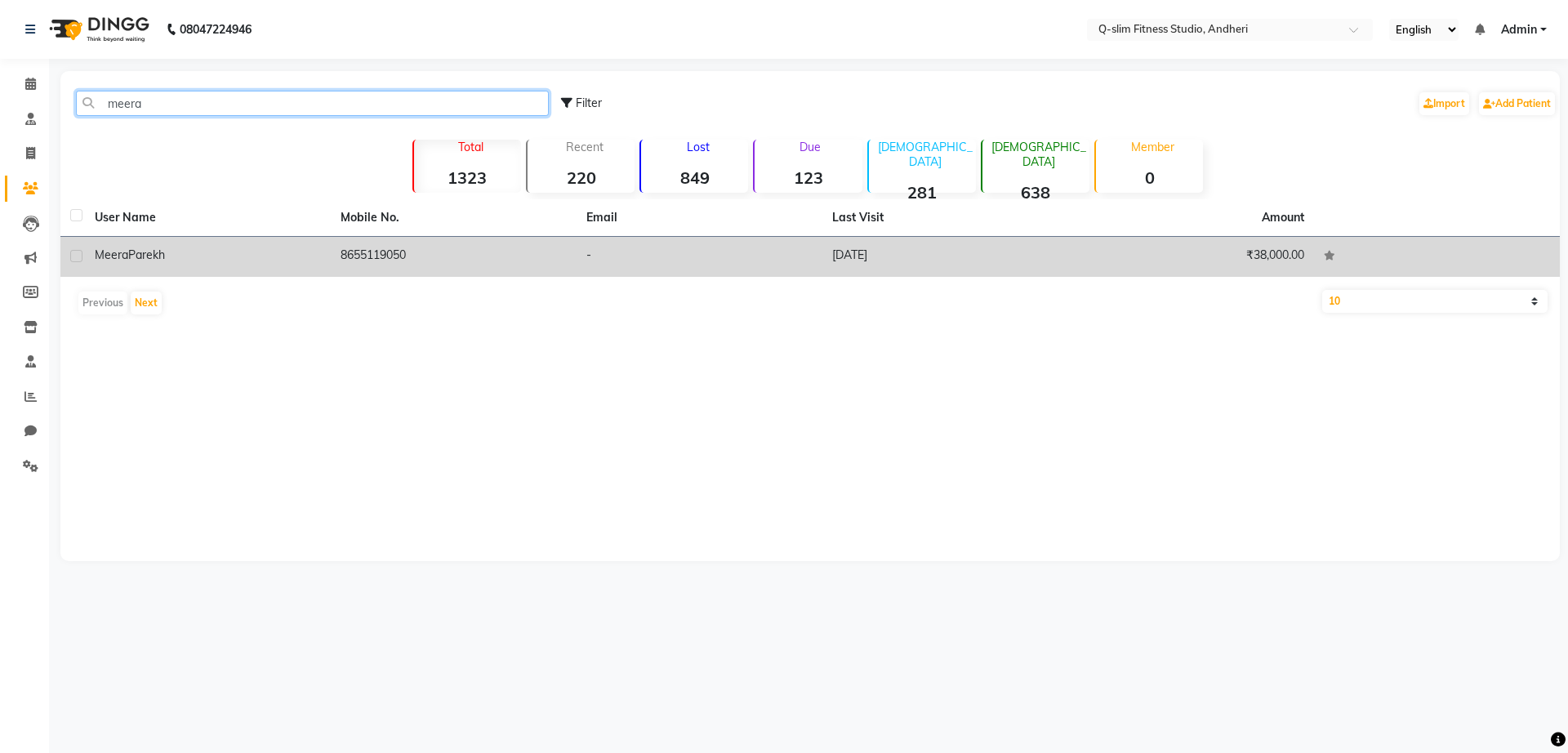
type input "meera"
click at [270, 251] on div "[PERSON_NAME]" at bounding box center [207, 255] width 226 height 17
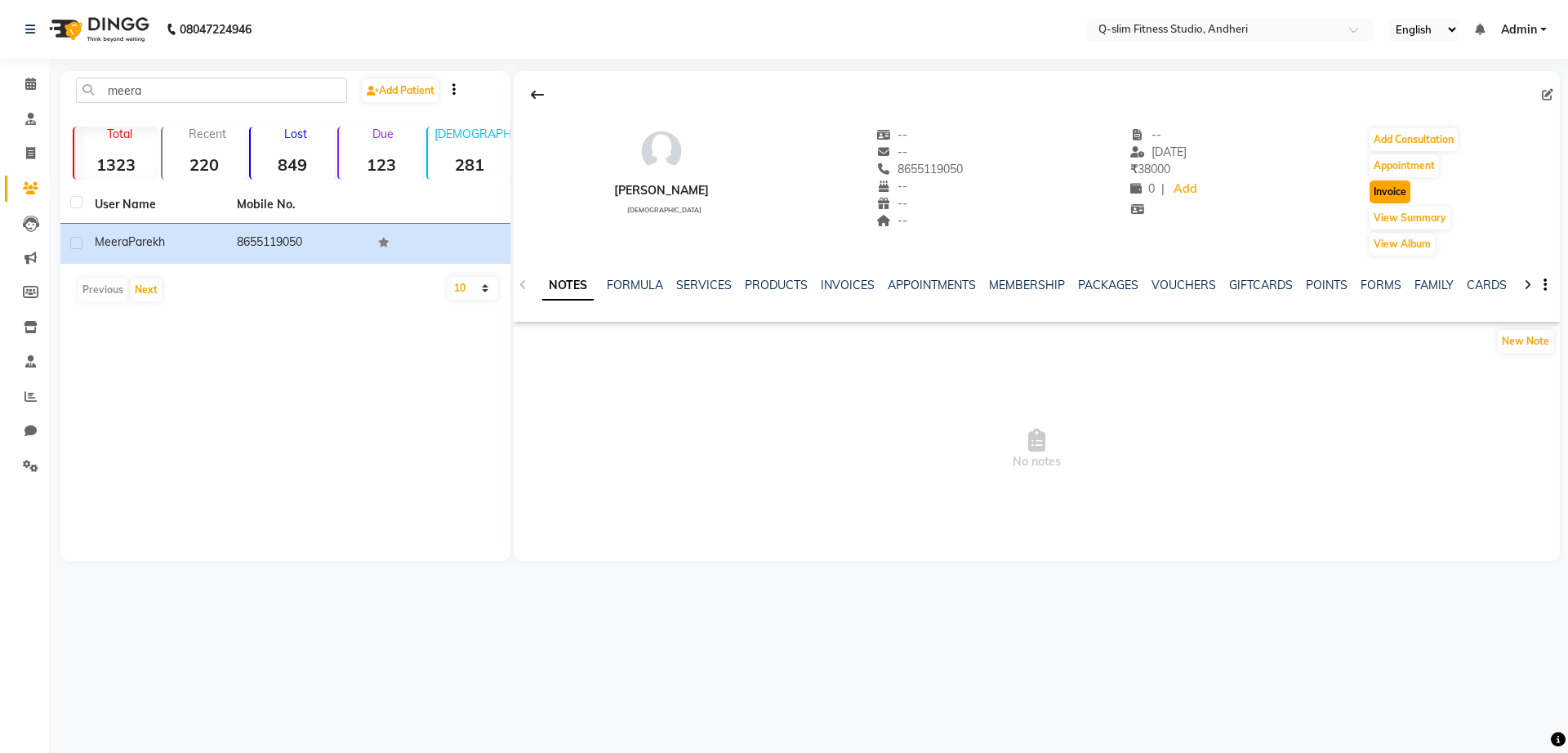
click at [1389, 191] on button "Invoice" at bounding box center [1390, 192] width 41 height 23
select select "8143"
select select "service"
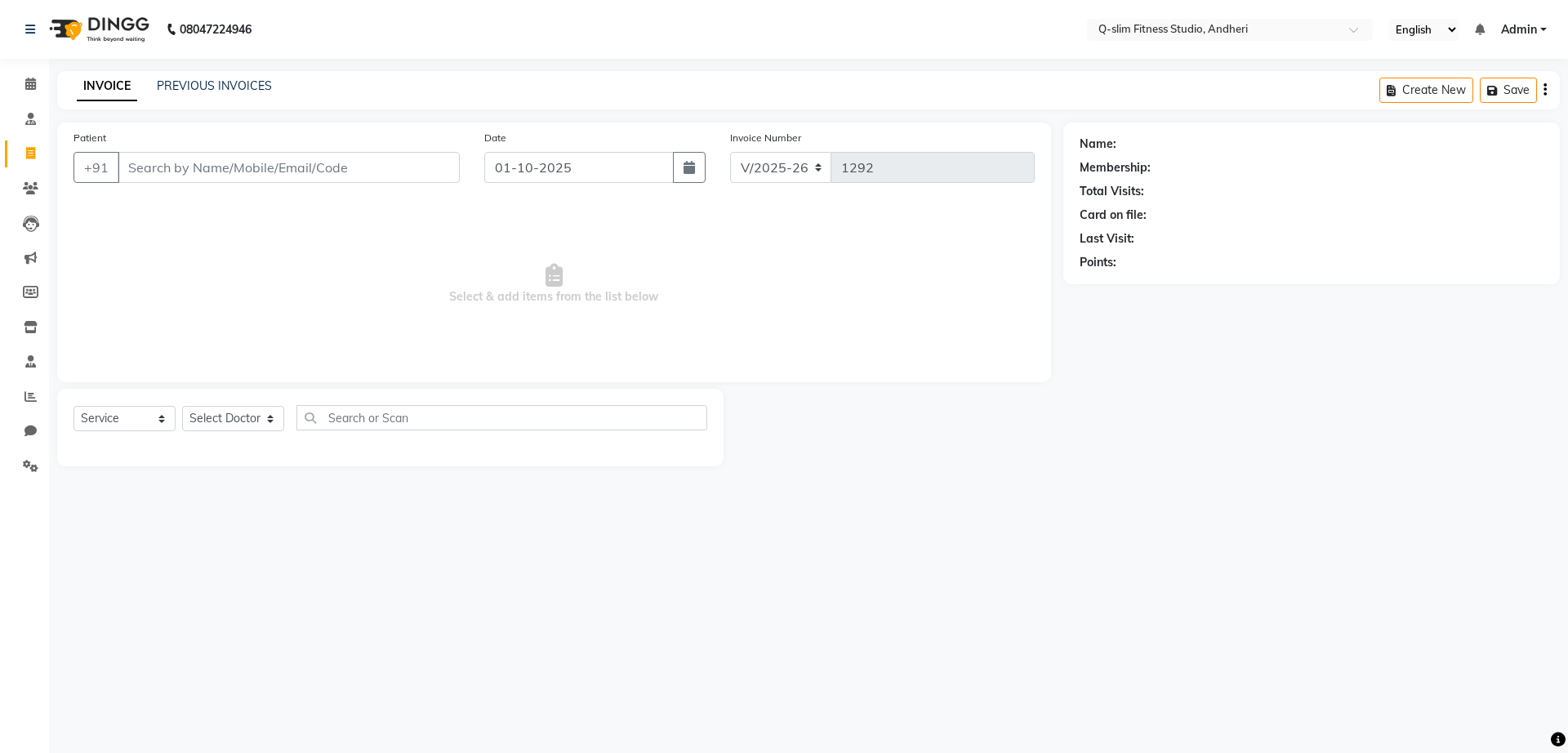
type input "8655119050"
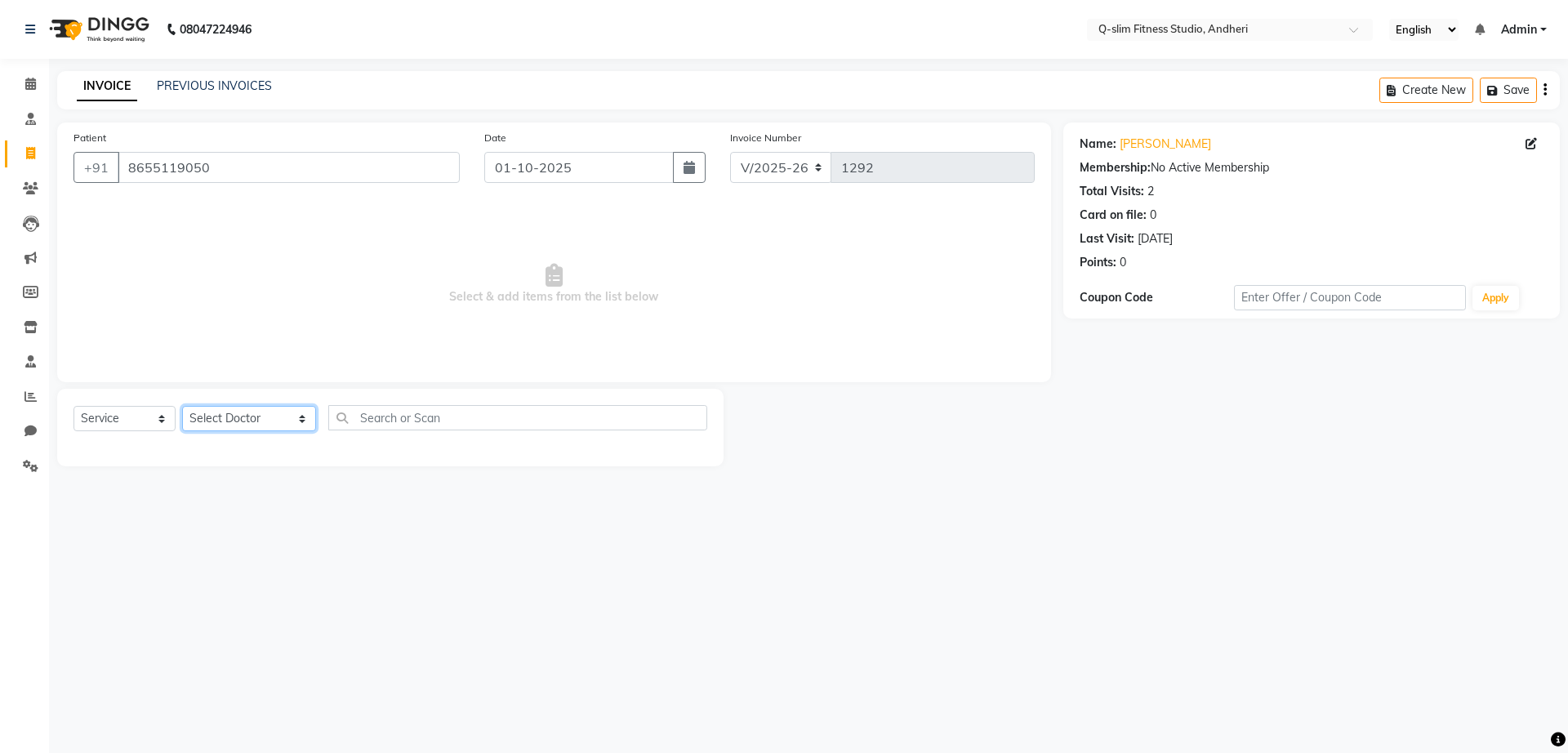
click at [246, 413] on select "Select Doctor Dr [PERSON_NAME] [PERSON_NAME] [PERSON_NAME] / [PERSON_NAME] Sess…" at bounding box center [249, 418] width 134 height 26
select select "76951"
click at [182, 406] on select "Select Doctor Dr [PERSON_NAME] [PERSON_NAME] [PERSON_NAME] / [PERSON_NAME] Sess…" at bounding box center [249, 418] width 134 height 26
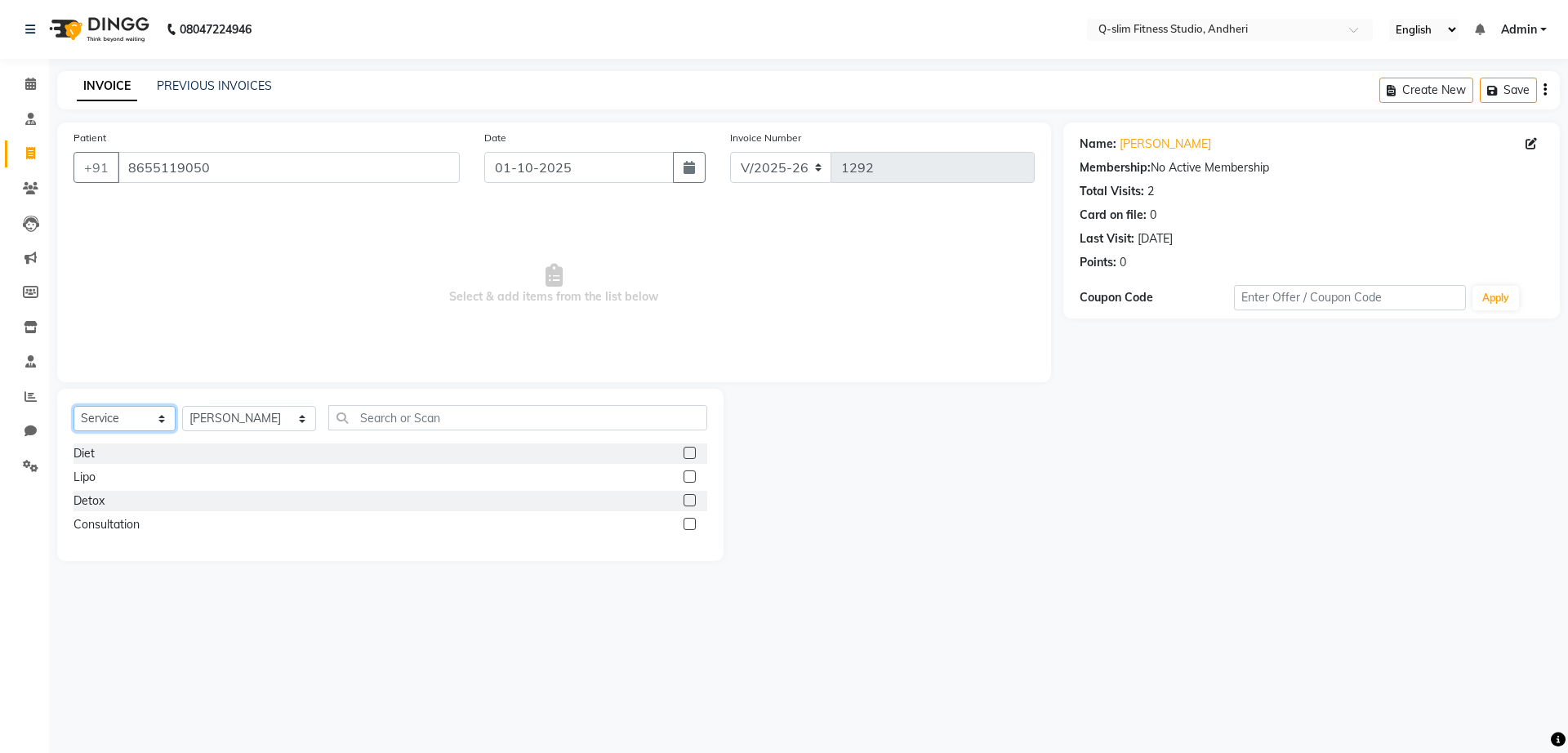
click at [138, 421] on select "Select Service Product Membership Package Voucher Prepaid Gift Card" at bounding box center [124, 418] width 102 height 26
select select "package"
click at [73, 406] on select "Select Service Product Membership Package Voucher Prepaid Gift Card" at bounding box center [124, 418] width 102 height 26
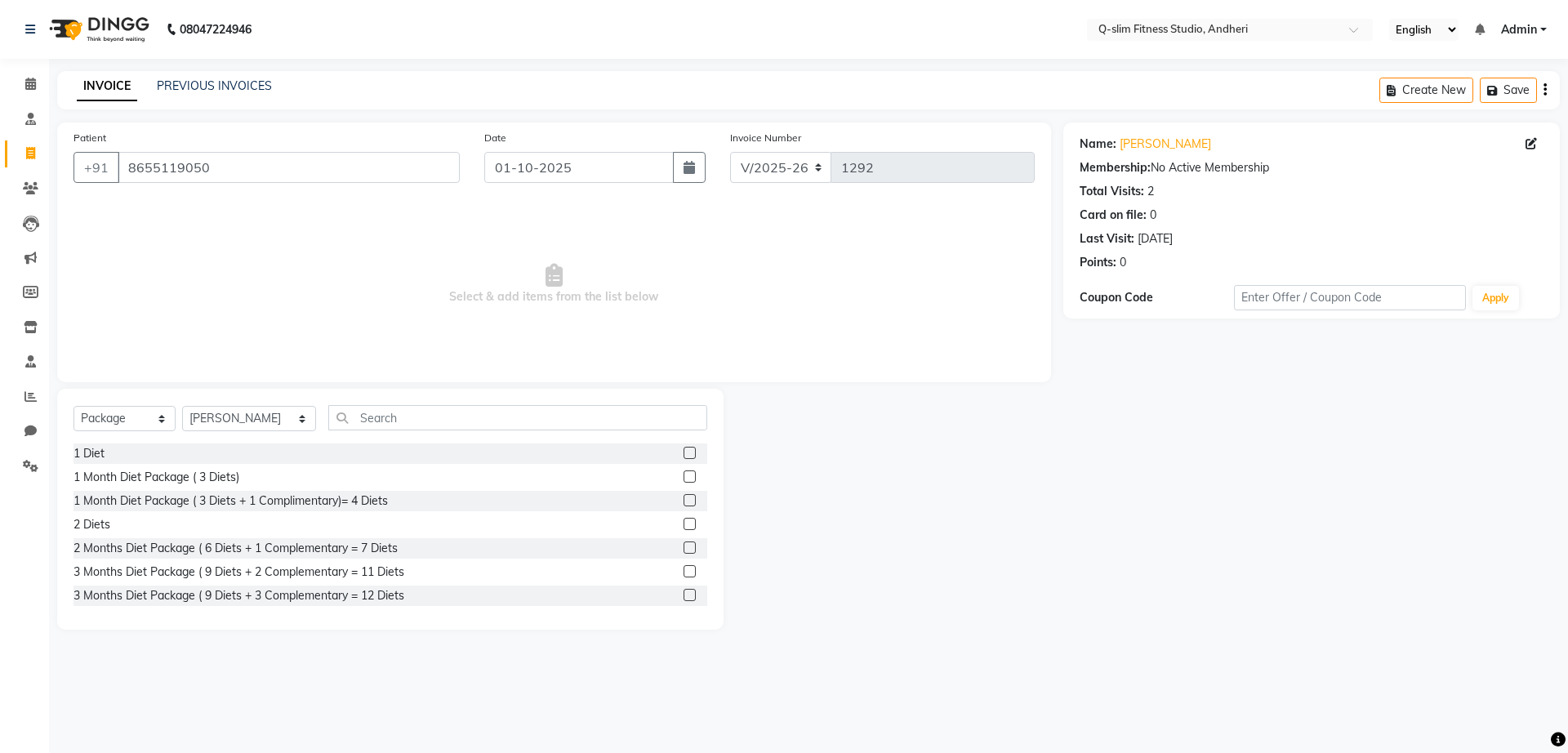
click at [683, 591] on label at bounding box center [689, 595] width 12 height 12
click at [683, 591] on input "checkbox" at bounding box center [688, 596] width 10 height 10
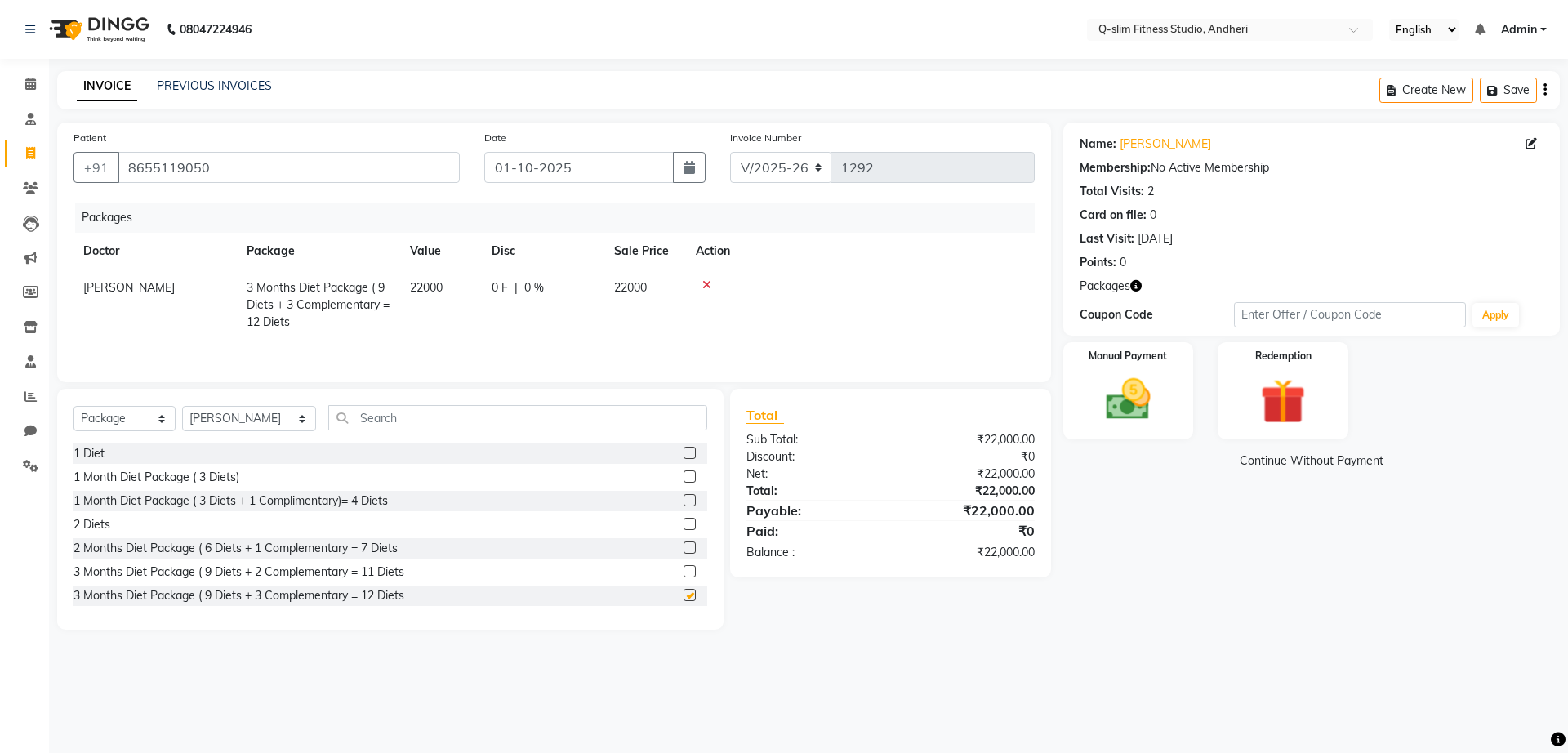
checkbox input "false"
click at [693, 166] on icon "button" at bounding box center [689, 168] width 11 height 13
select select "10"
select select "2025"
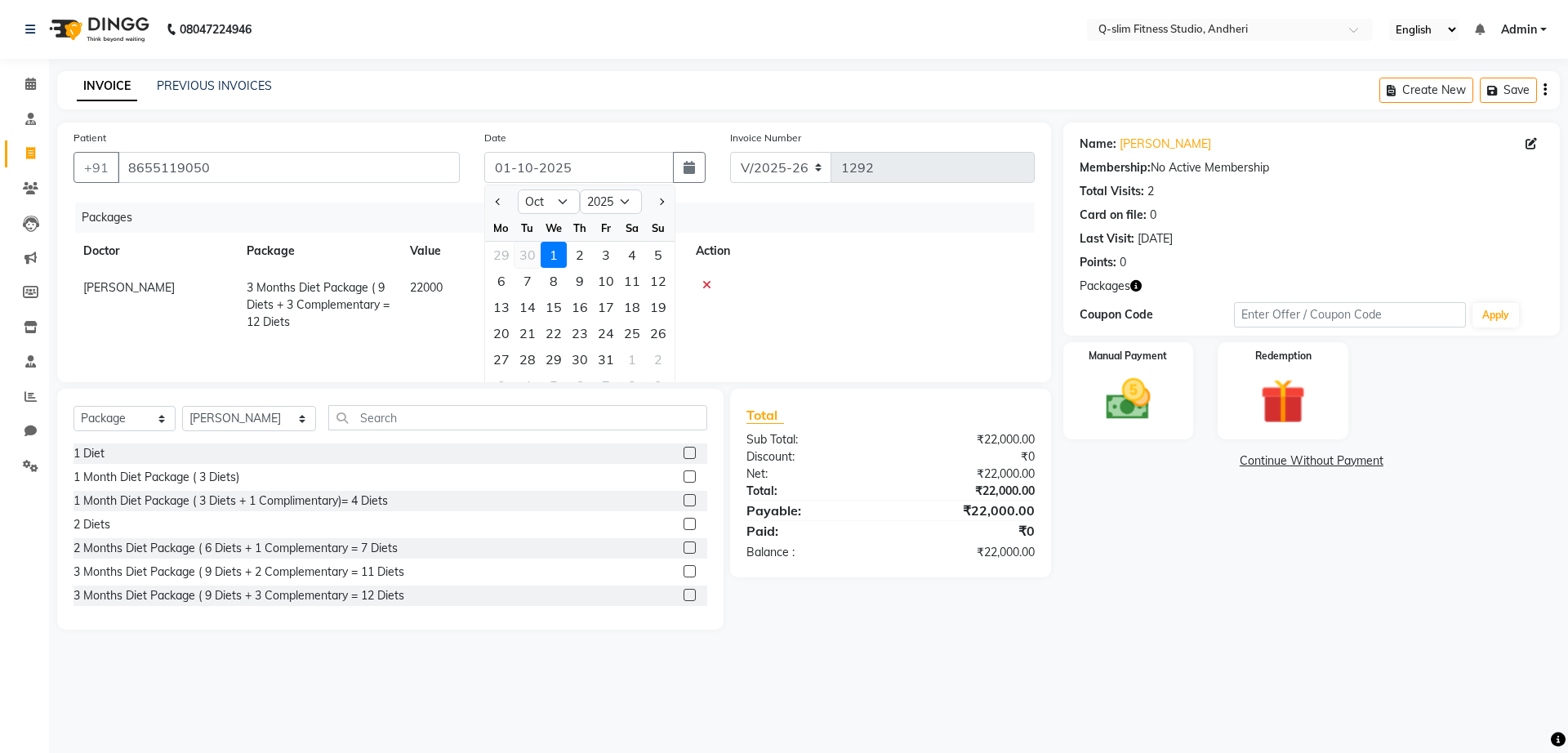
click at [523, 251] on div "30" at bounding box center [527, 254] width 26 height 26
type input "30-09-2025"
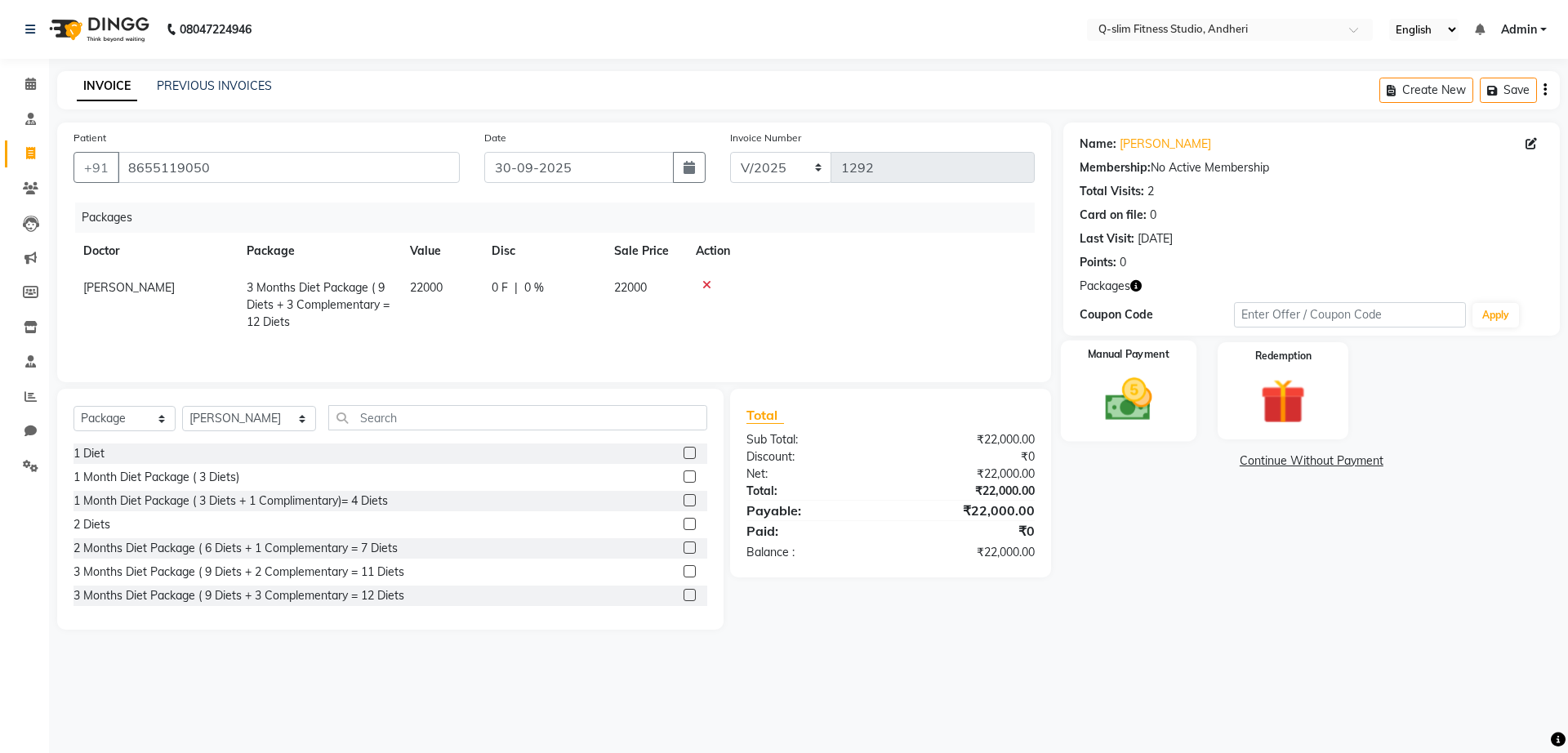
click at [1168, 393] on div "Manual Payment" at bounding box center [1128, 390] width 136 height 100
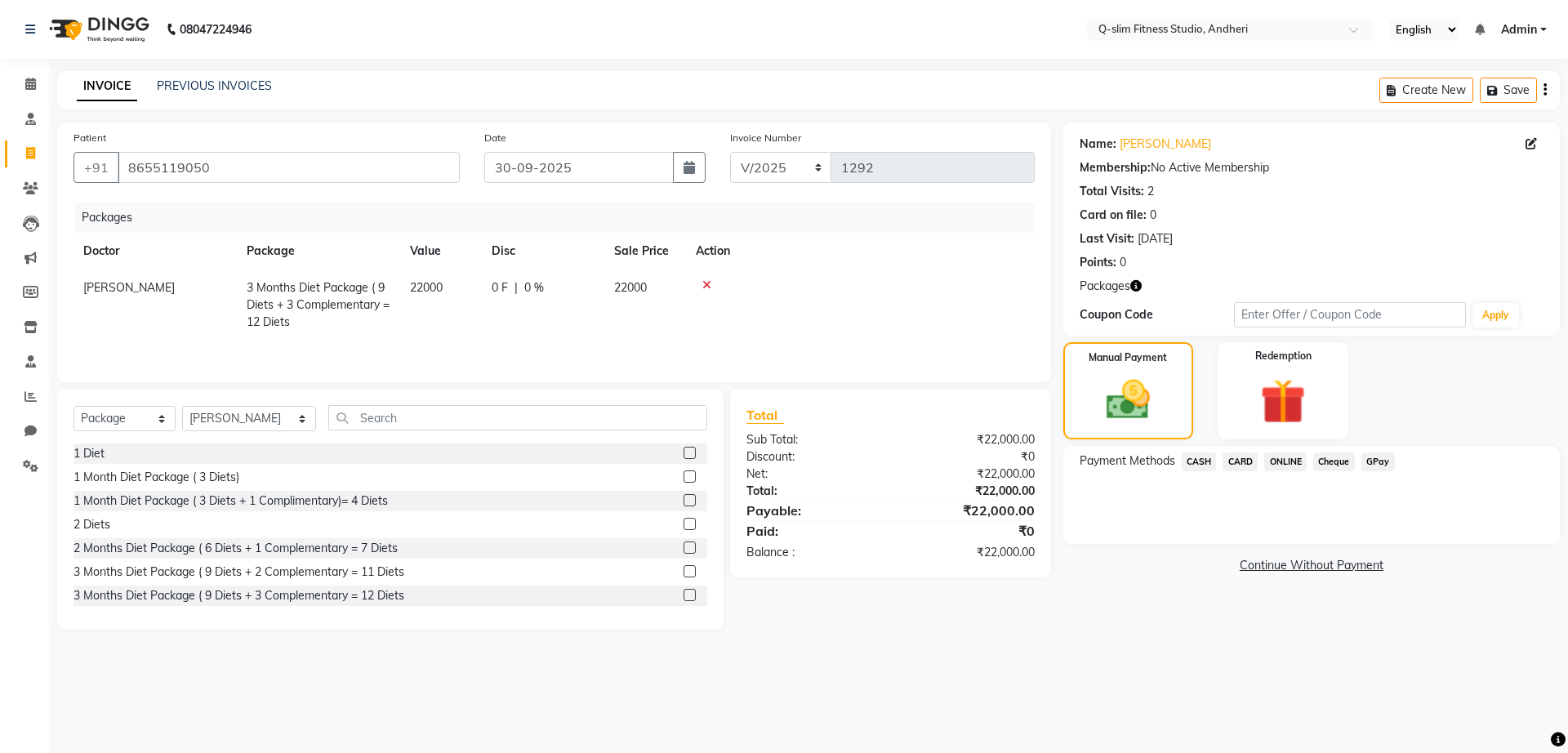
click at [1208, 456] on span "CASH" at bounding box center [1199, 462] width 35 height 19
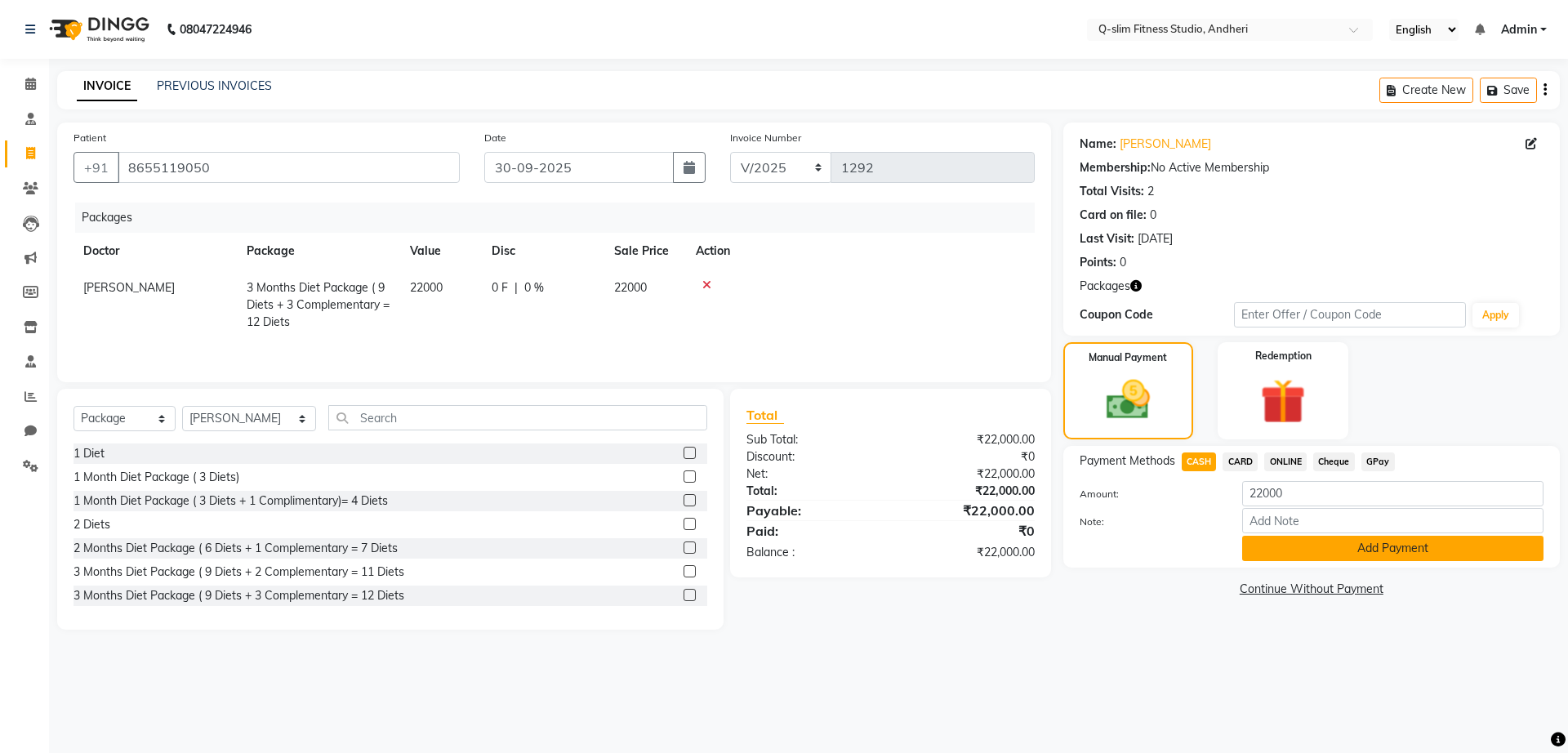
click at [1266, 539] on button "Add Payment" at bounding box center [1392, 548] width 302 height 26
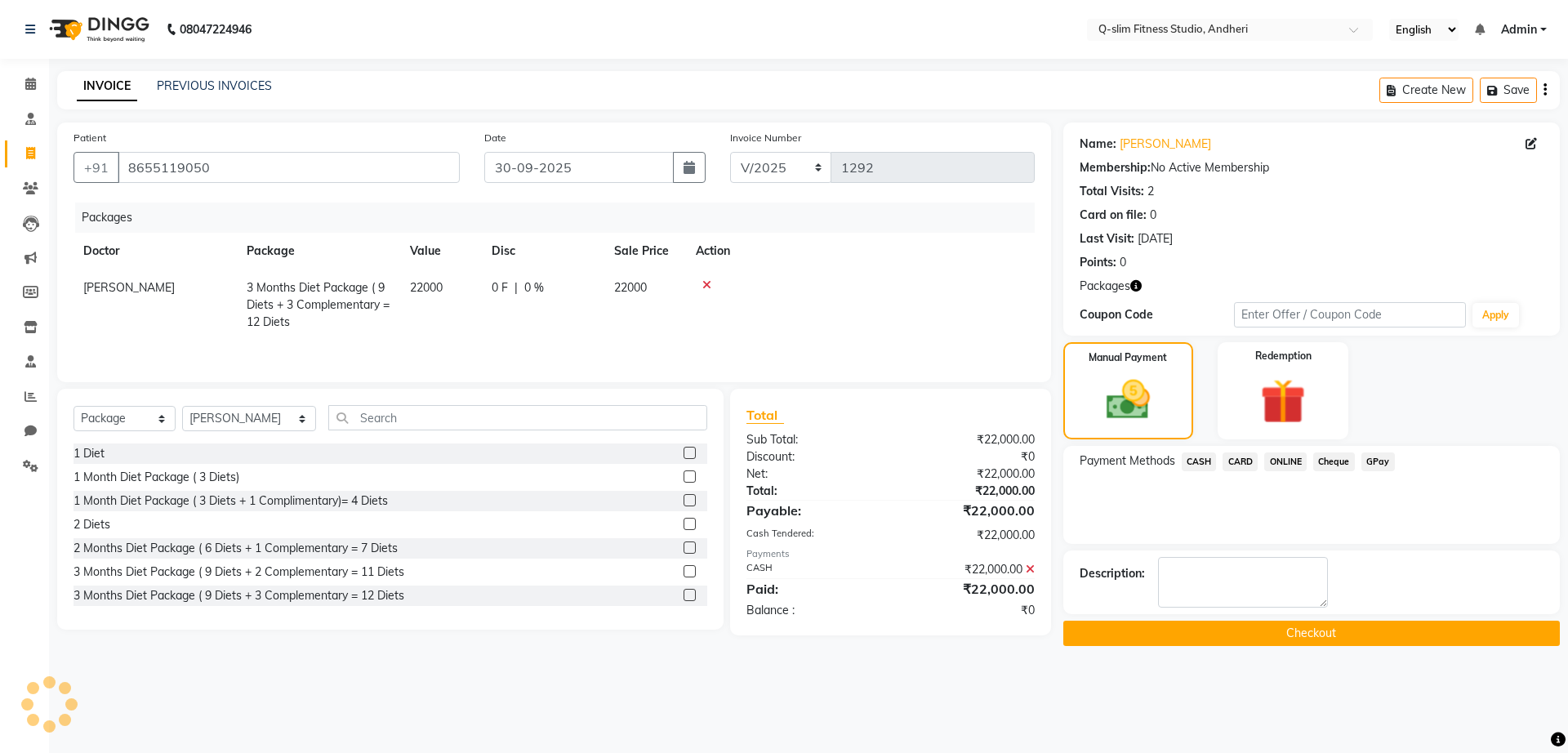
click at [1246, 554] on div "Description:" at bounding box center [1311, 582] width 496 height 64
click at [1225, 574] on textarea at bounding box center [1243, 582] width 170 height 51
type textarea "[MEDICAL_DATA] Cleared"
click at [1246, 618] on div "Name: [PERSON_NAME] Membership: No Active Membership Total Visits: 2 Card on fi…" at bounding box center [1317, 384] width 509 height 523
click at [1241, 634] on button "Checkout" at bounding box center [1311, 633] width 496 height 26
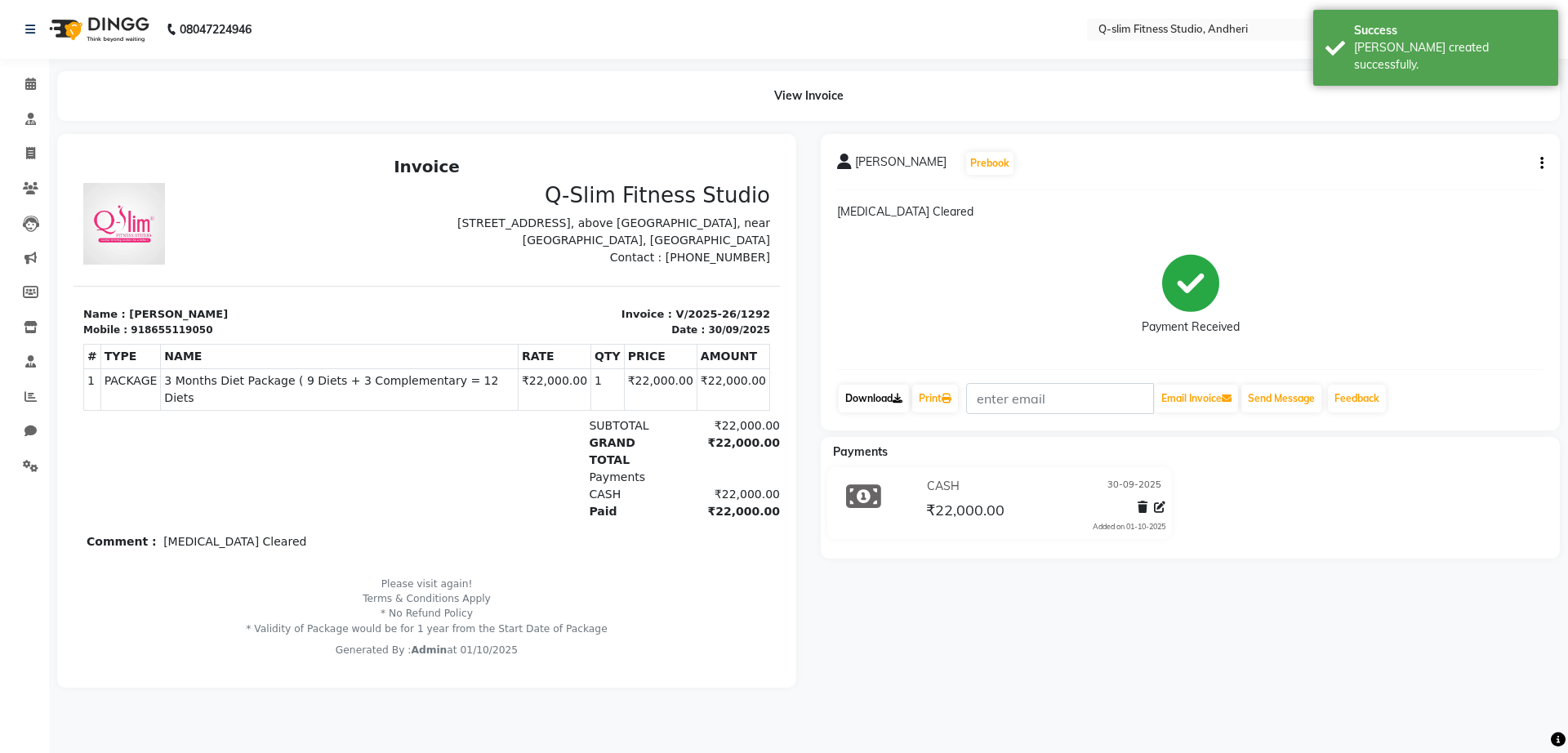
click at [885, 402] on link "Download" at bounding box center [874, 398] width 71 height 28
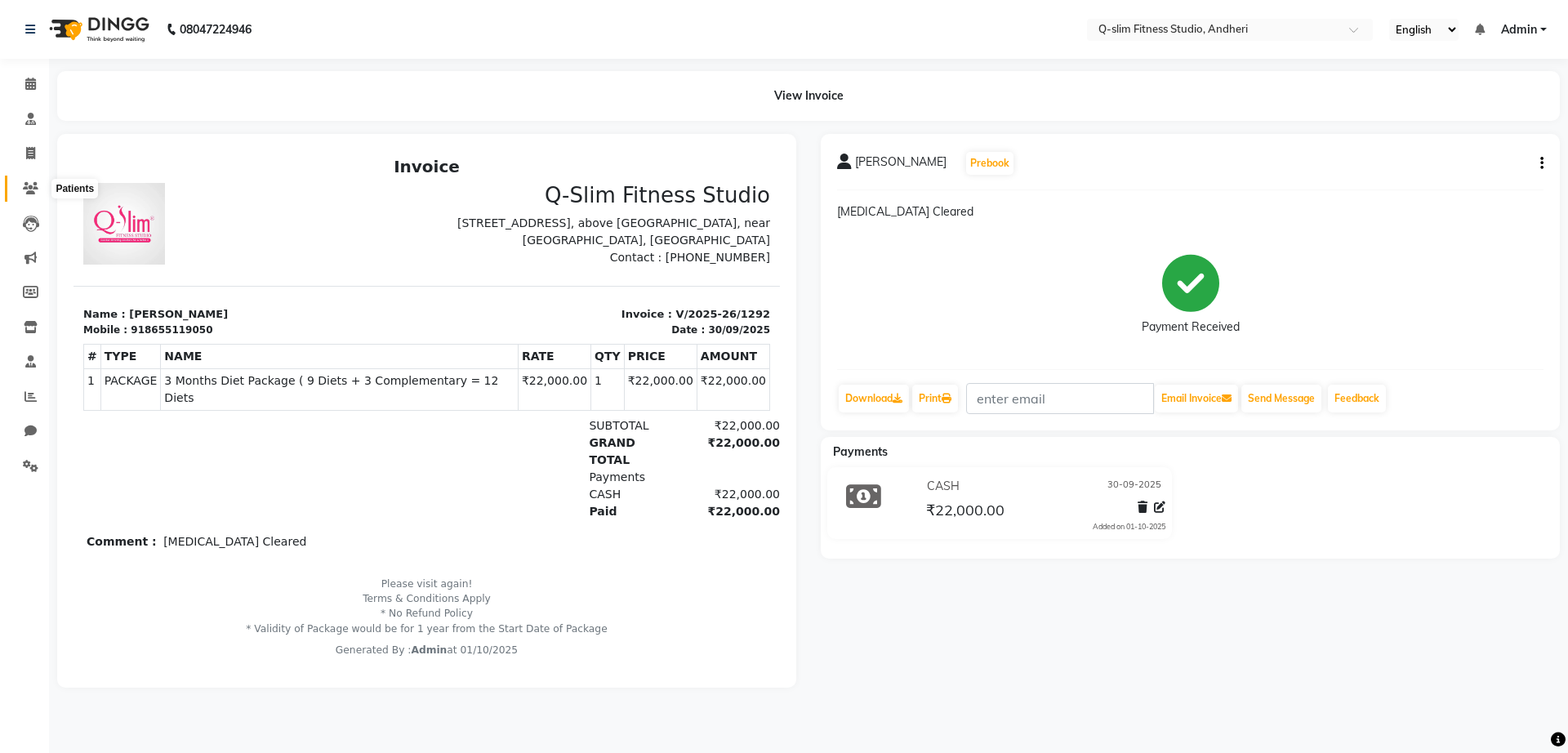
click at [43, 180] on span at bounding box center [31, 189] width 29 height 19
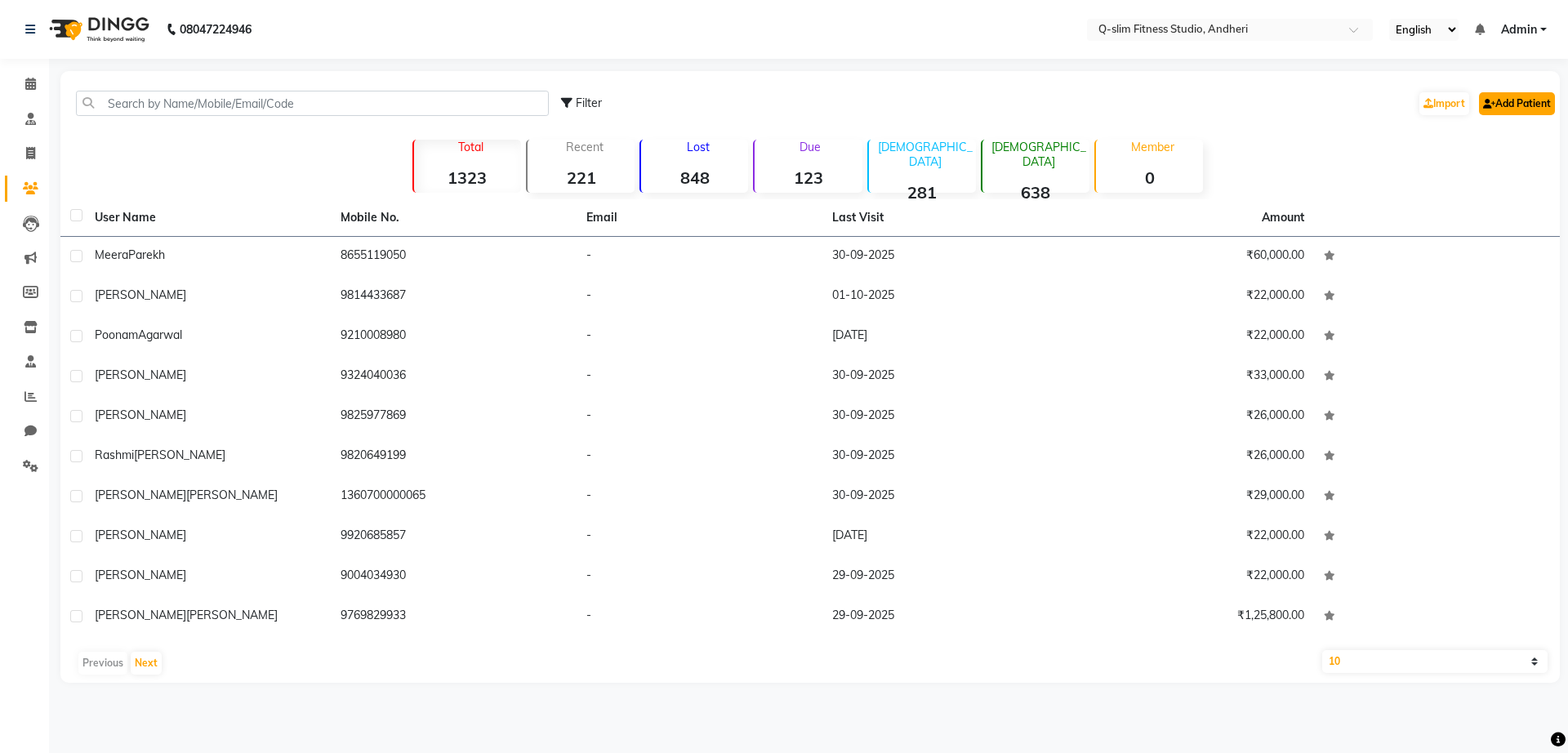
click at [1506, 112] on link "Add Patient" at bounding box center [1516, 104] width 76 height 23
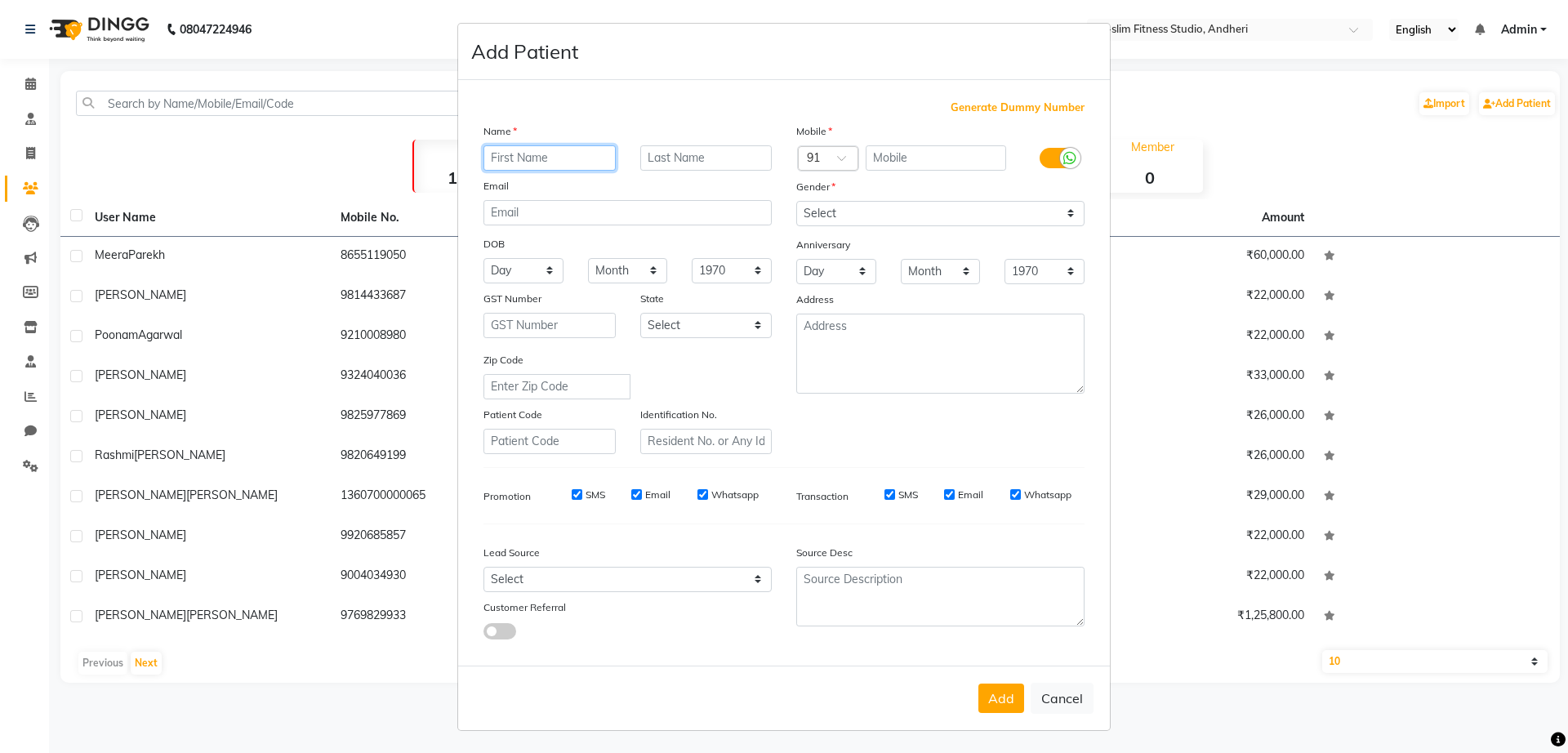
click at [489, 161] on input "text" at bounding box center [550, 157] width 133 height 26
paste input "[PERSON_NAME]"
type input "[PERSON_NAME]"
click at [890, 158] on input "text" at bounding box center [936, 157] width 141 height 26
click at [820, 215] on select "Select [DEMOGRAPHIC_DATA] [DEMOGRAPHIC_DATA] Other Prefer Not To Say" at bounding box center [940, 213] width 288 height 26
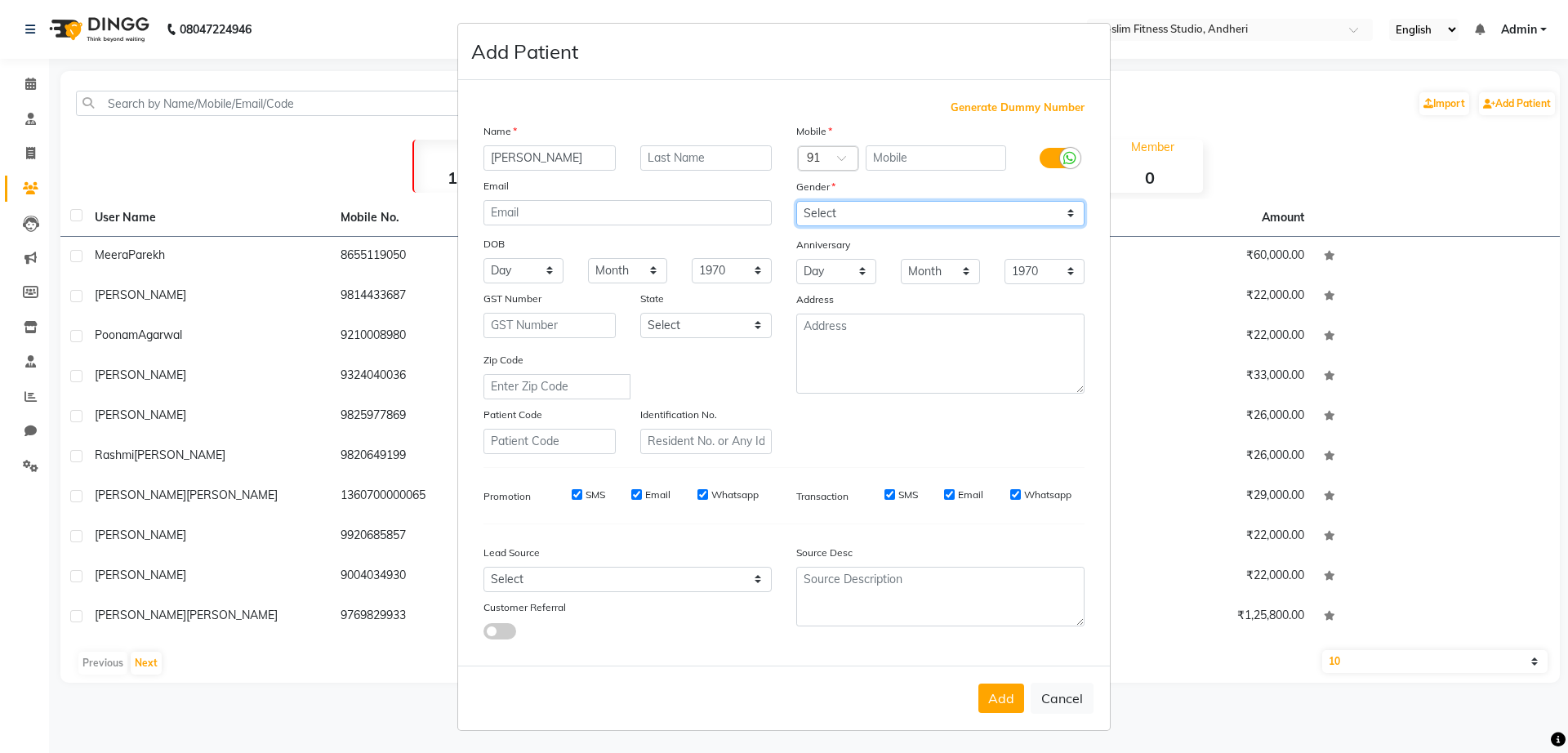
select select "[DEMOGRAPHIC_DATA]"
click at [796, 200] on select "Select [DEMOGRAPHIC_DATA] [DEMOGRAPHIC_DATA] Other Prefer Not To Say" at bounding box center [940, 213] width 288 height 26
click at [572, 495] on input "SMS" at bounding box center [576, 494] width 10 height 10
checkbox input "false"
click at [631, 490] on input "Email" at bounding box center [636, 494] width 10 height 10
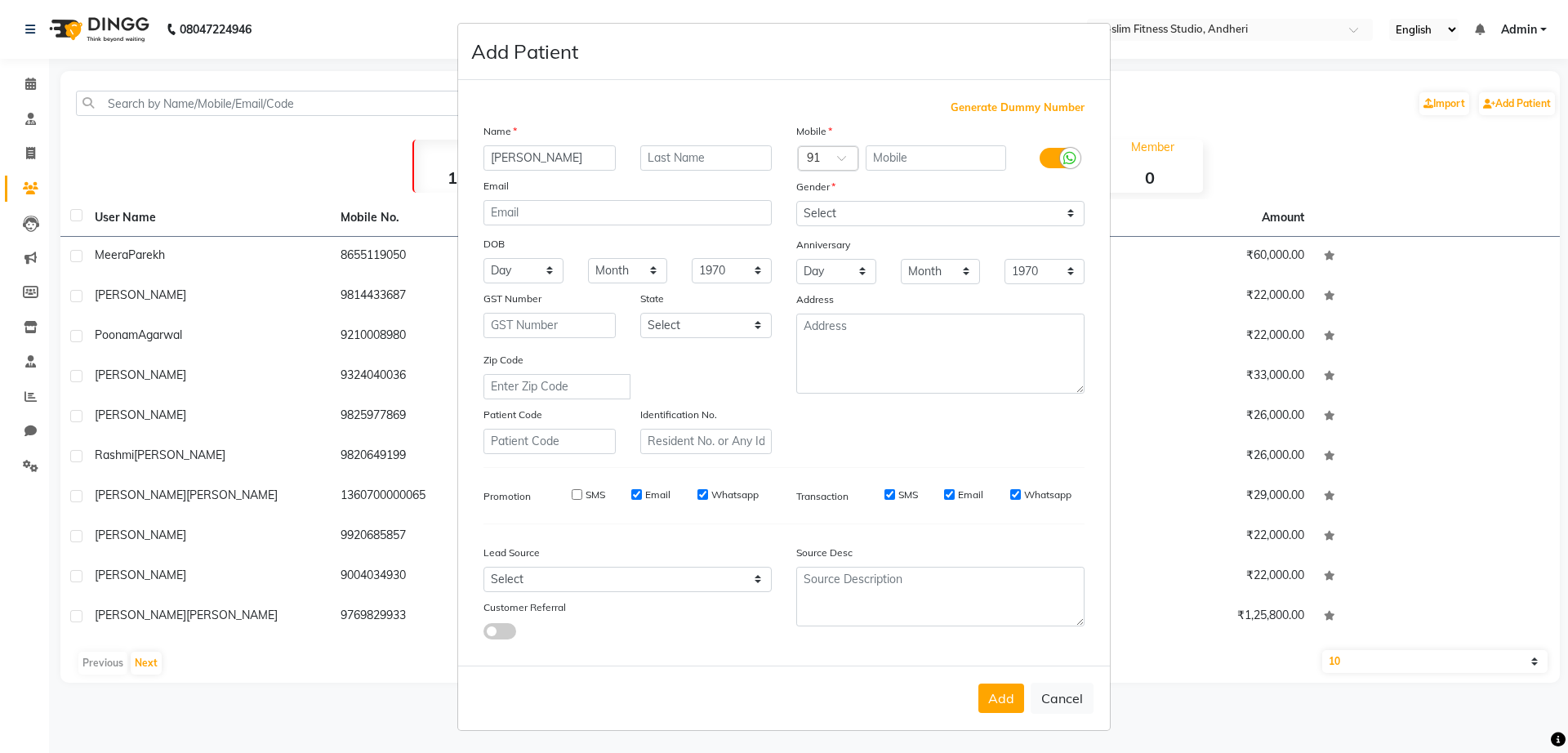
checkbox input "false"
click at [698, 494] on input "Whatsapp" at bounding box center [702, 494] width 10 height 10
checkbox input "false"
click at [885, 494] on input "SMS" at bounding box center [889, 494] width 10 height 10
checkbox input "false"
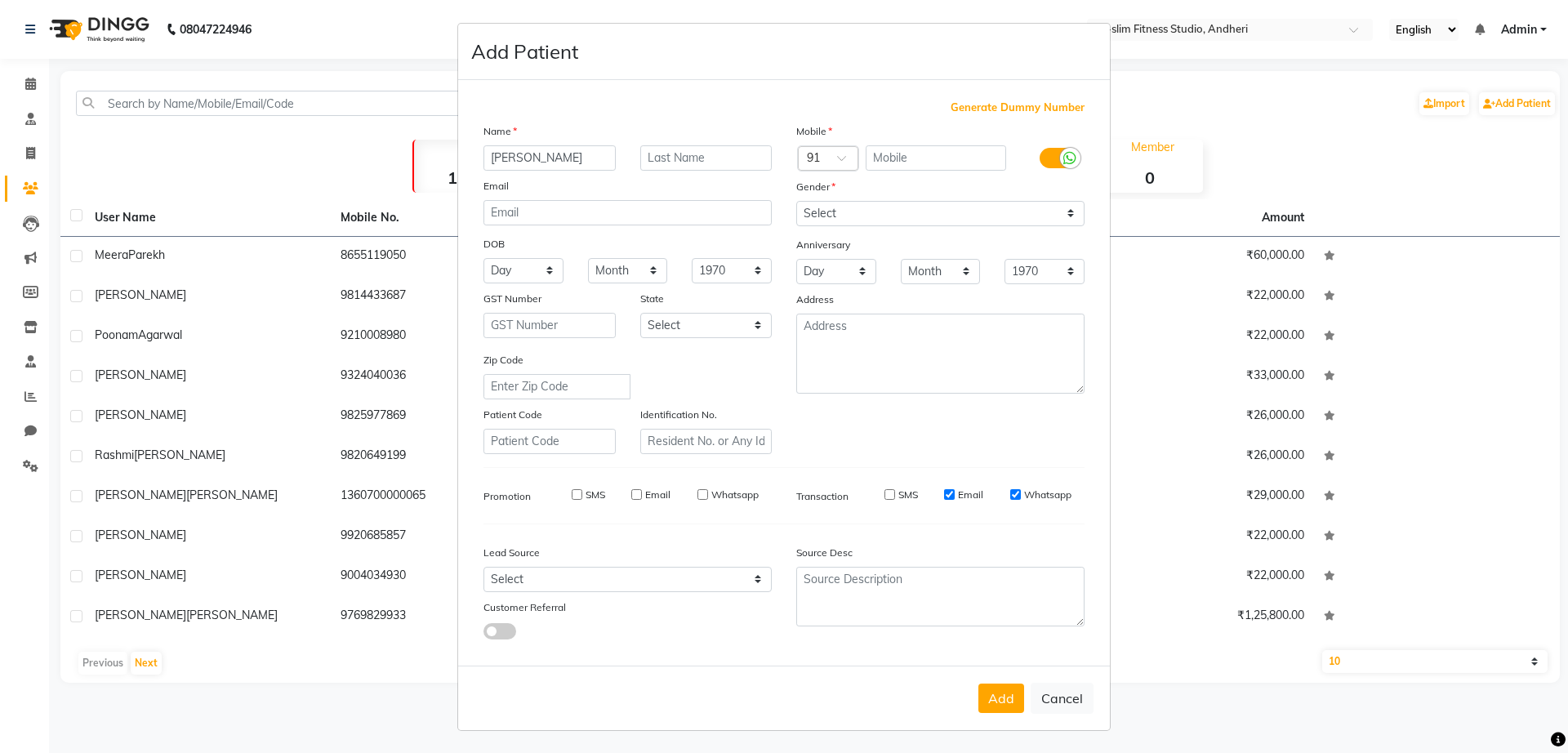
click at [934, 494] on div "SMS Email Whatsapp" at bounding box center [966, 494] width 236 height 14
click at [1010, 494] on input "Whatsapp" at bounding box center [1014, 494] width 10 height 10
checkbox input "false"
click at [944, 496] on input "Email" at bounding box center [949, 494] width 10 height 10
checkbox input "false"
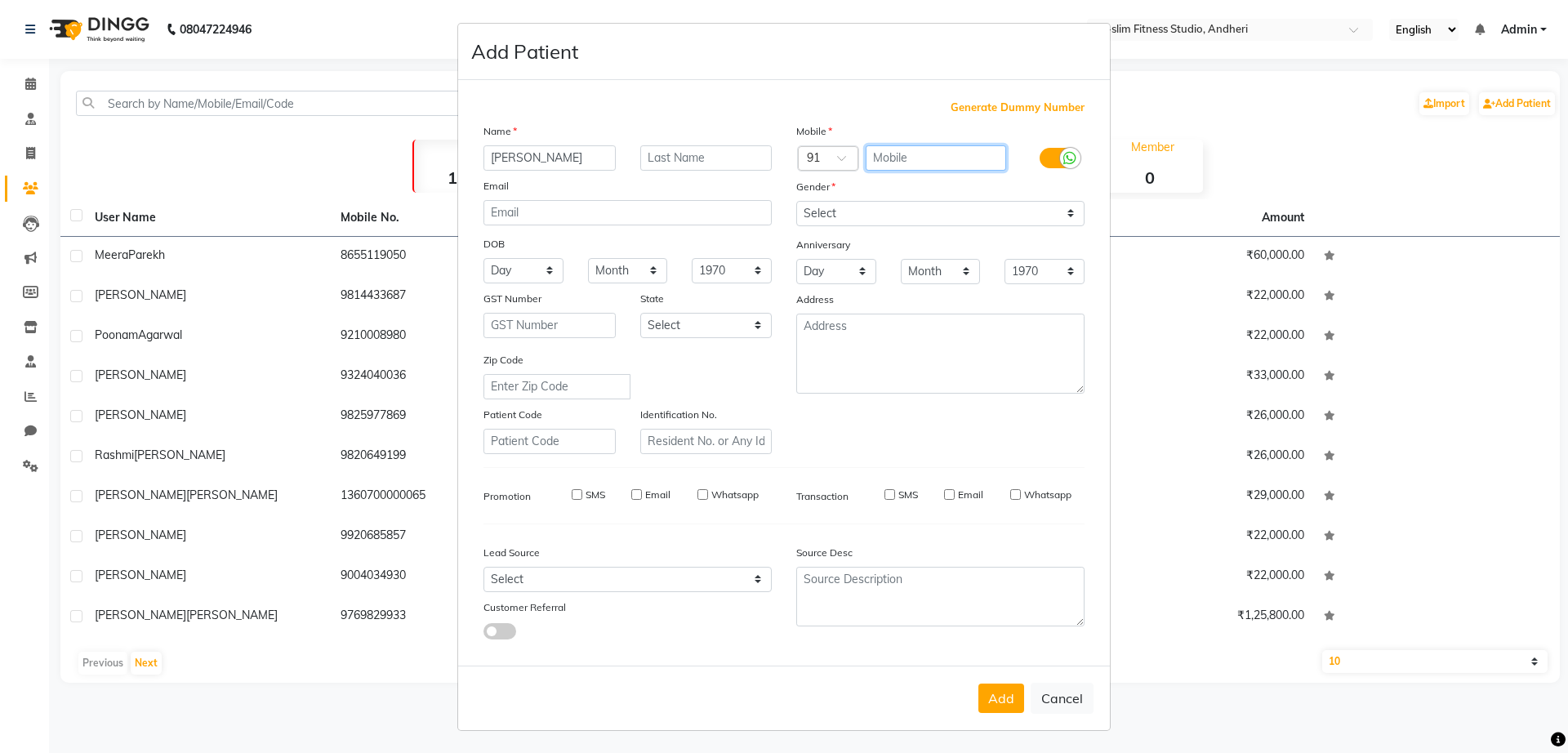
click at [883, 153] on input "text" at bounding box center [936, 157] width 141 height 26
